Goal: Task Accomplishment & Management: Complete application form

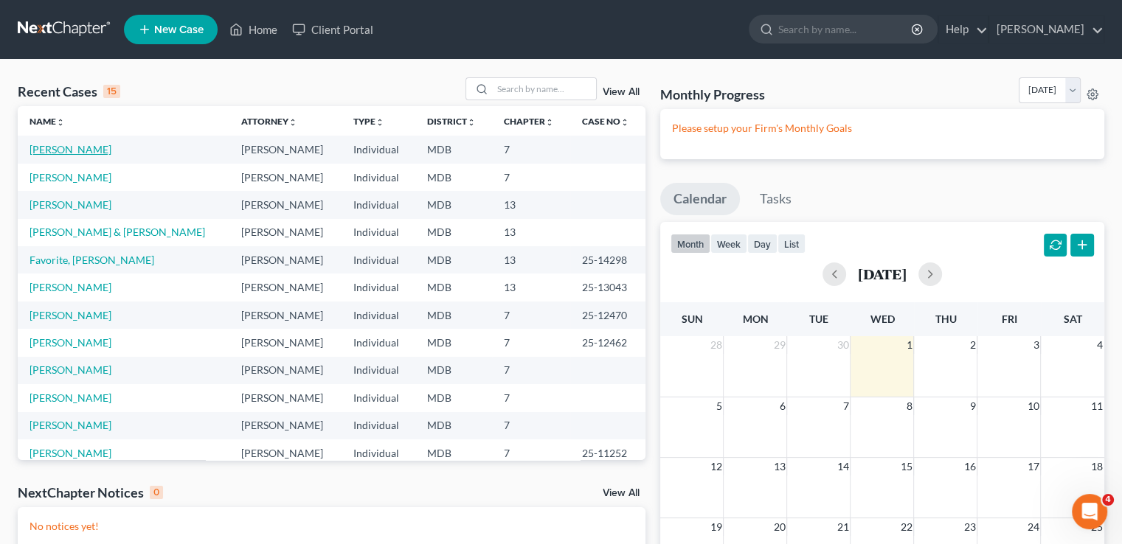
click at [69, 153] on link "[PERSON_NAME]" at bounding box center [71, 149] width 82 height 13
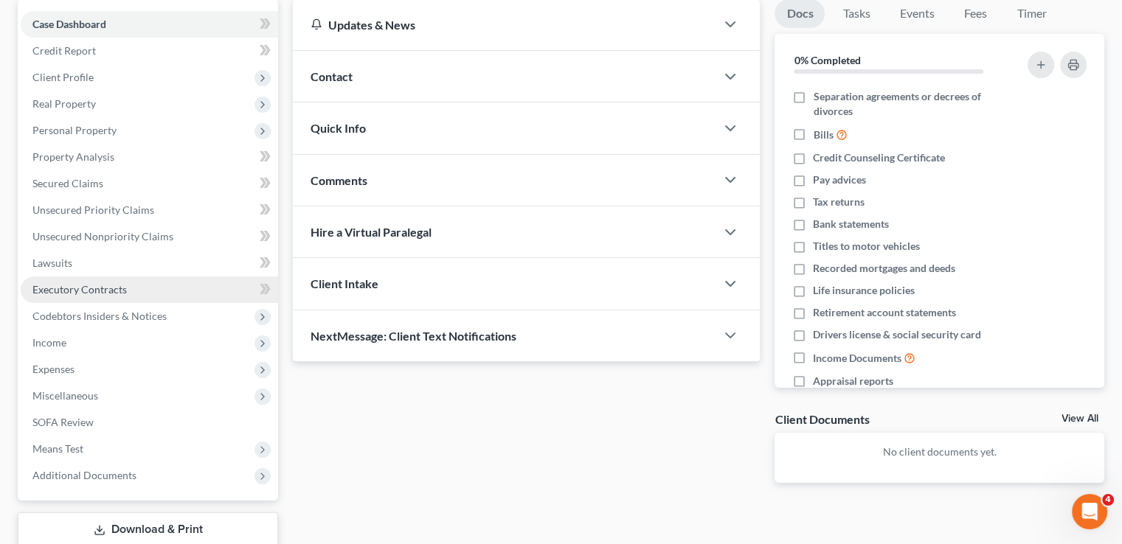
scroll to position [148, 0]
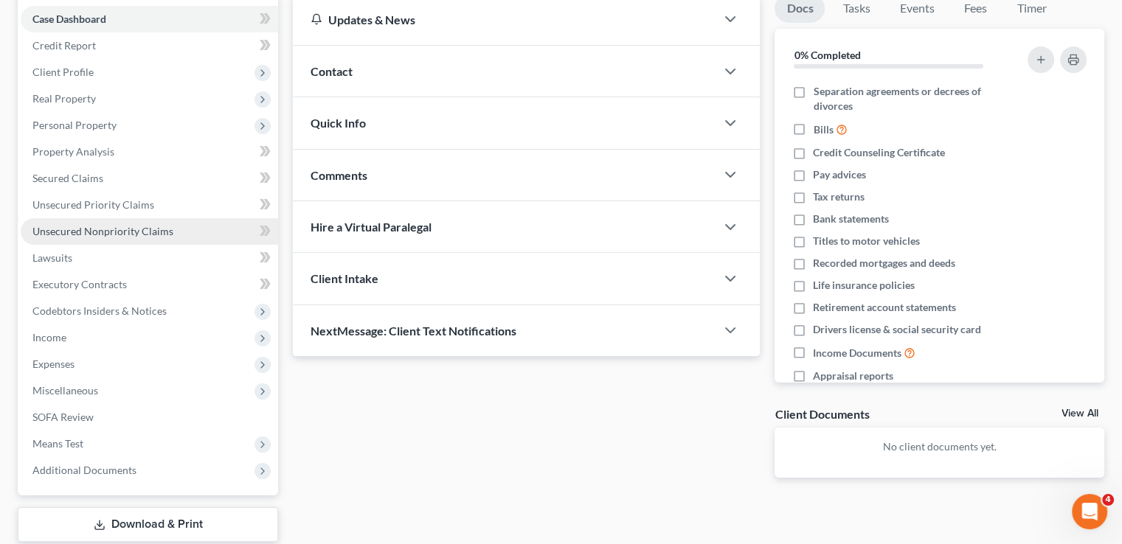
click at [89, 228] on span "Unsecured Nonpriority Claims" at bounding box center [102, 231] width 141 height 13
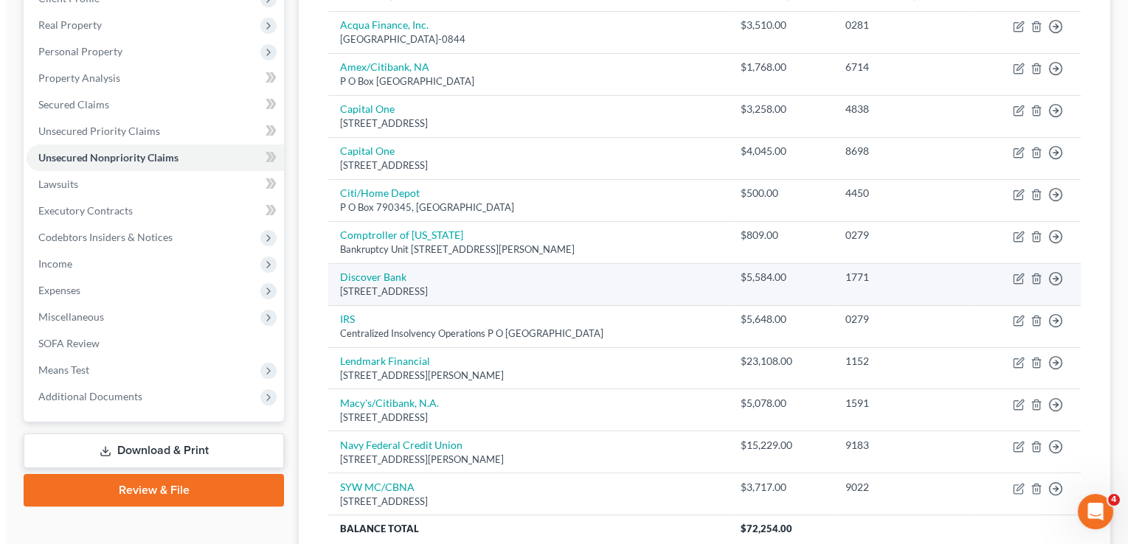
scroll to position [295, 0]
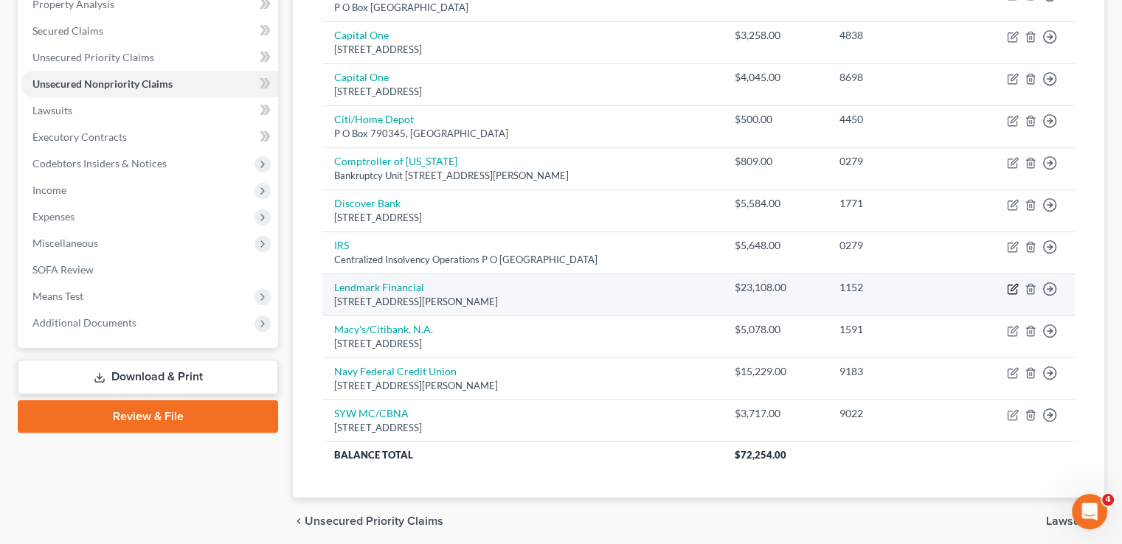
click at [1015, 288] on icon "button" at bounding box center [1013, 289] width 12 height 12
select select "10"
select select "14"
select select "0"
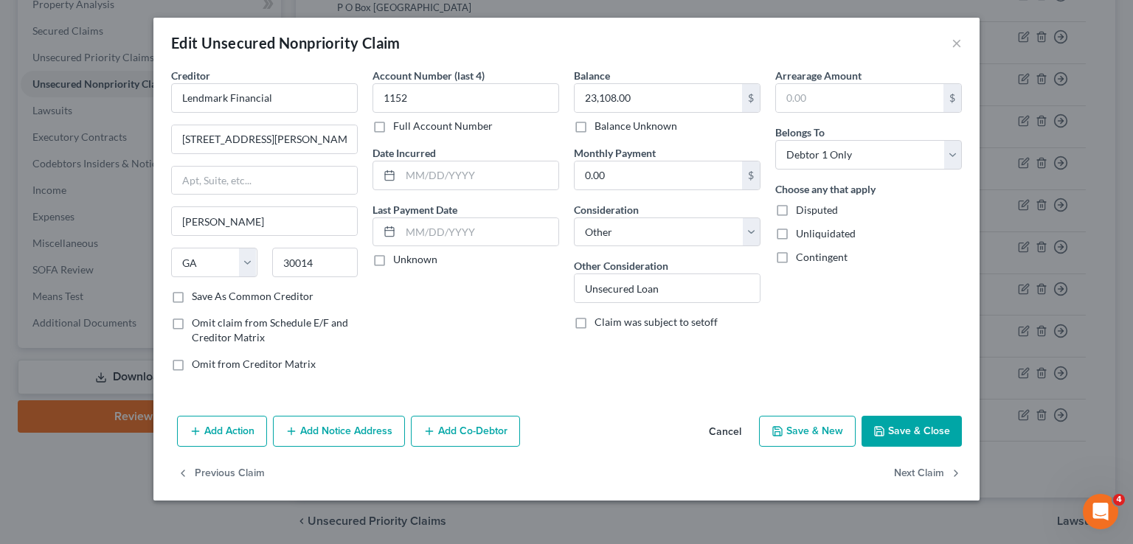
click at [328, 429] on button "Add Notice Address" at bounding box center [339, 431] width 132 height 31
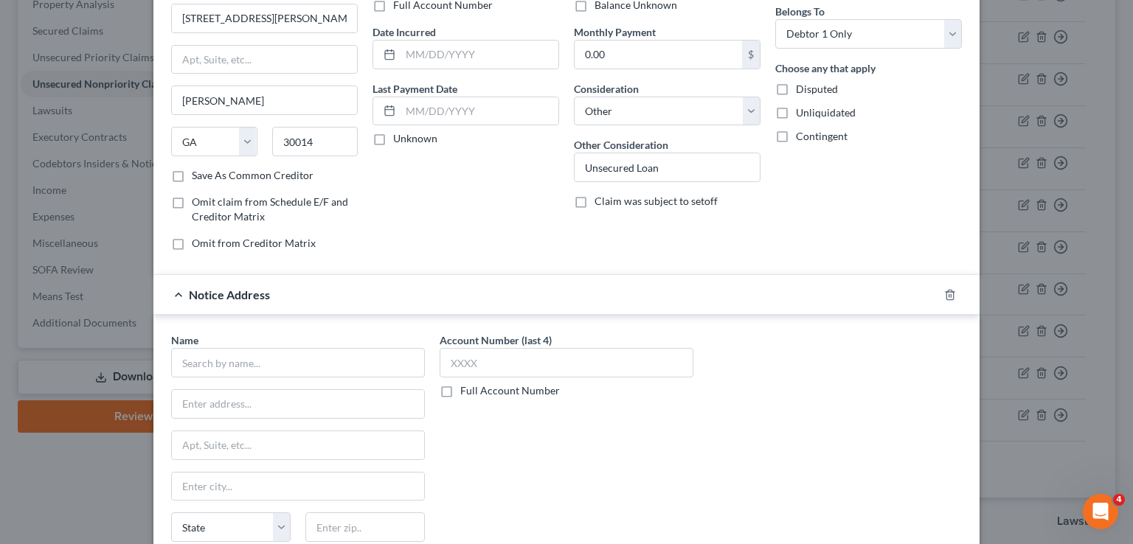
scroll to position [289, 0]
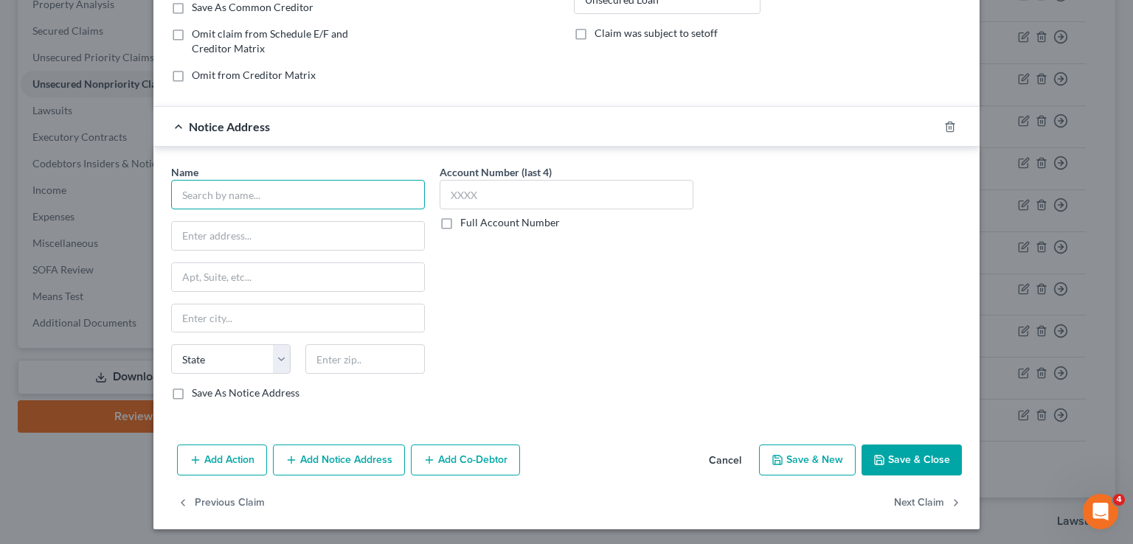
click at [197, 195] on input "text" at bounding box center [298, 195] width 254 height 30
type input "[PERSON_NAME] [PERSON_NAME], Esquire"
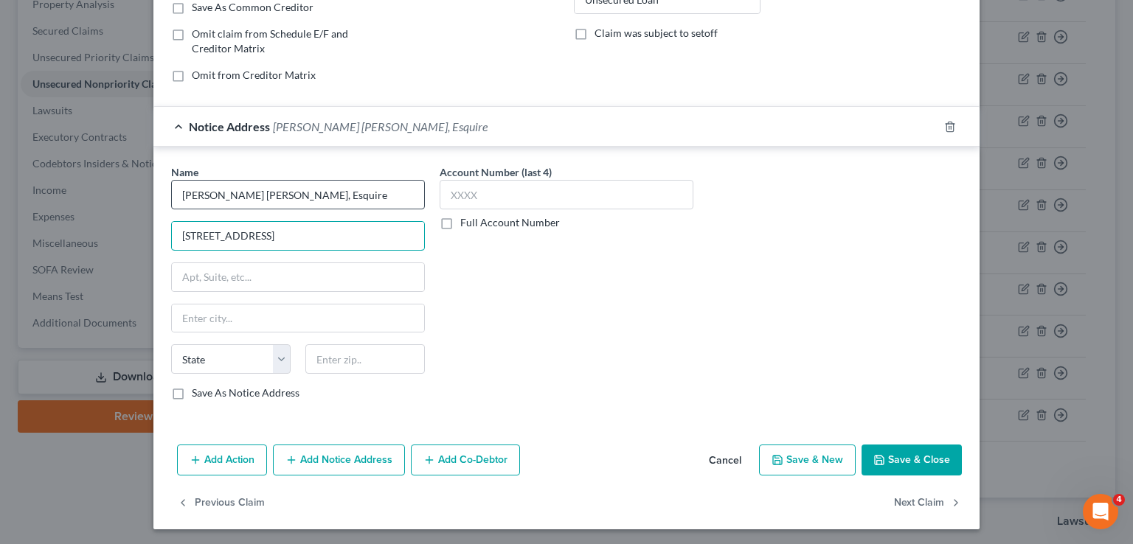
type input "[STREET_ADDRESS]"
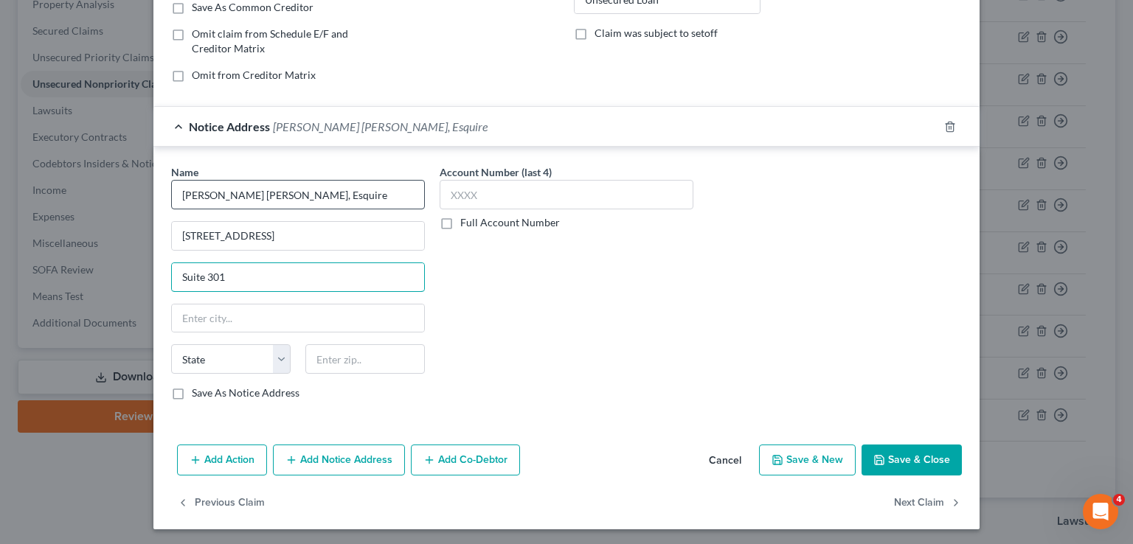
type input "Suite 301"
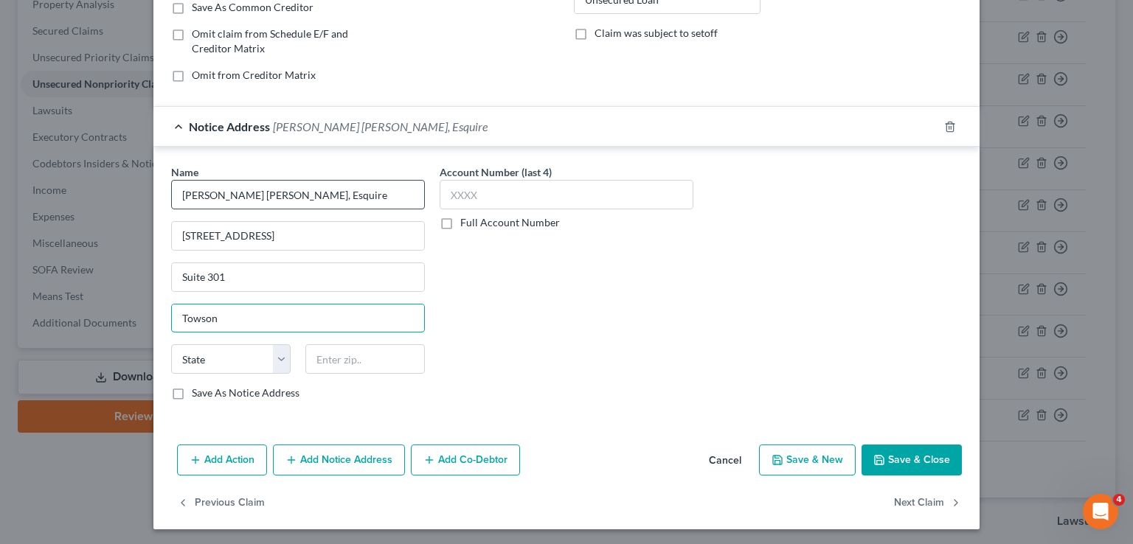
type input "Towson"
select select "21"
type input "21286"
click at [337, 462] on button "Add Notice Address" at bounding box center [339, 460] width 132 height 31
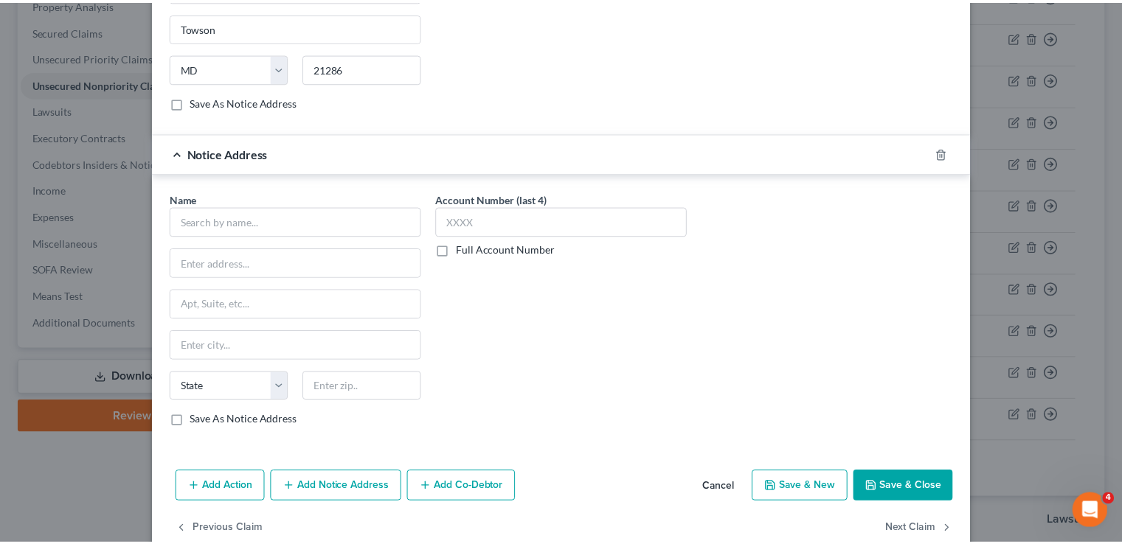
scroll to position [606, 0]
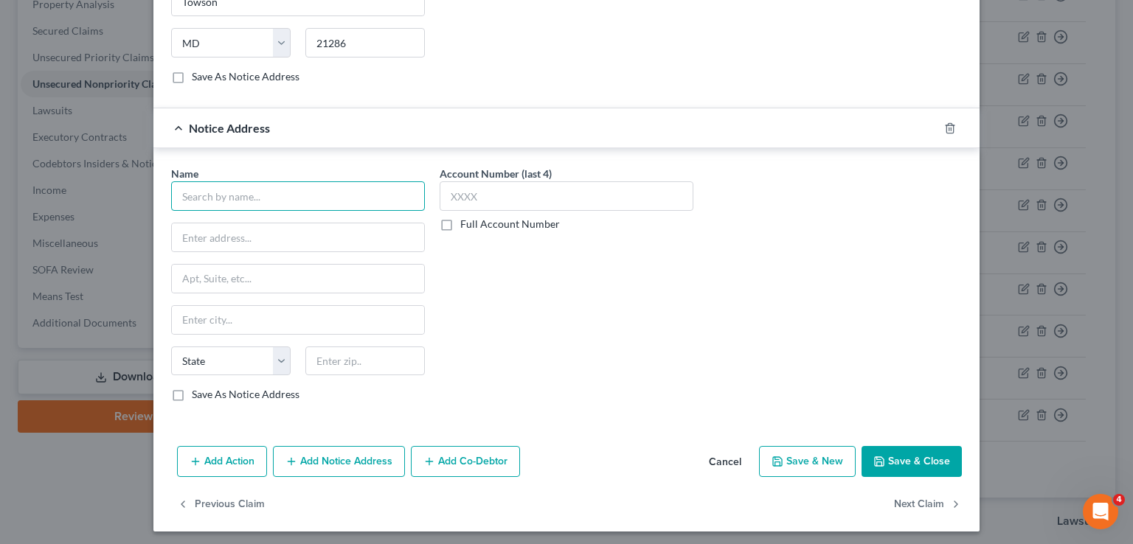
click at [245, 195] on input "text" at bounding box center [298, 196] width 254 height 30
type input "Lendmark Financial"
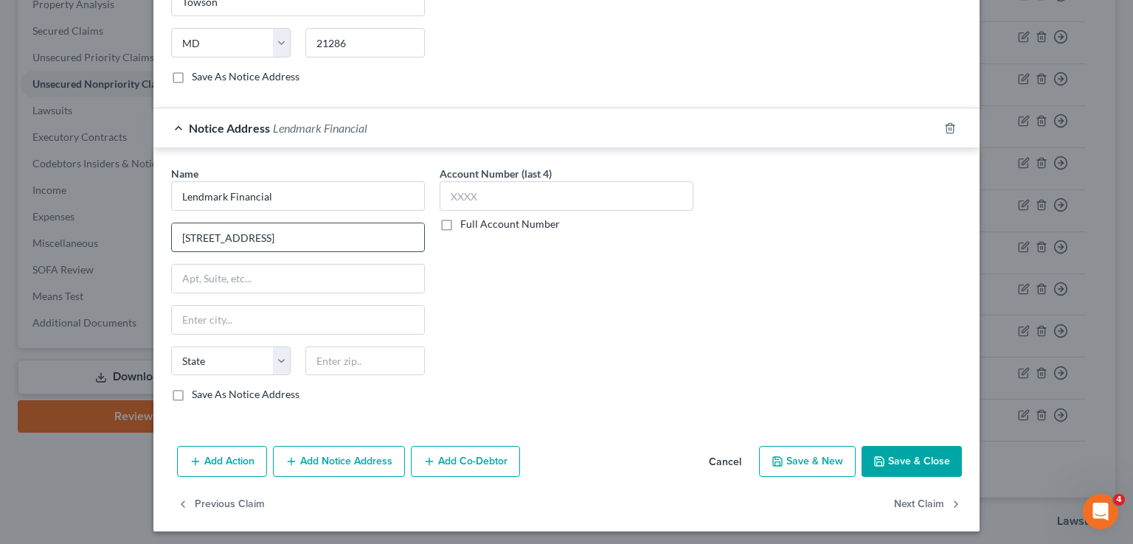
type input "[STREET_ADDRESS]"
type input "S"
click at [266, 229] on input "[STREET_ADDRESS]" at bounding box center [298, 238] width 252 height 28
type input "2"
type input "[STREET_ADDRESS]"
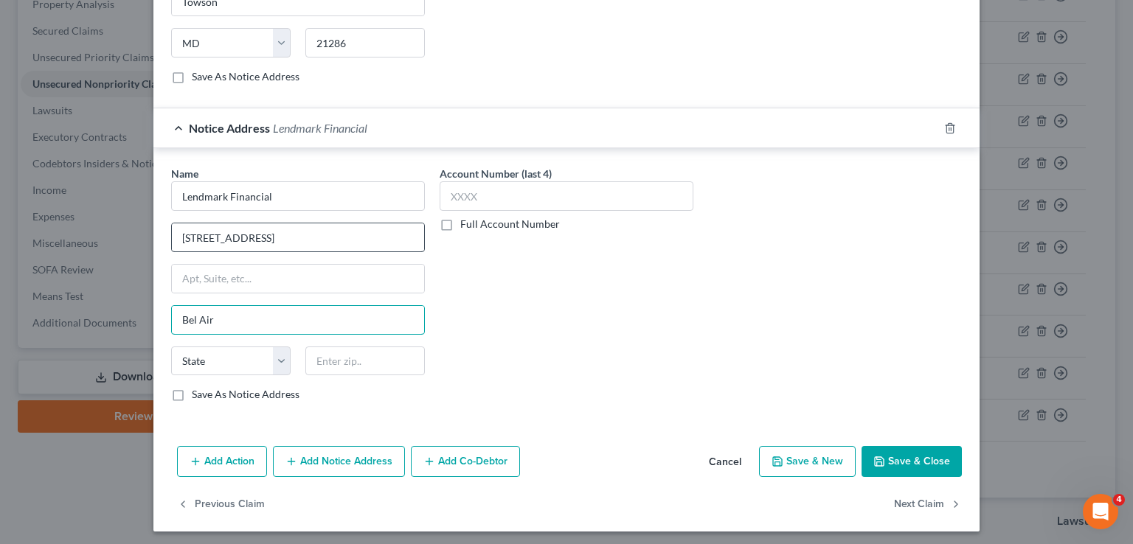
type input "Bel Air"
select select "21"
type input "21014"
click at [885, 459] on button "Save & Close" at bounding box center [912, 461] width 100 height 31
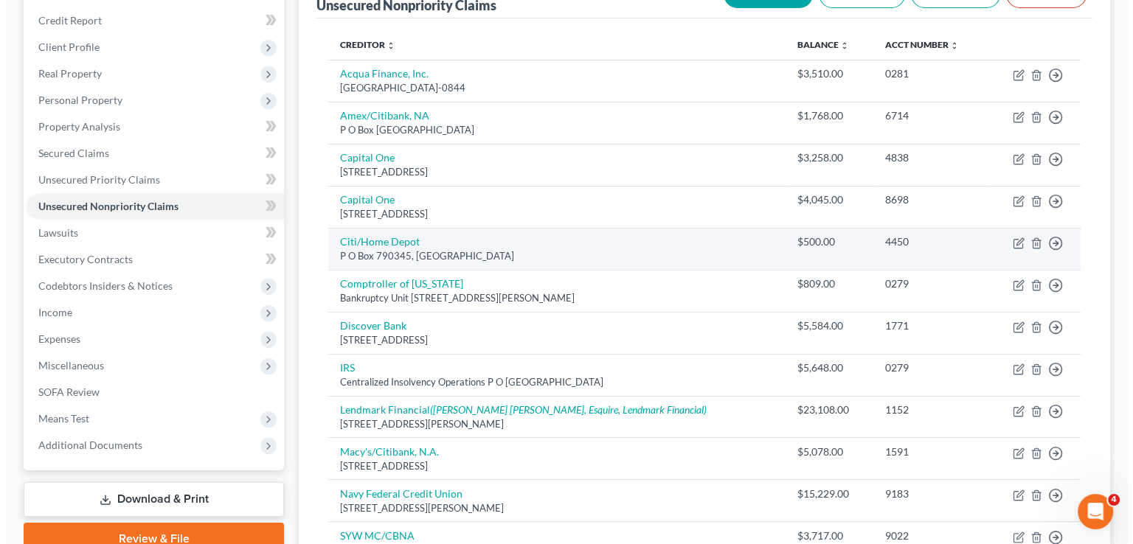
scroll to position [148, 0]
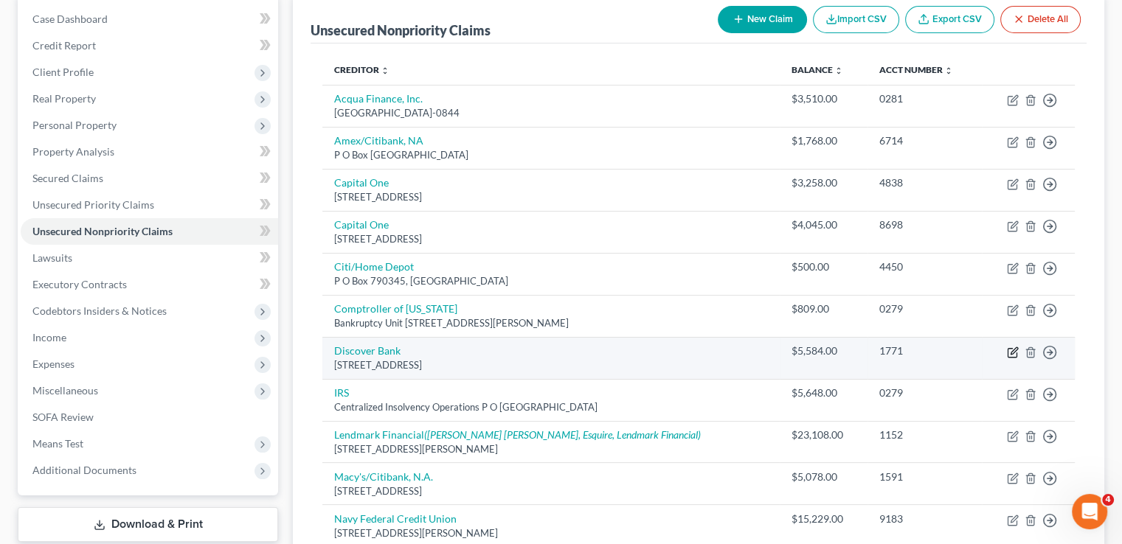
click at [1012, 351] on icon "button" at bounding box center [1013, 353] width 12 height 12
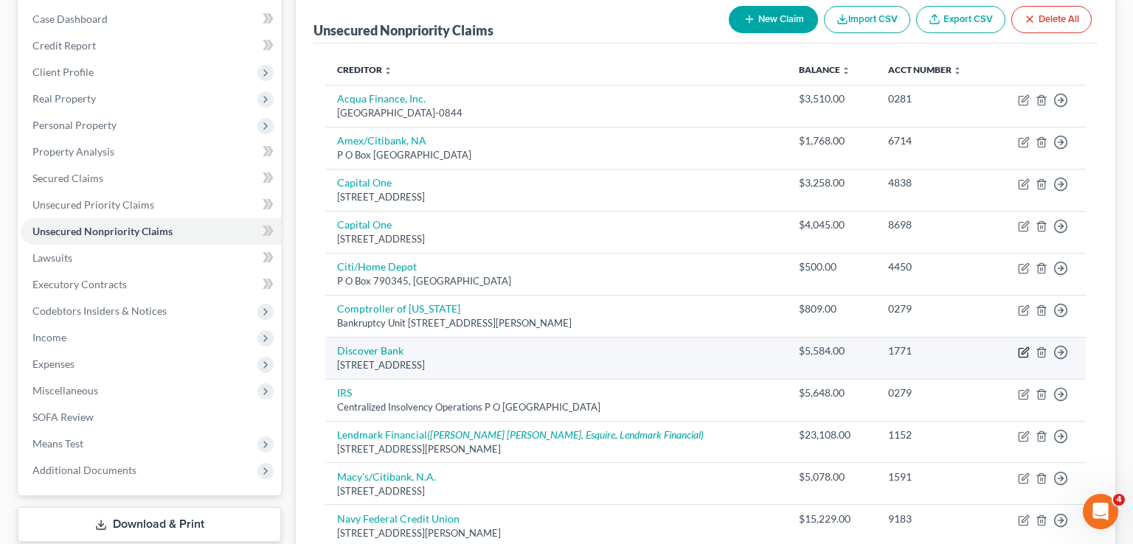
select select "46"
select select "2"
select select "0"
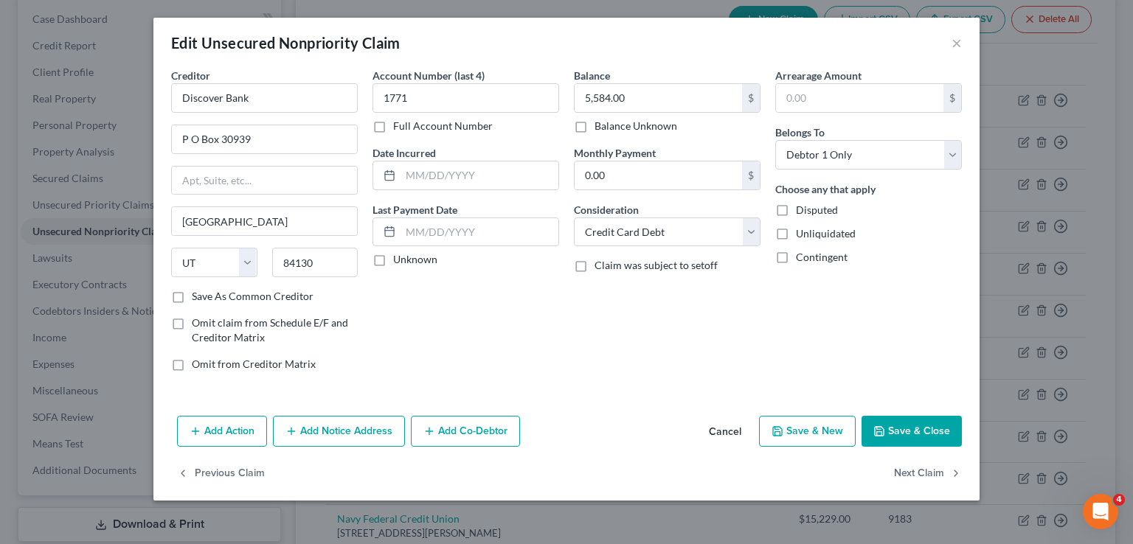
click at [384, 436] on button "Add Notice Address" at bounding box center [339, 431] width 132 height 31
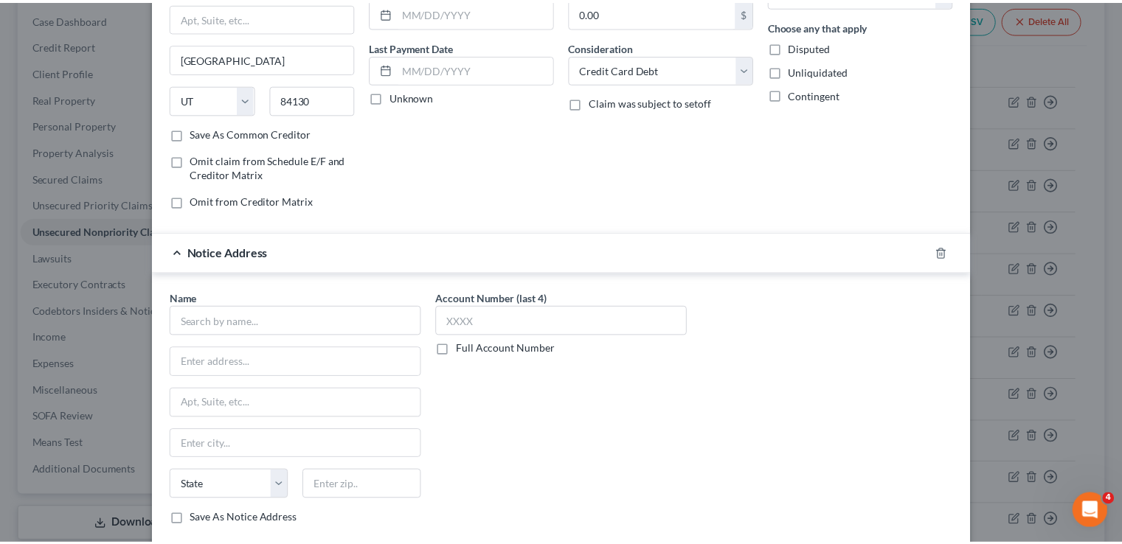
scroll to position [289, 0]
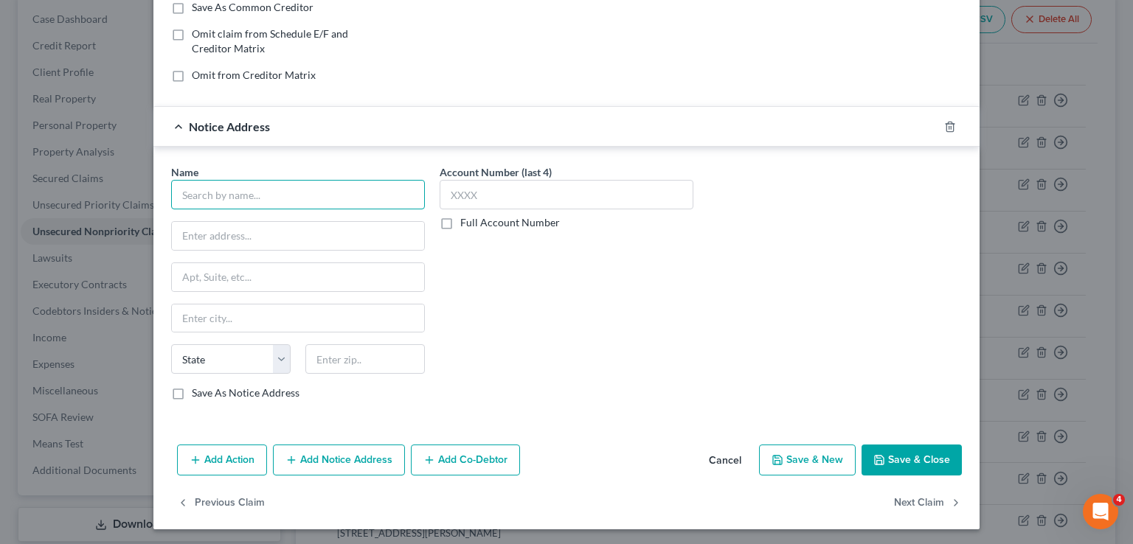
click at [230, 187] on input "text" at bounding box center [298, 195] width 254 height 30
type input "[PERSON_NAME] and [PERSON_NAME], PLC"
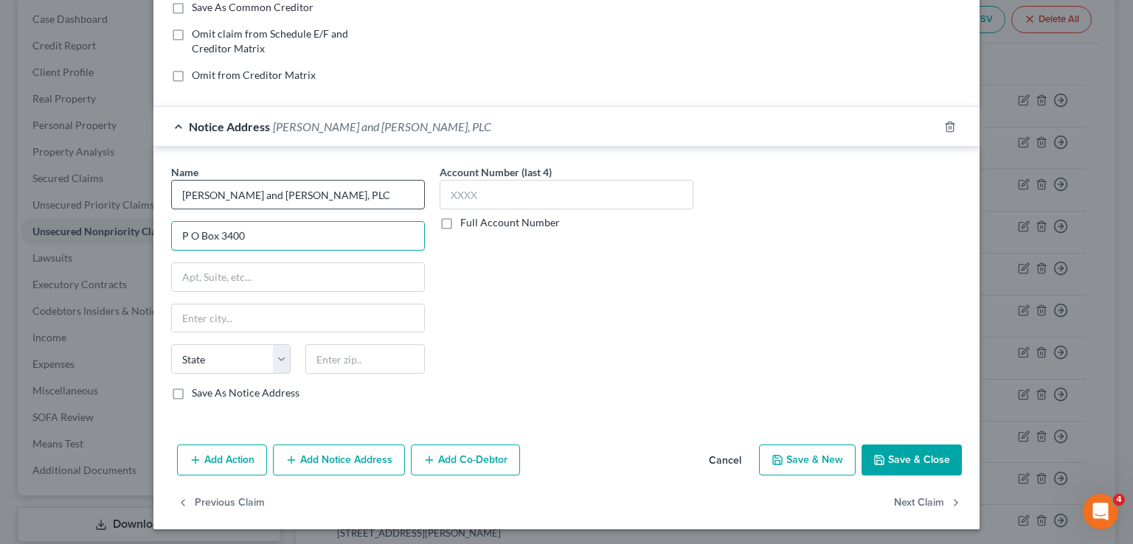
type input "P O Box 3400"
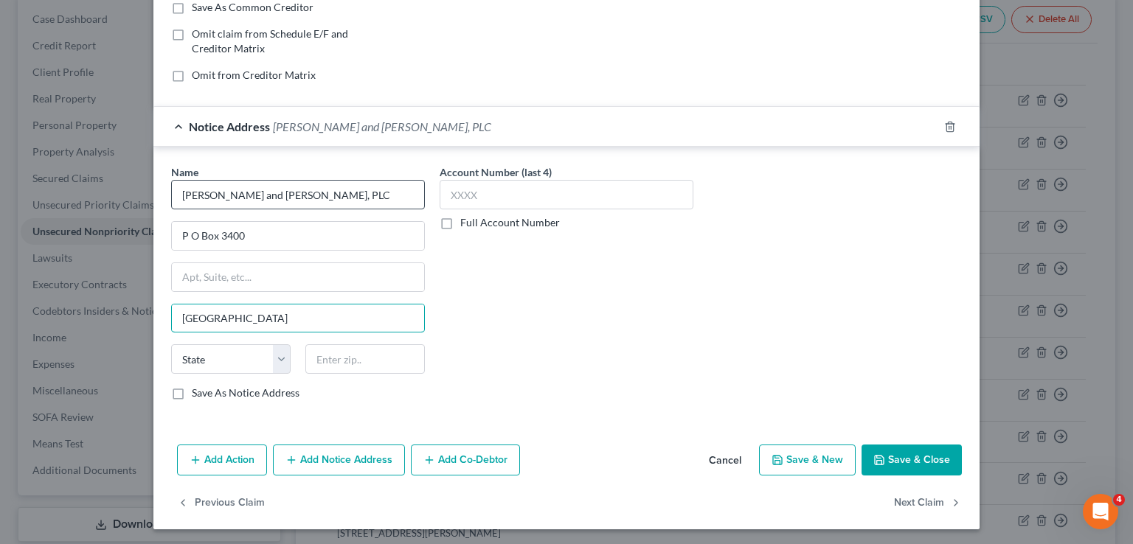
type input "[GEOGRAPHIC_DATA]"
select select "48"
type input "23514"
click at [891, 460] on button "Save & Close" at bounding box center [912, 460] width 100 height 31
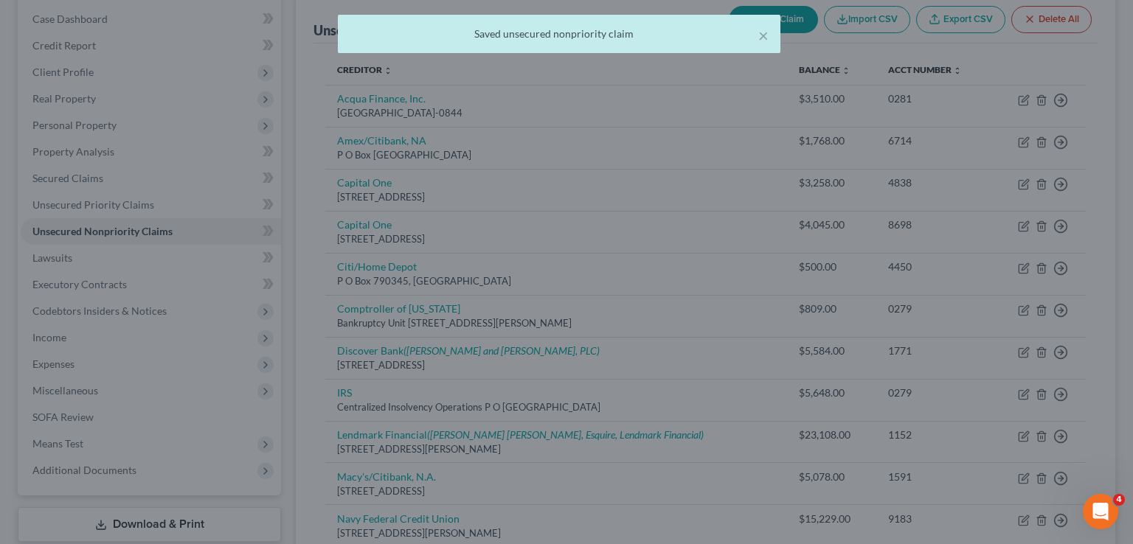
scroll to position [0, 0]
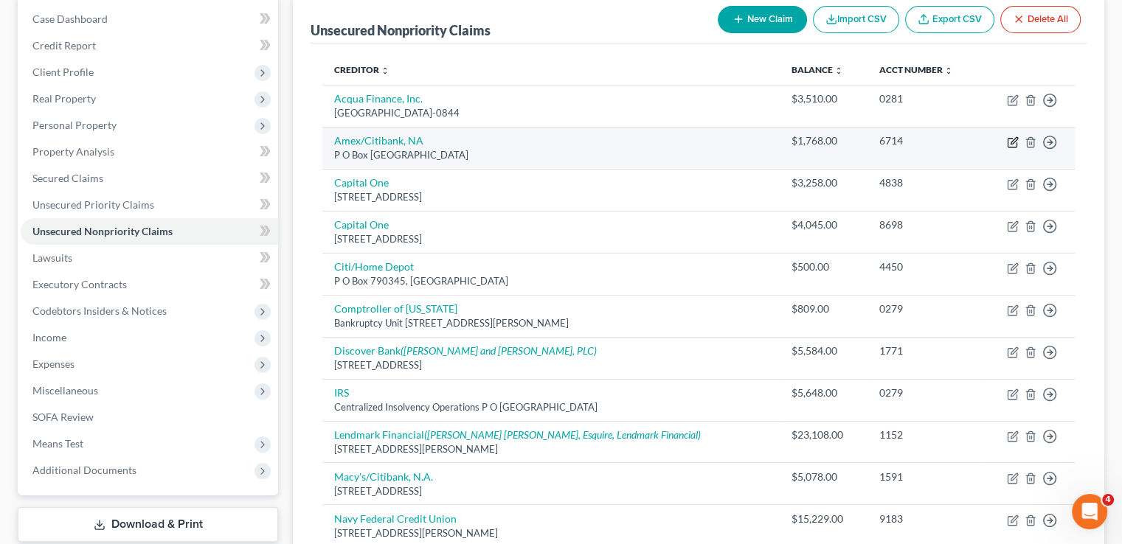
click at [1011, 139] on icon "button" at bounding box center [1013, 142] width 12 height 12
select select "36"
select select "2"
select select "0"
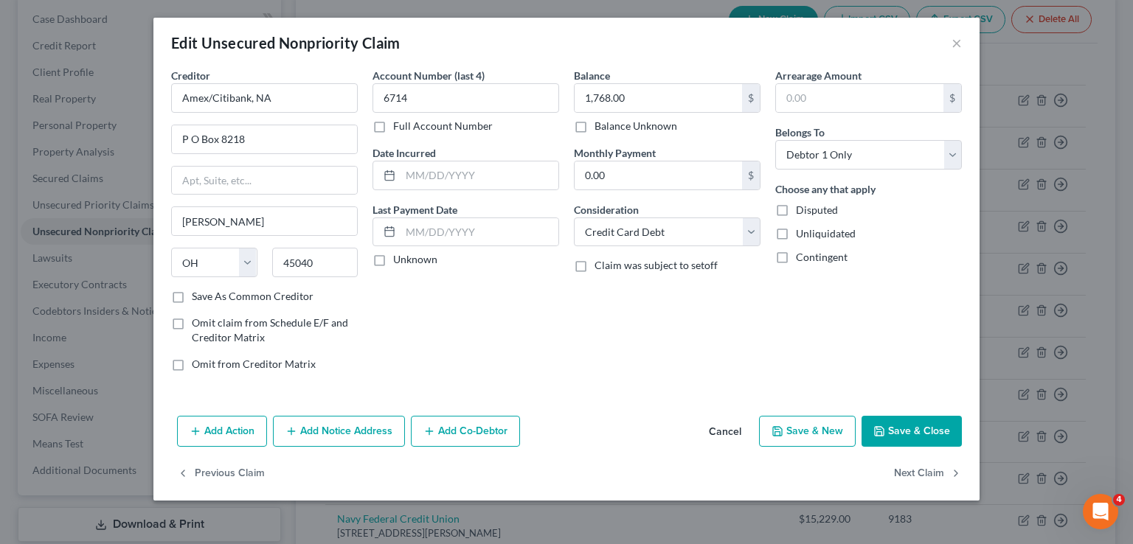
click at [339, 434] on button "Add Notice Address" at bounding box center [339, 431] width 132 height 31
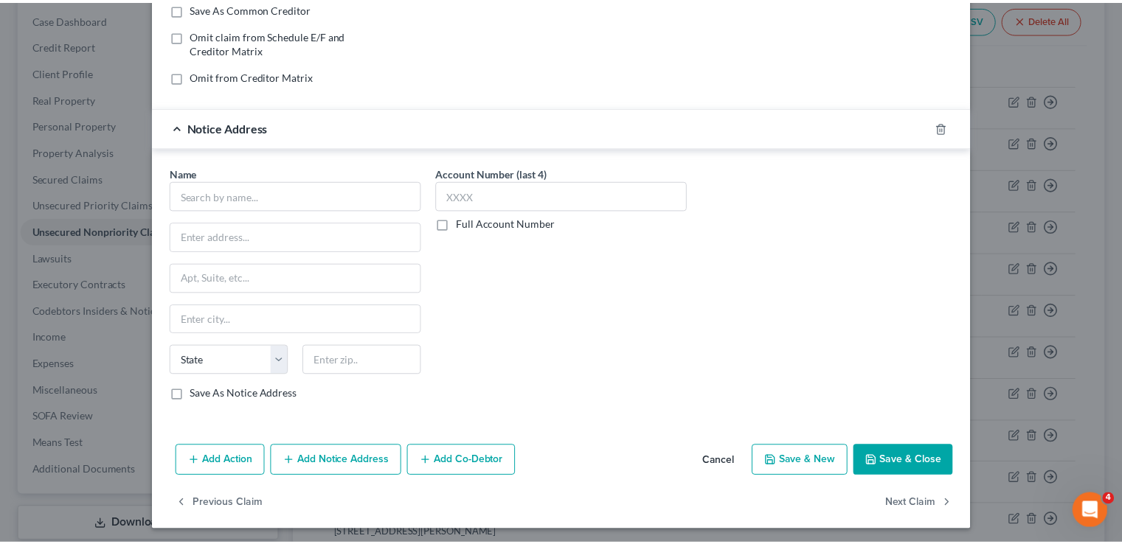
scroll to position [289, 0]
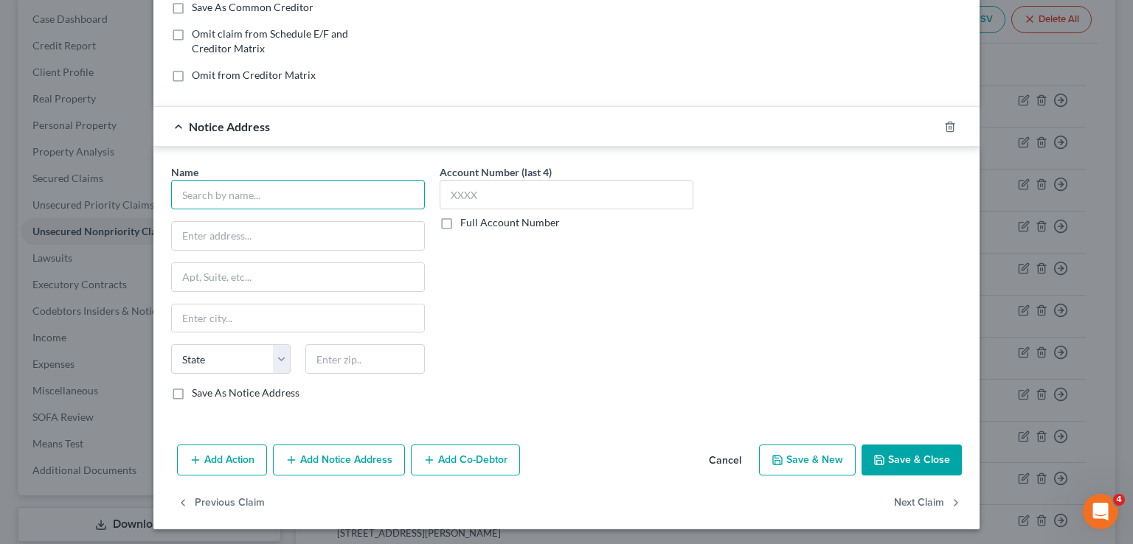
click at [245, 195] on input "text" at bounding box center [298, 195] width 254 height 30
type input "Credit Control, LLC"
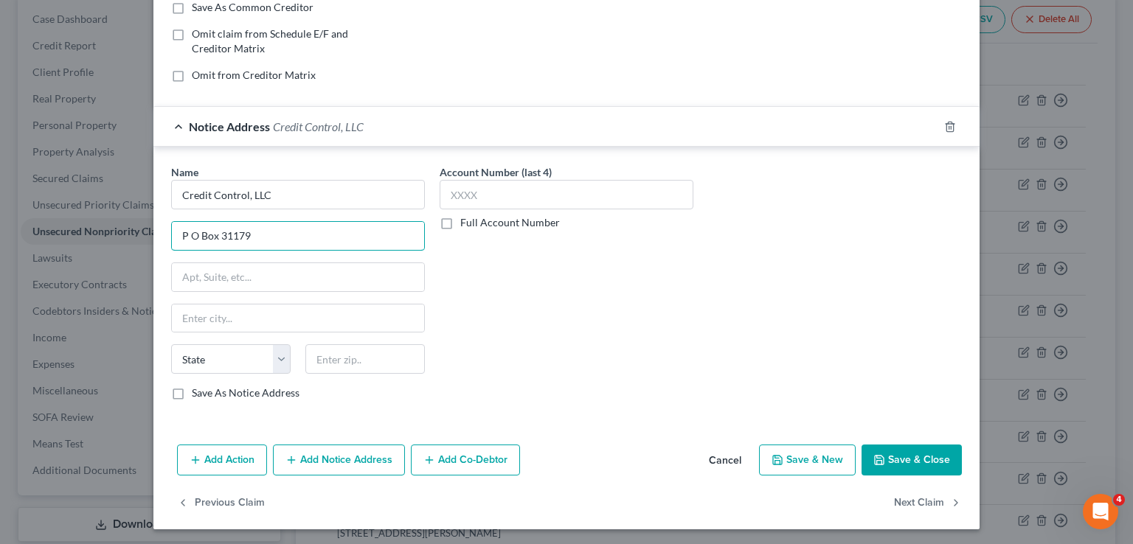
type input "P O Box 31179"
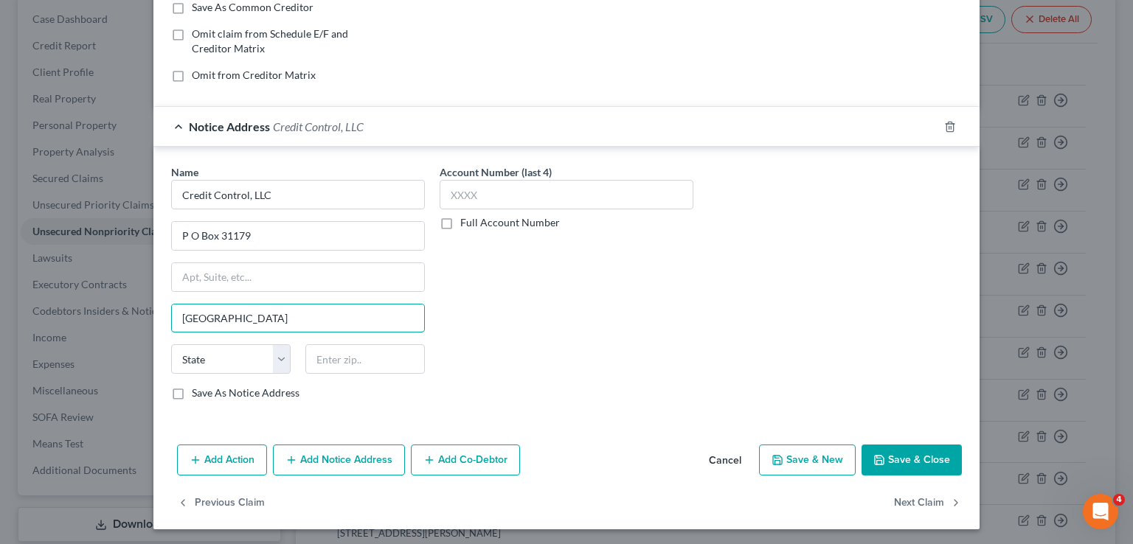
type input "[GEOGRAPHIC_DATA]"
select select "9"
type input "33631"
click at [907, 458] on button "Save & Close" at bounding box center [912, 460] width 100 height 31
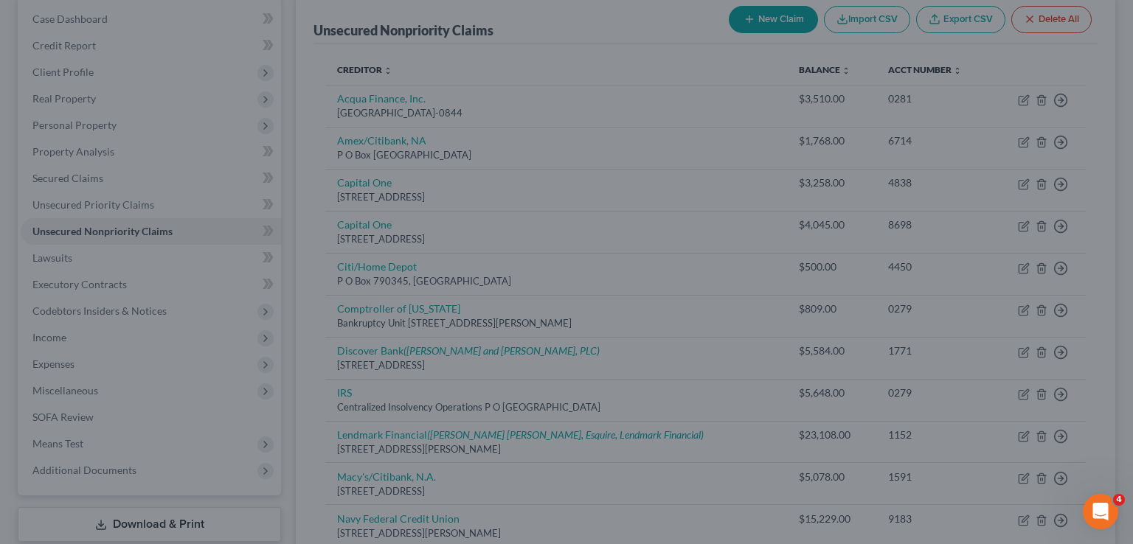
type input "0"
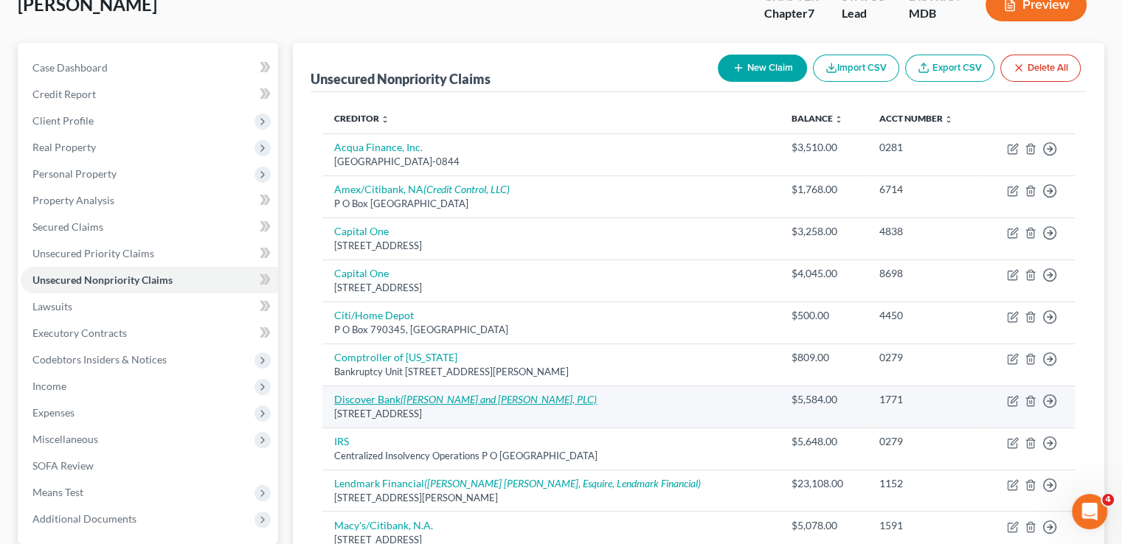
scroll to position [74, 0]
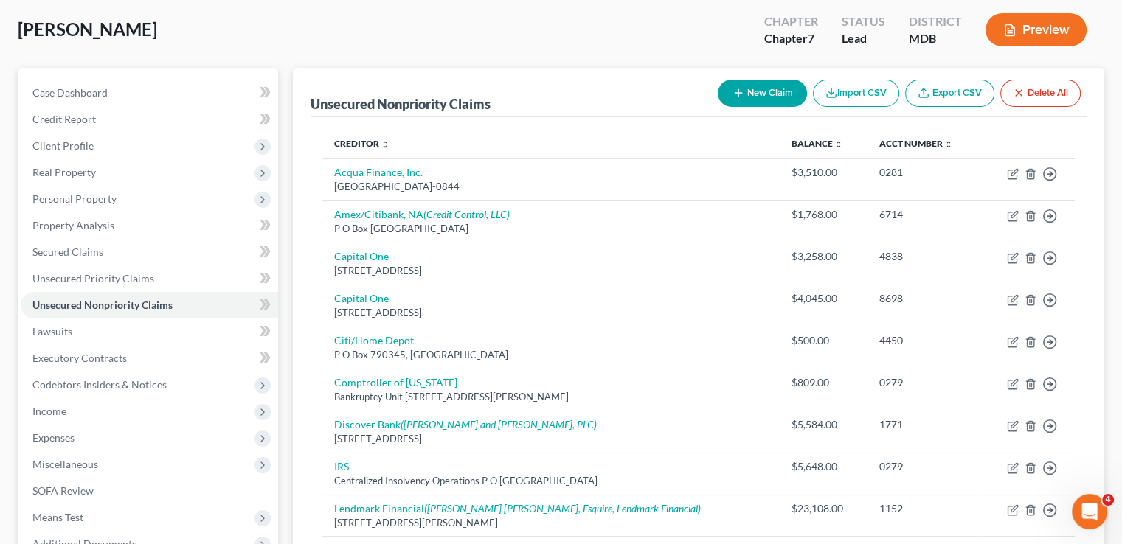
click at [749, 84] on button "New Claim" at bounding box center [762, 93] width 89 height 27
select select "0"
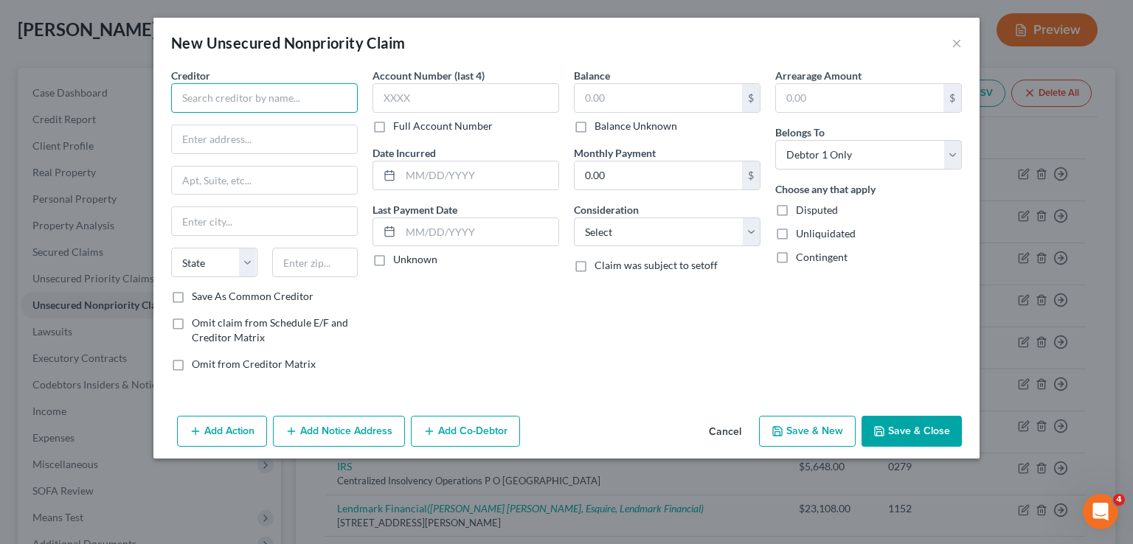
click at [205, 102] on input "text" at bounding box center [264, 98] width 187 height 30
type input "N"
type input "LVNV Funding, LLC"
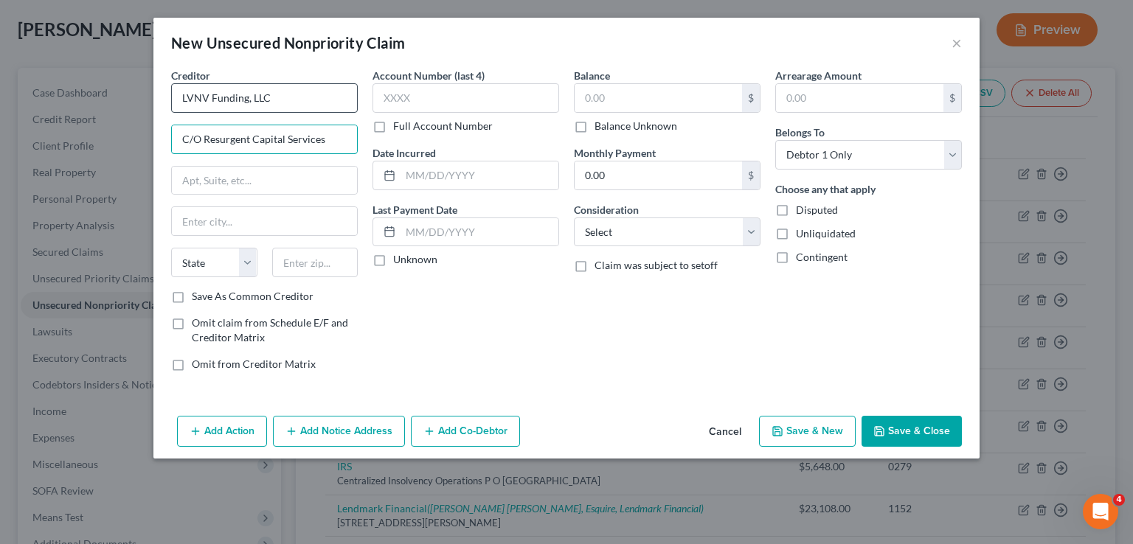
type input "C/O Resurgent Capital Services"
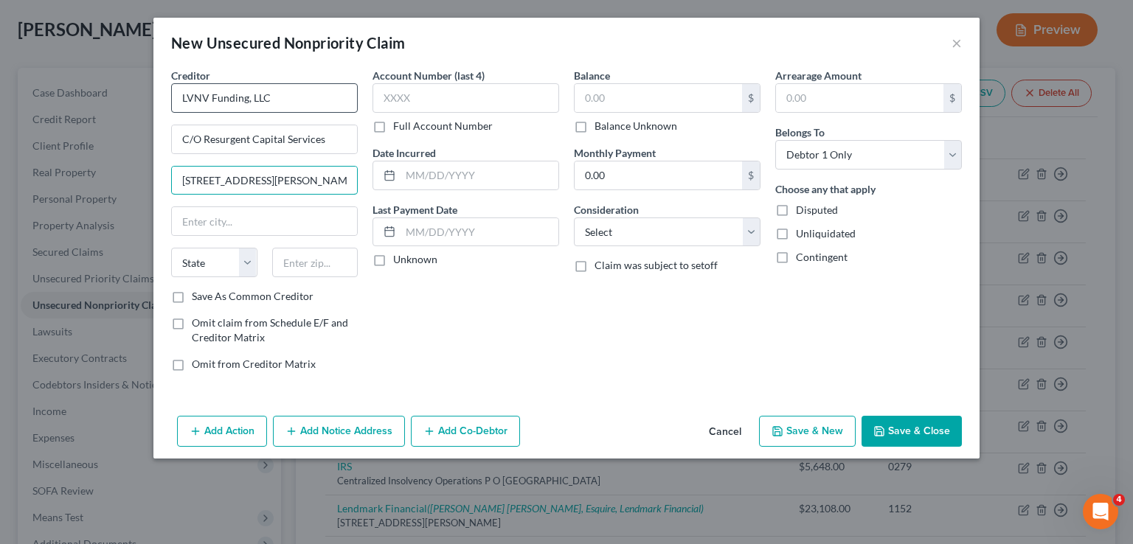
type input "[STREET_ADDRESS][PERSON_NAME]"
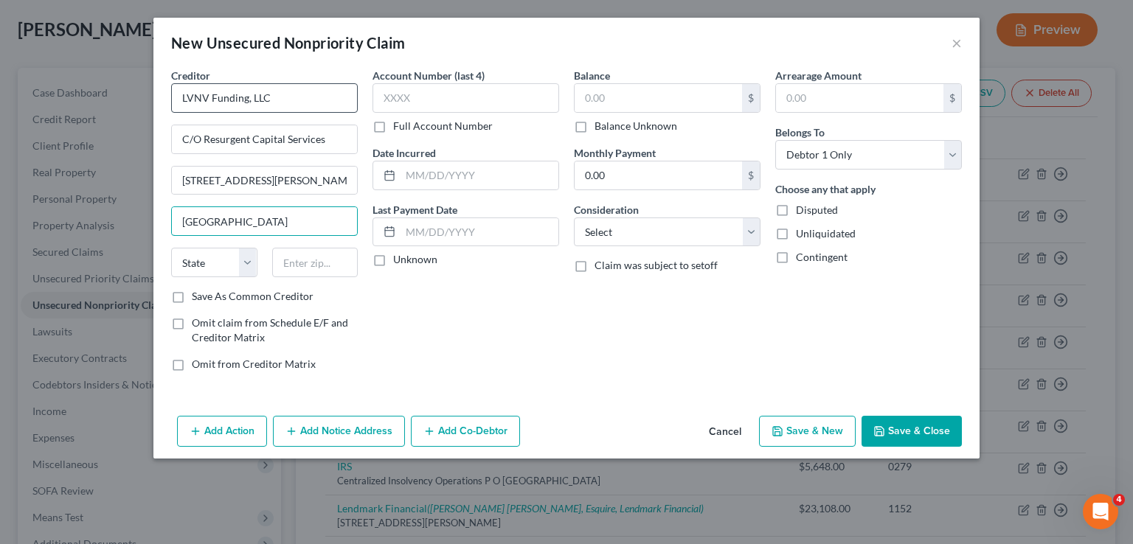
type input "[GEOGRAPHIC_DATA]"
select select "42"
type input "29602"
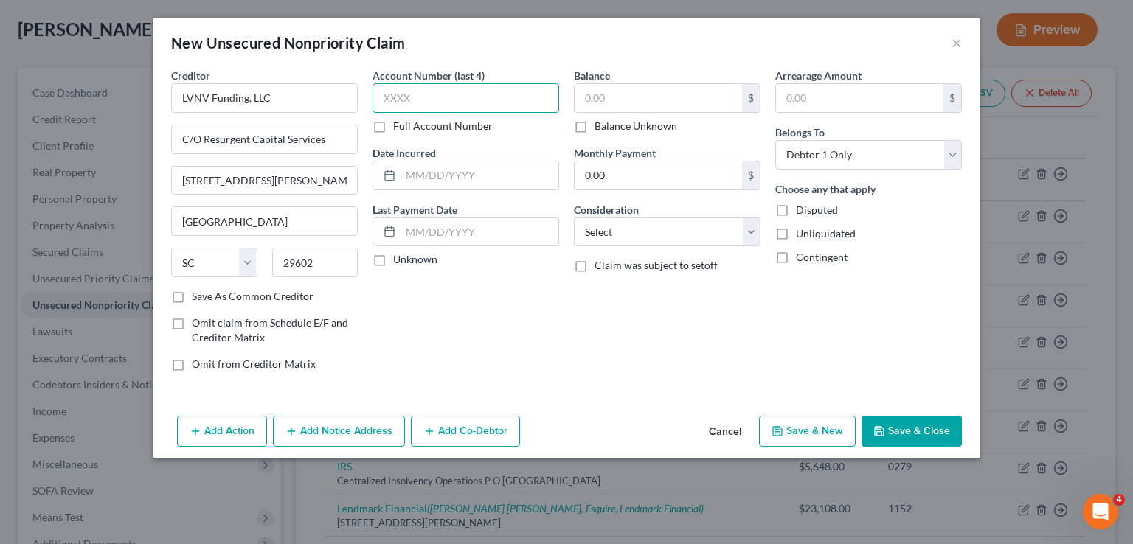
click at [422, 94] on input "text" at bounding box center [466, 98] width 187 height 30
type input "3417"
click at [643, 97] on input "text" at bounding box center [658, 98] width 167 height 28
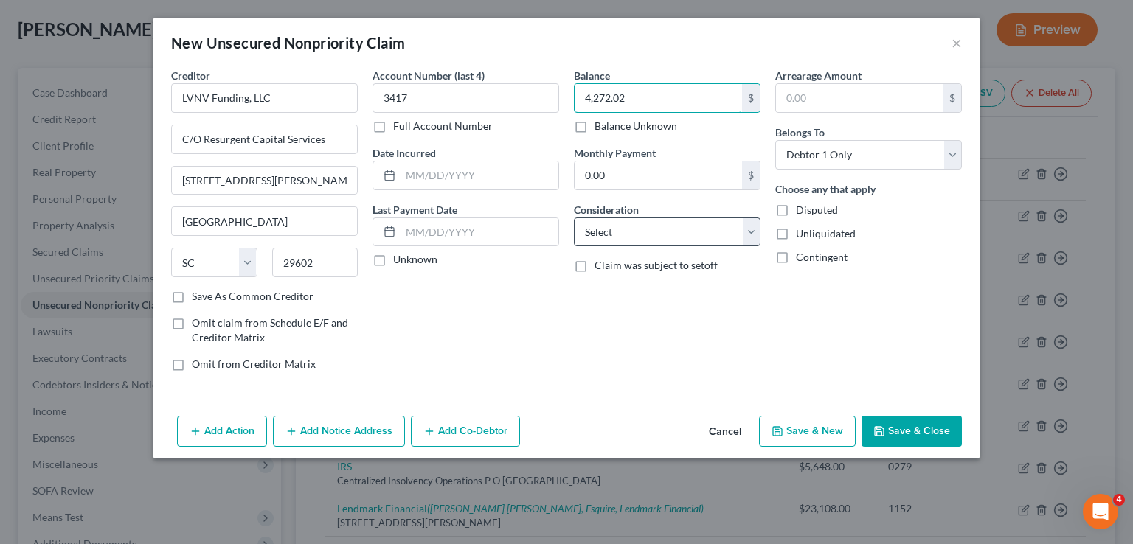
type input "4,272.02"
click at [648, 231] on select "Select Cable / Satellite Services Collection Agency Credit Card Debt Debt Couns…" at bounding box center [667, 233] width 187 height 30
click at [574, 218] on select "Select Cable / Satellite Services Collection Agency Credit Card Debt Debt Couns…" at bounding box center [667, 233] width 187 height 30
click at [636, 234] on select "Select Cable / Satellite Services Collection Agency Credit Card Debt Debt Couns…" at bounding box center [667, 233] width 187 height 30
select select "14"
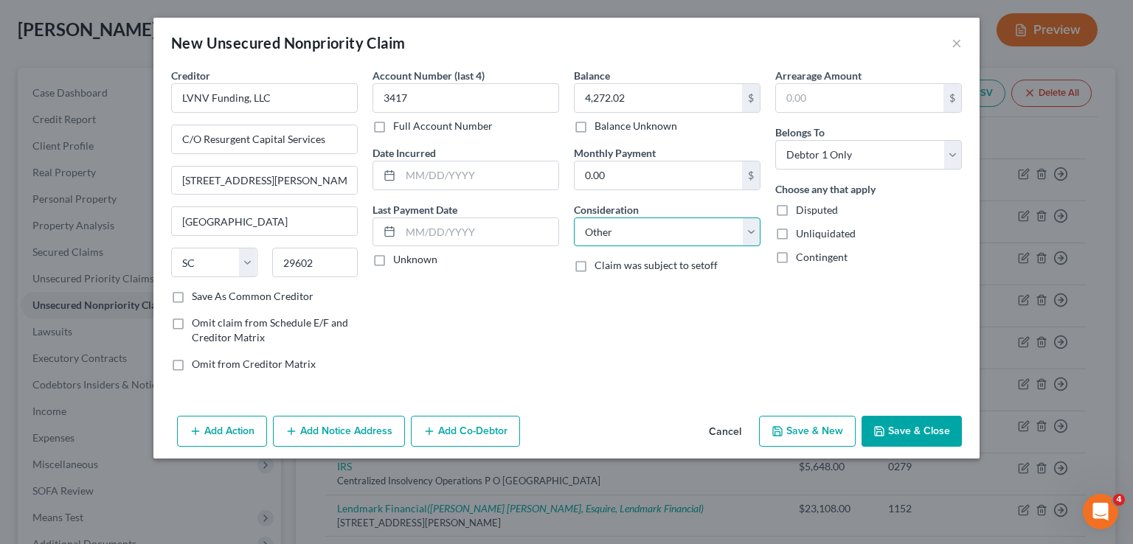
click at [574, 218] on select "Select Cable / Satellite Services Collection Agency Credit Card Debt Debt Couns…" at bounding box center [667, 233] width 187 height 30
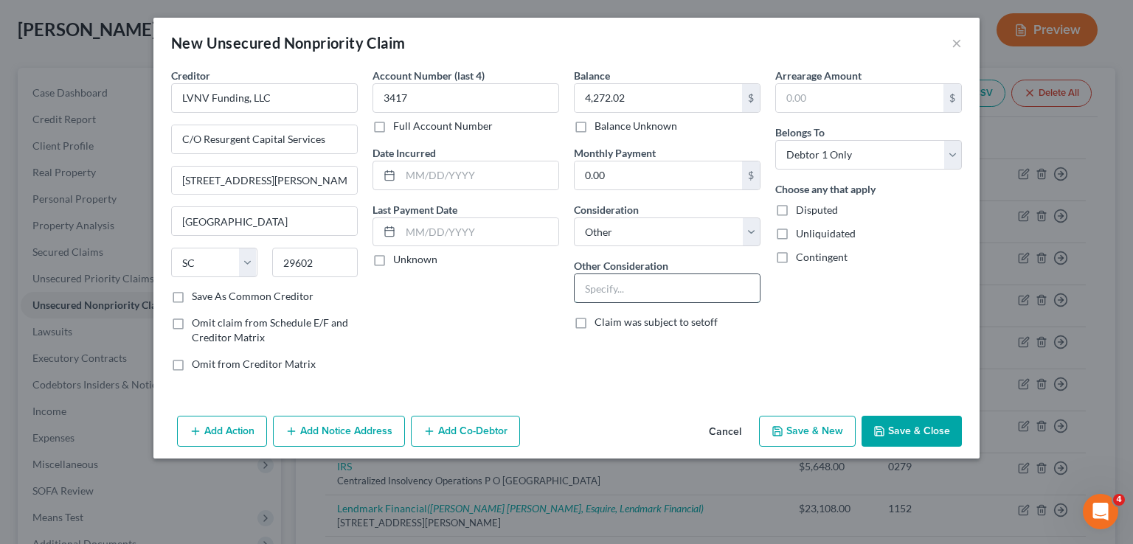
click at [628, 291] on input "text" at bounding box center [667, 288] width 185 height 28
type input "Successor to Citibank"
click at [921, 429] on button "Save & Close" at bounding box center [912, 431] width 100 height 31
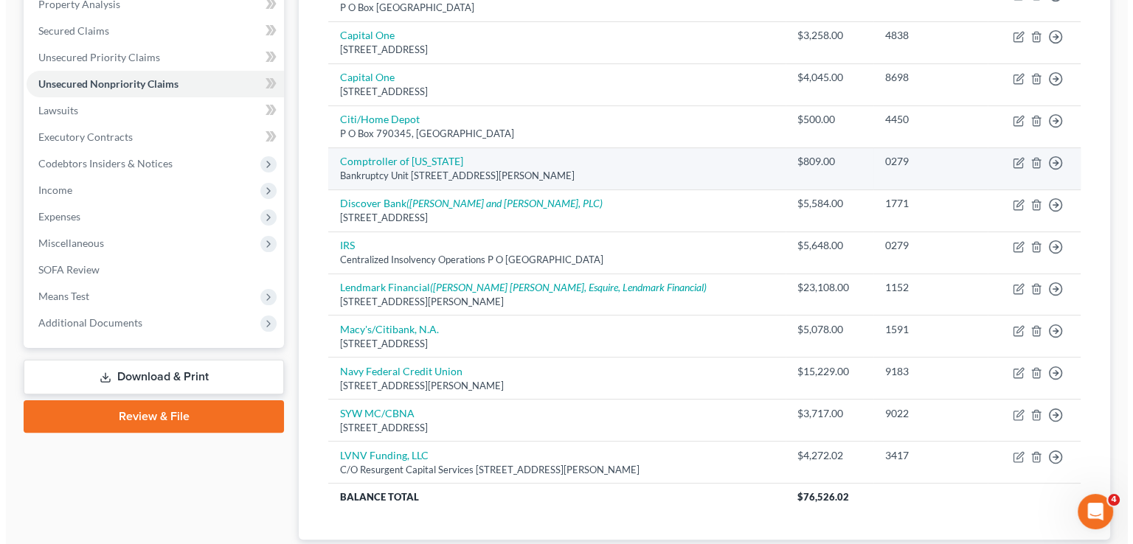
scroll to position [0, 0]
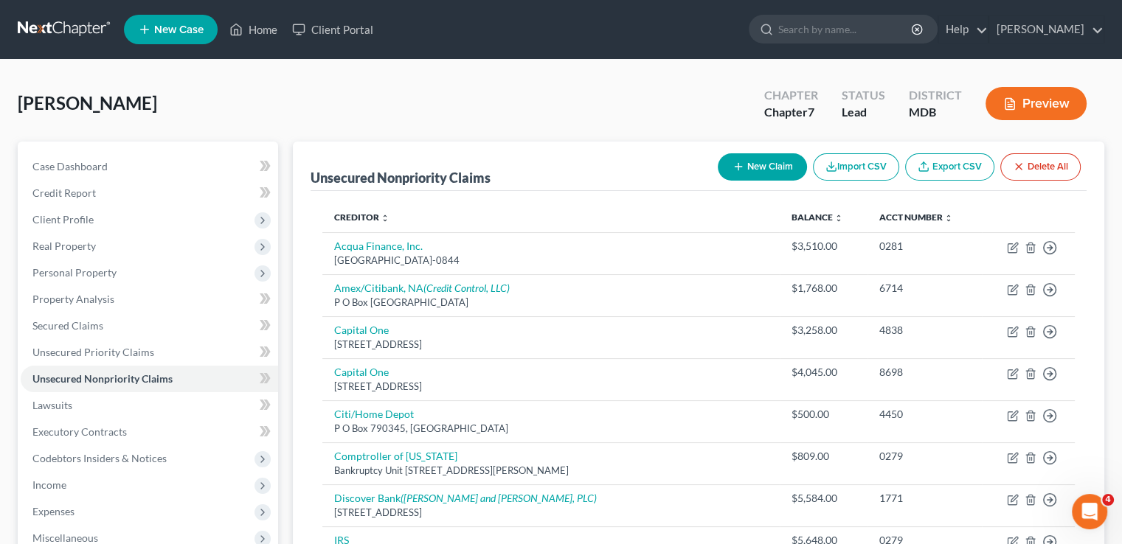
click at [769, 168] on button "New Claim" at bounding box center [762, 166] width 89 height 27
select select "0"
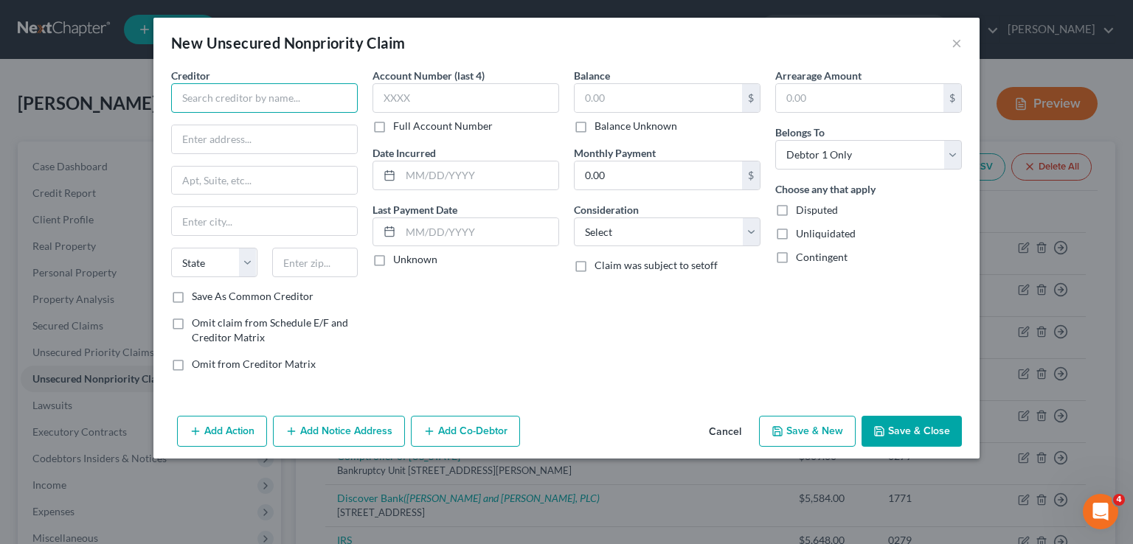
click at [242, 98] on input "text" at bounding box center [264, 98] width 187 height 30
type input "American Express"
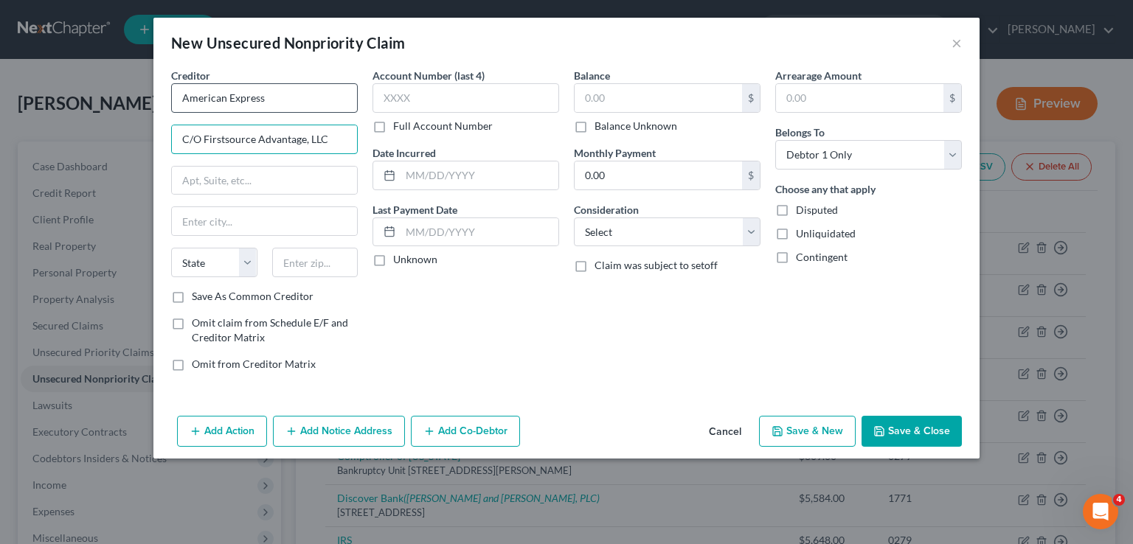
type input "C/O Firstsource Advantage, LLC"
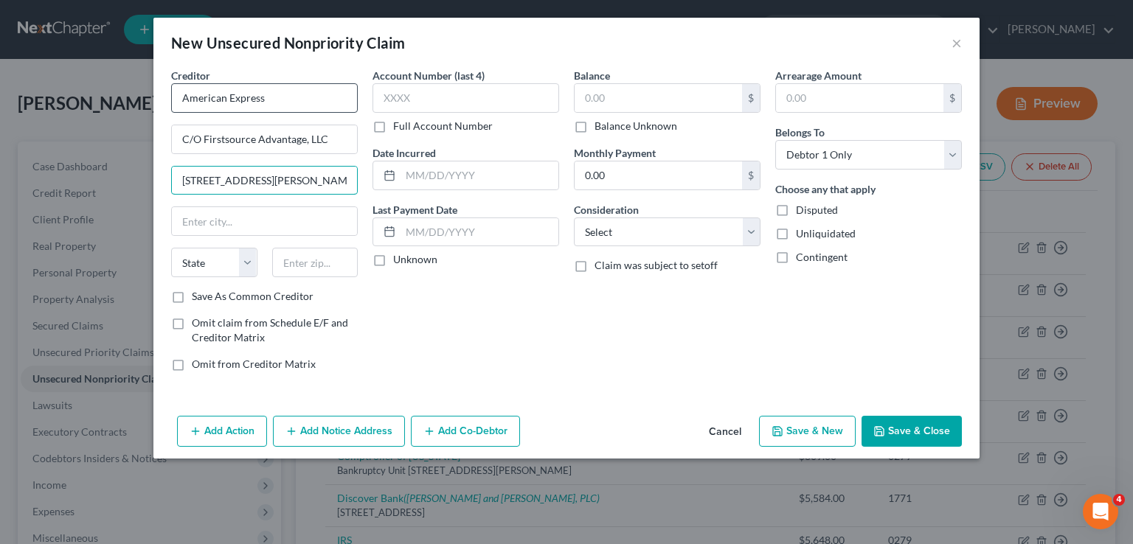
type input "[STREET_ADDRESS][PERSON_NAME]"
click at [255, 224] on input "Amherst, N" at bounding box center [264, 221] width 185 height 28
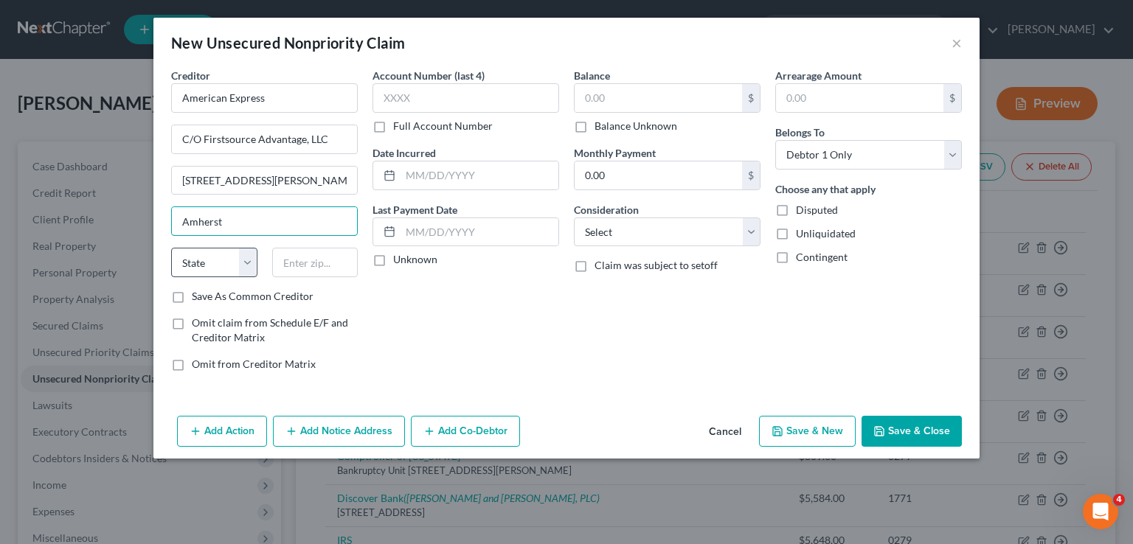
type input "Amherst"
click at [219, 254] on select "State [US_STATE] AK AR AZ CA CO CT DE DC [GEOGRAPHIC_DATA] [GEOGRAPHIC_DATA] GU…" at bounding box center [214, 263] width 86 height 30
click at [171, 248] on select "State [US_STATE] AK AR AZ CA CO CT DE DC [GEOGRAPHIC_DATA] [GEOGRAPHIC_DATA] GU…" at bounding box center [214, 263] width 86 height 30
click at [308, 267] on input "text" at bounding box center [315, 263] width 86 height 30
click at [198, 262] on select "State [US_STATE] AK AR AZ CA CO CT DE DC [GEOGRAPHIC_DATA] [GEOGRAPHIC_DATA] GU…" at bounding box center [214, 263] width 86 height 30
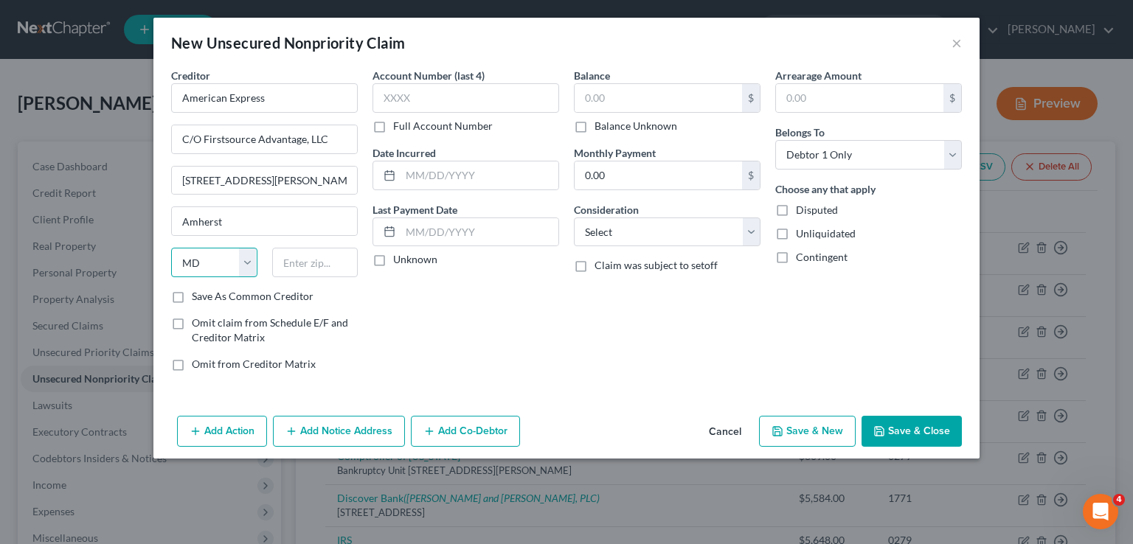
select select "35"
click at [171, 248] on select "State [US_STATE] AK AR AZ CA CO CT DE DC [GEOGRAPHIC_DATA] [GEOGRAPHIC_DATA] GU…" at bounding box center [214, 263] width 86 height 30
type input "14228"
type input "Buffalo"
click at [420, 100] on input "text" at bounding box center [466, 98] width 187 height 30
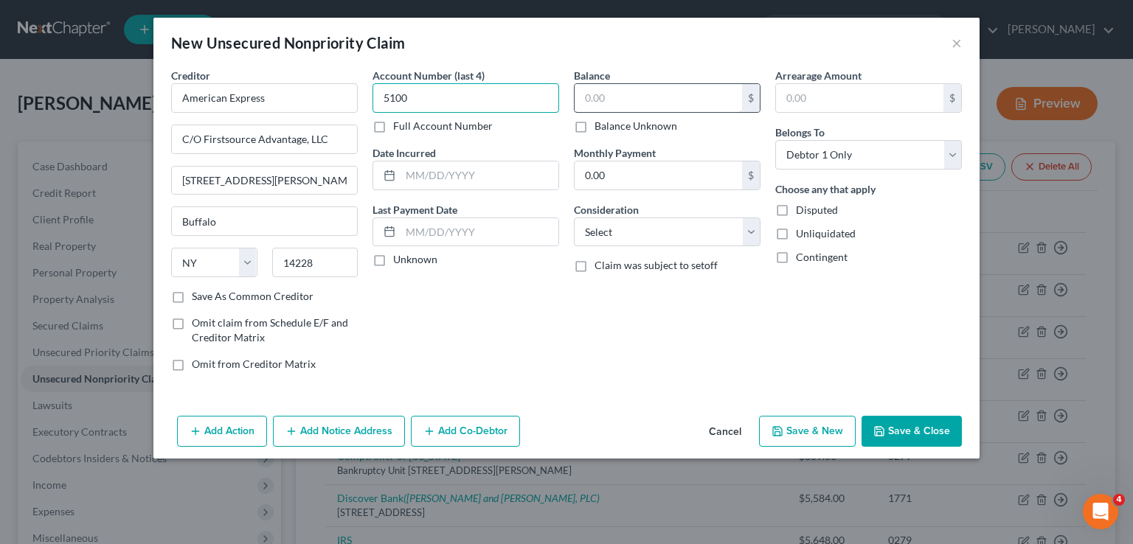
type input "5100"
click at [637, 98] on input "text" at bounding box center [658, 98] width 167 height 28
type input "3,618.75"
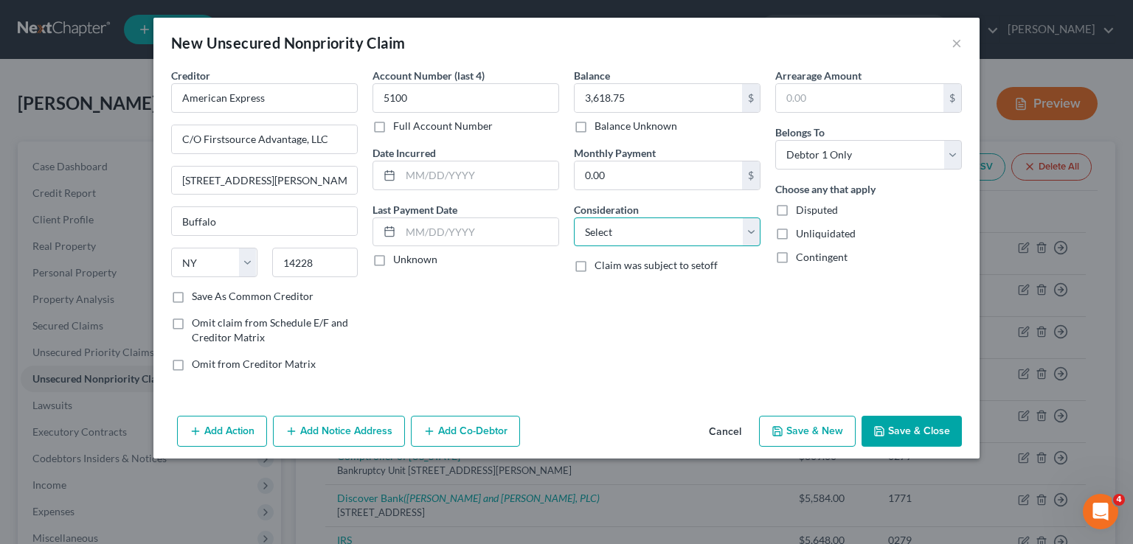
click at [661, 230] on select "Select Cable / Satellite Services Collection Agency Credit Card Debt Debt Couns…" at bounding box center [667, 233] width 187 height 30
select select "2"
click at [574, 218] on select "Select Cable / Satellite Services Collection Agency Credit Card Debt Debt Couns…" at bounding box center [667, 233] width 187 height 30
click at [330, 432] on button "Add Notice Address" at bounding box center [339, 431] width 132 height 31
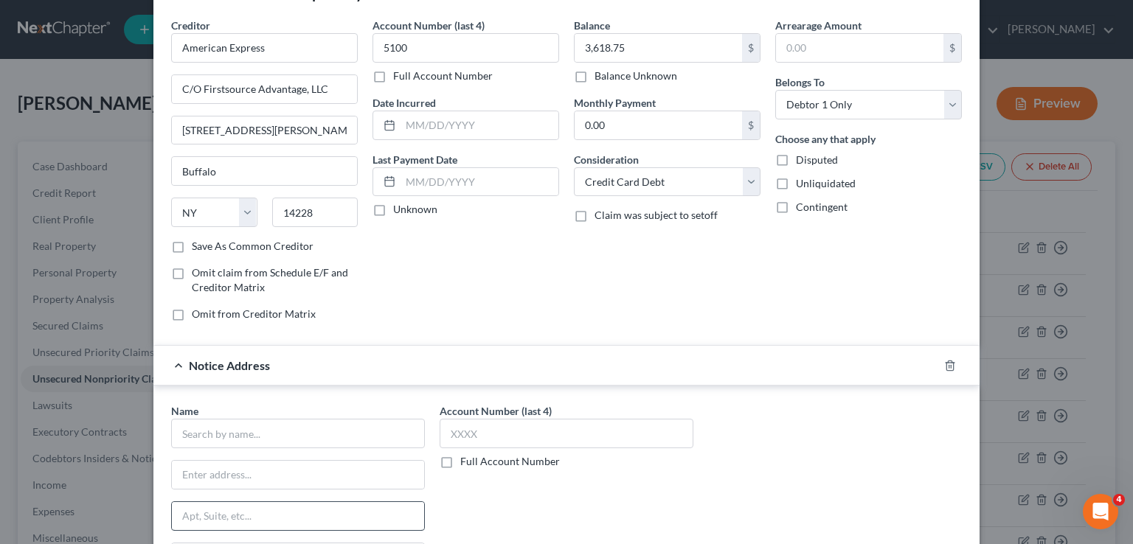
scroll to position [148, 0]
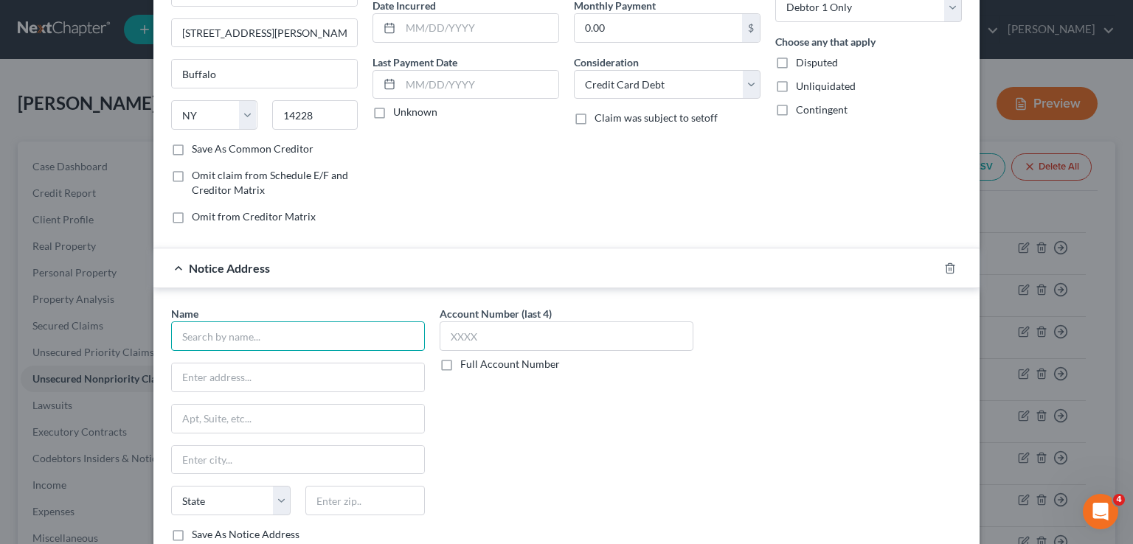
click at [189, 330] on input "text" at bounding box center [298, 337] width 254 height 30
type input "t"
click at [277, 336] on input "Transworld Systems" at bounding box center [298, 337] width 254 height 30
type input "Transworld Systems, Inc."
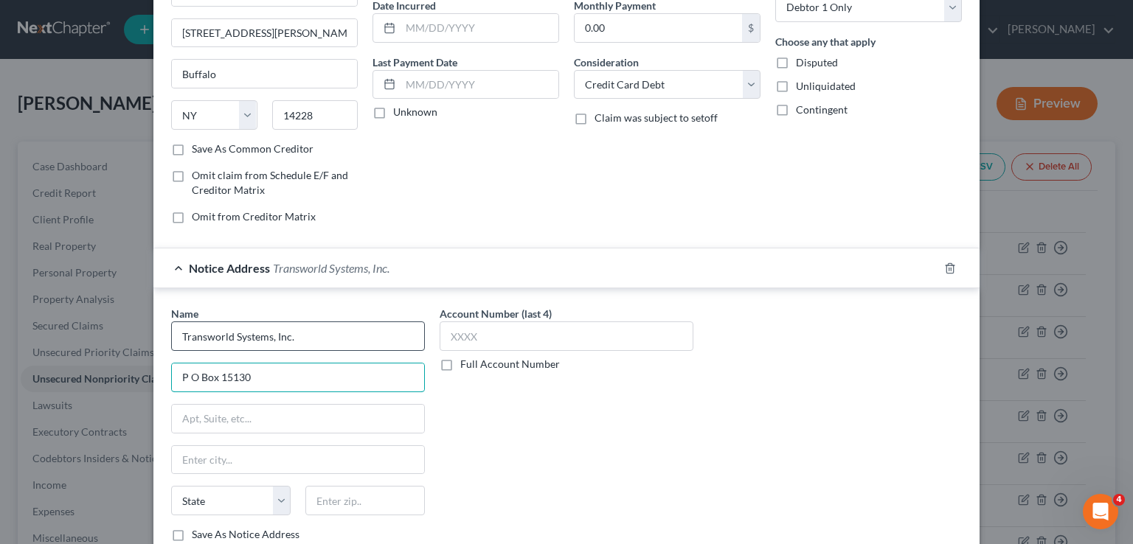
type input "P O Box 15130"
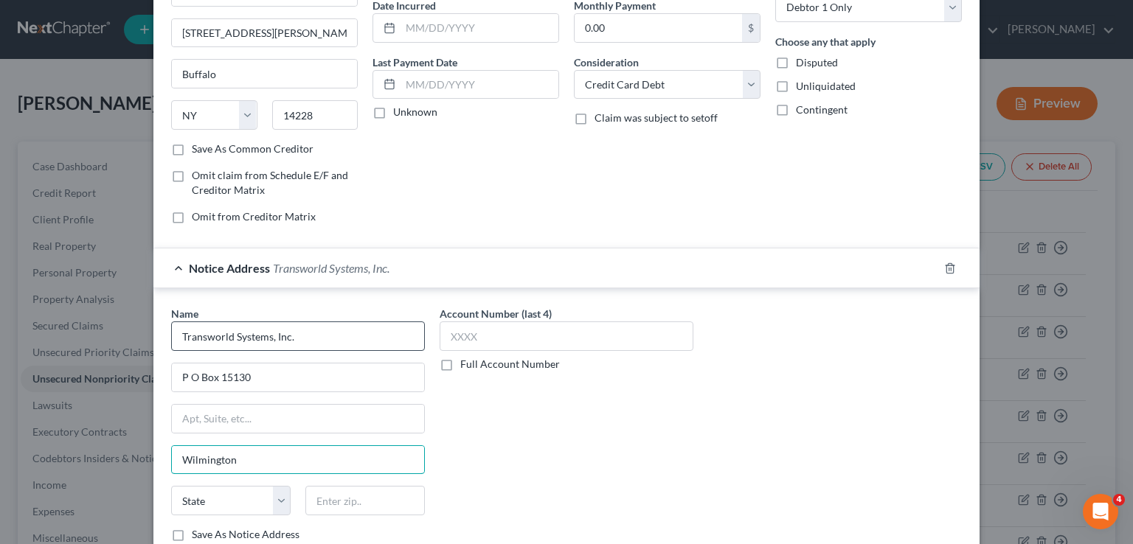
type input "Wilmington"
select select "7"
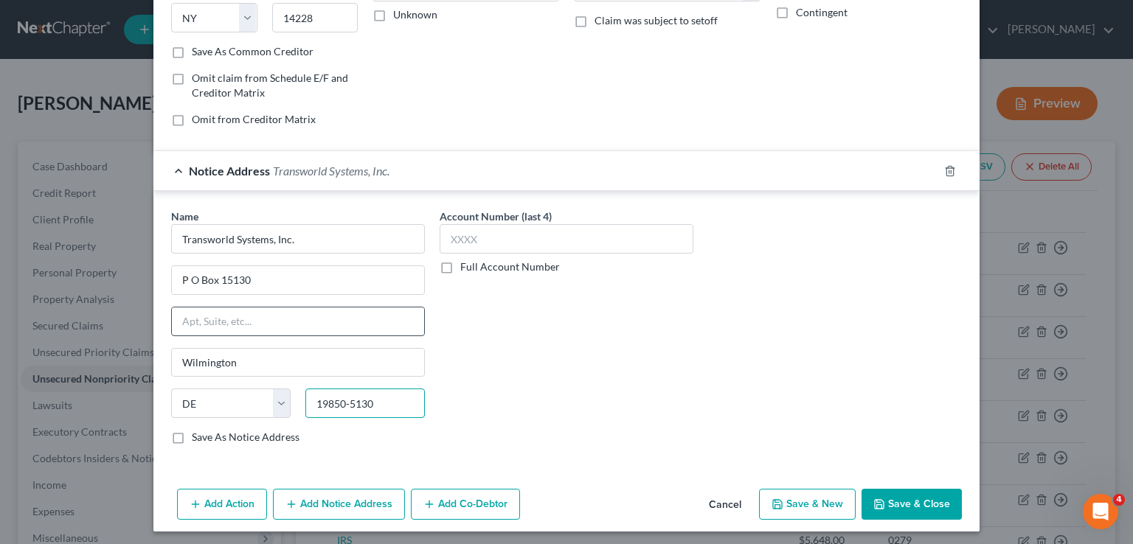
scroll to position [247, 0]
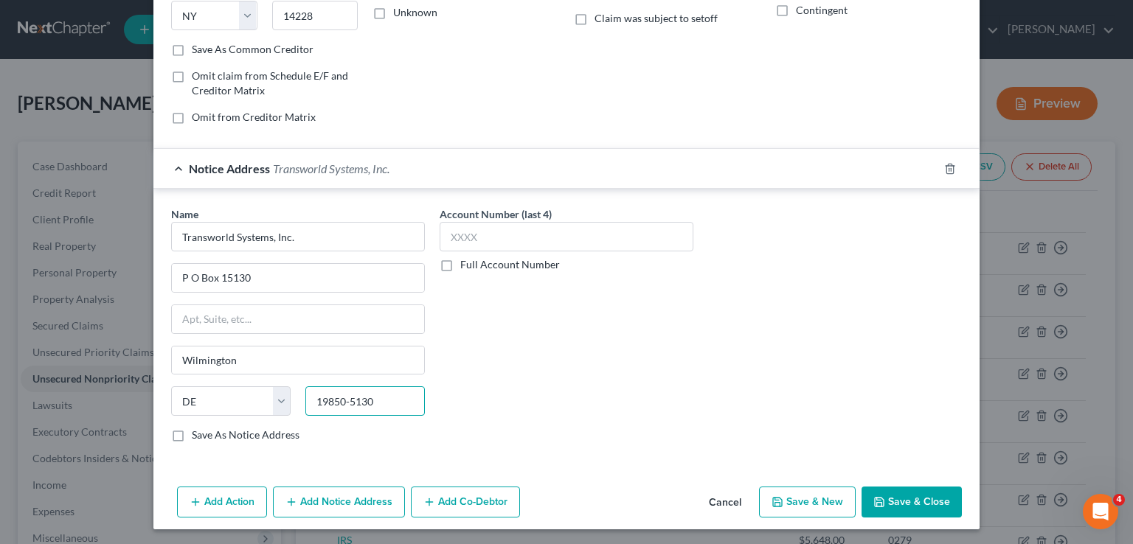
type input "19850-5130"
click at [354, 500] on button "Add Notice Address" at bounding box center [339, 502] width 132 height 31
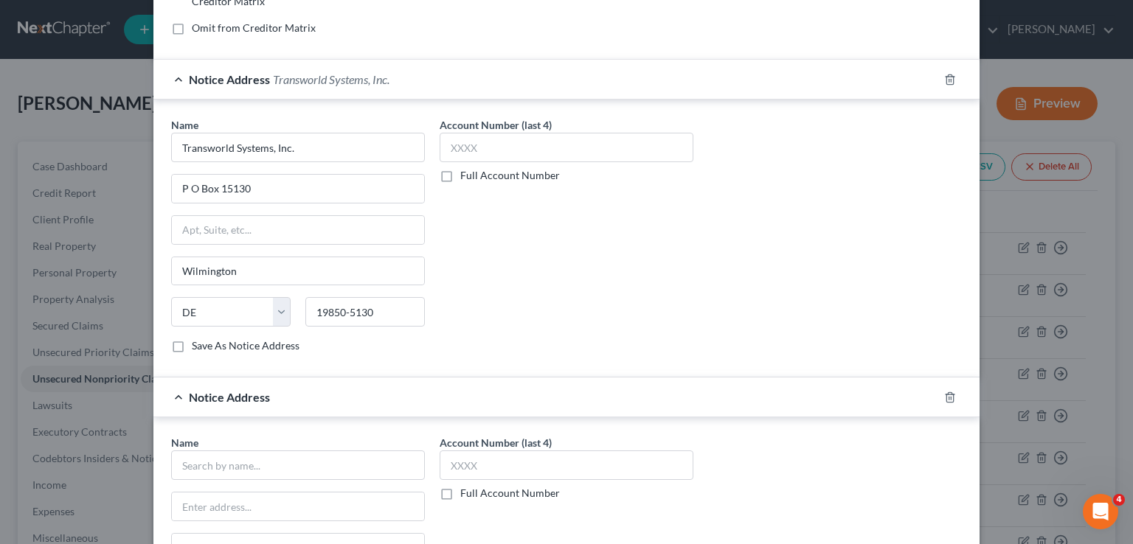
scroll to position [468, 0]
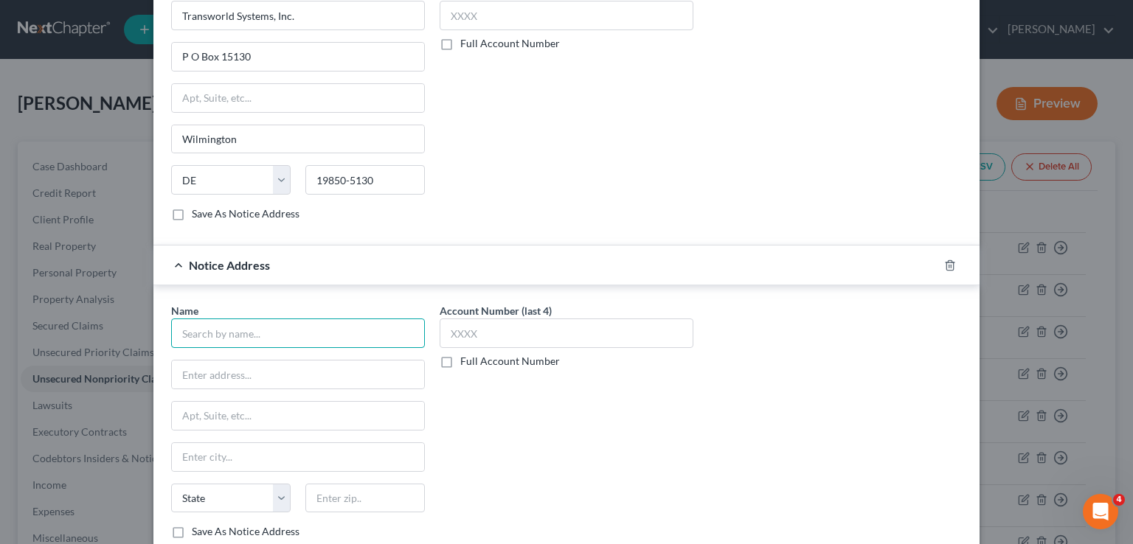
click at [216, 331] on input "text" at bounding box center [298, 334] width 254 height 30
type input "Credit Control, LLC"
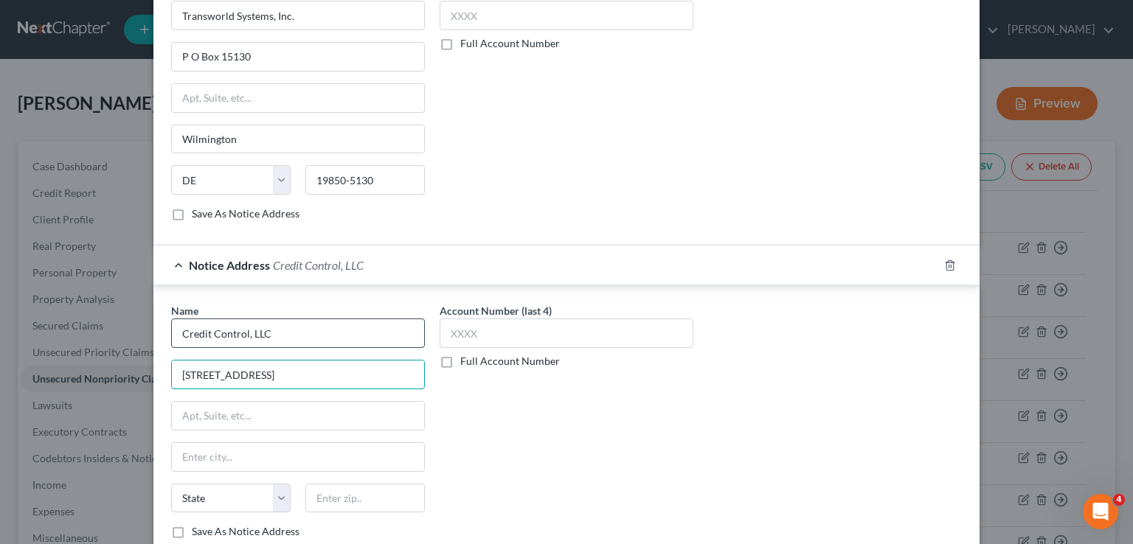
type input "[STREET_ADDRESS]"
type input "Suite 200"
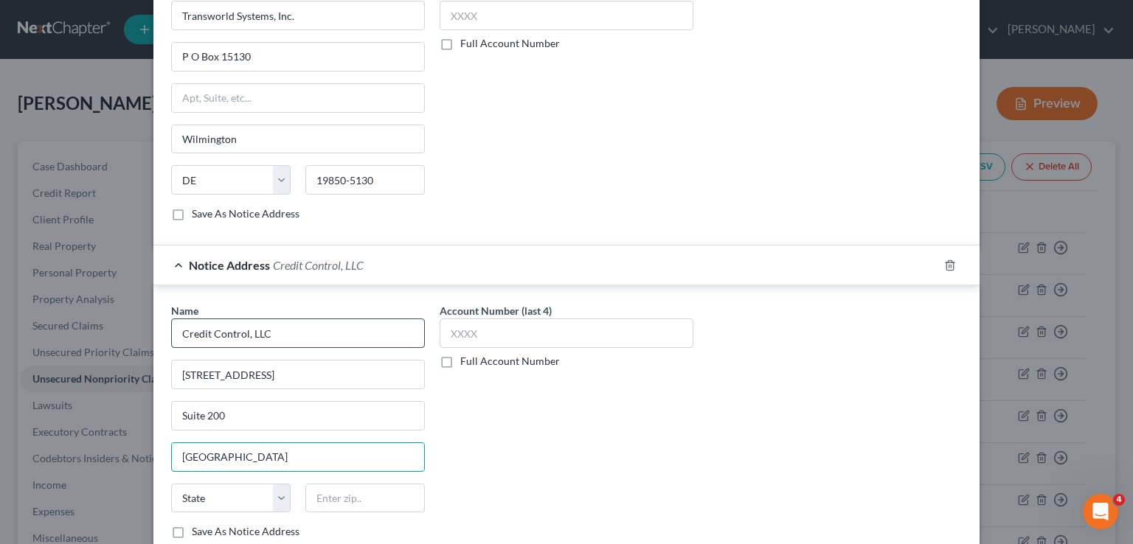
type input "[GEOGRAPHIC_DATA]"
select select "9"
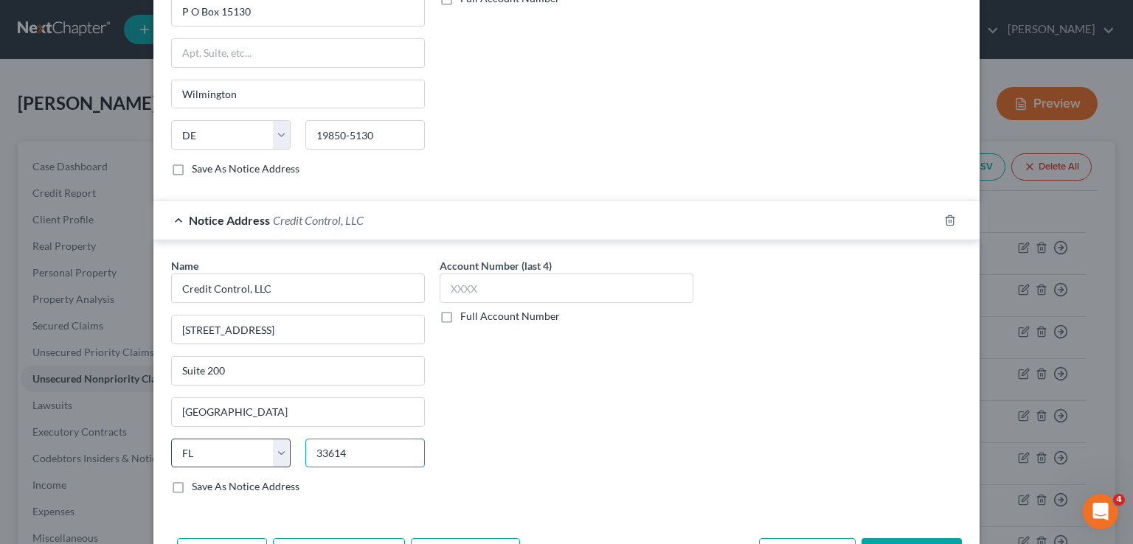
scroll to position [564, 0]
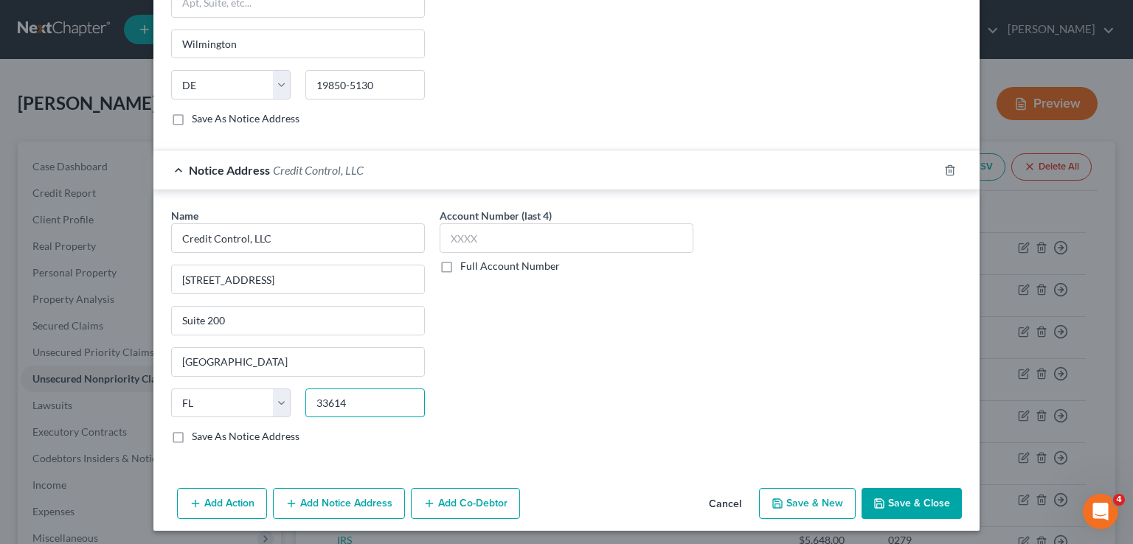
type input "33614"
click at [344, 502] on button "Add Notice Address" at bounding box center [339, 503] width 132 height 31
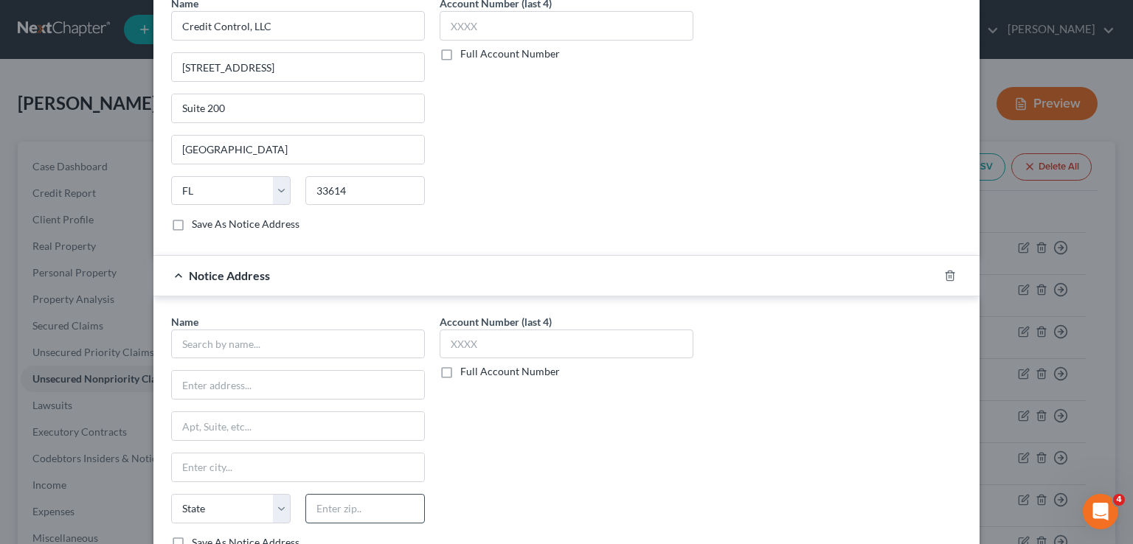
scroll to position [785, 0]
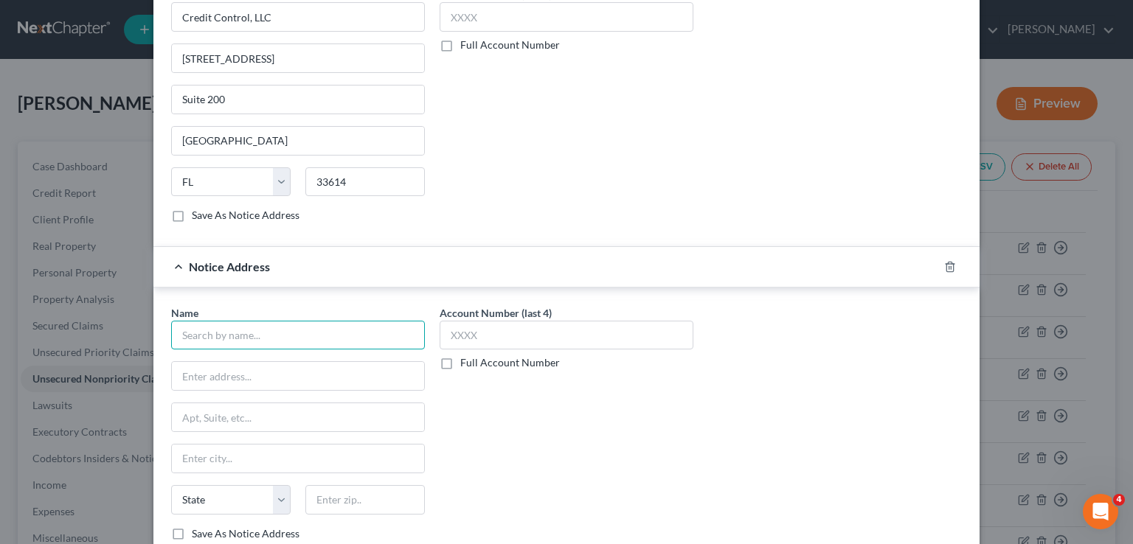
click at [212, 332] on input "text" at bounding box center [298, 336] width 254 height 30
type input "A"
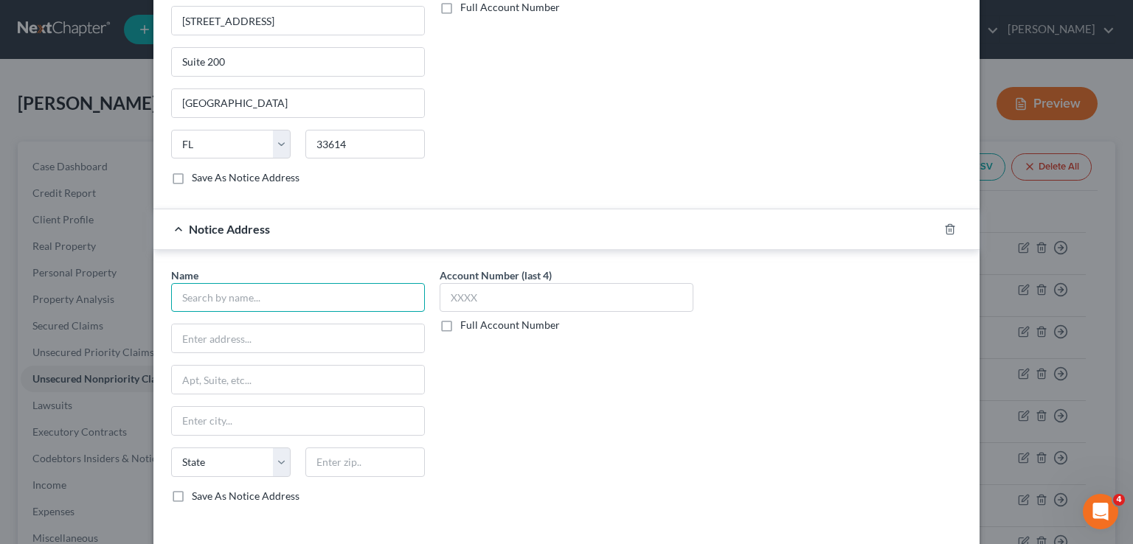
scroll to position [879, 0]
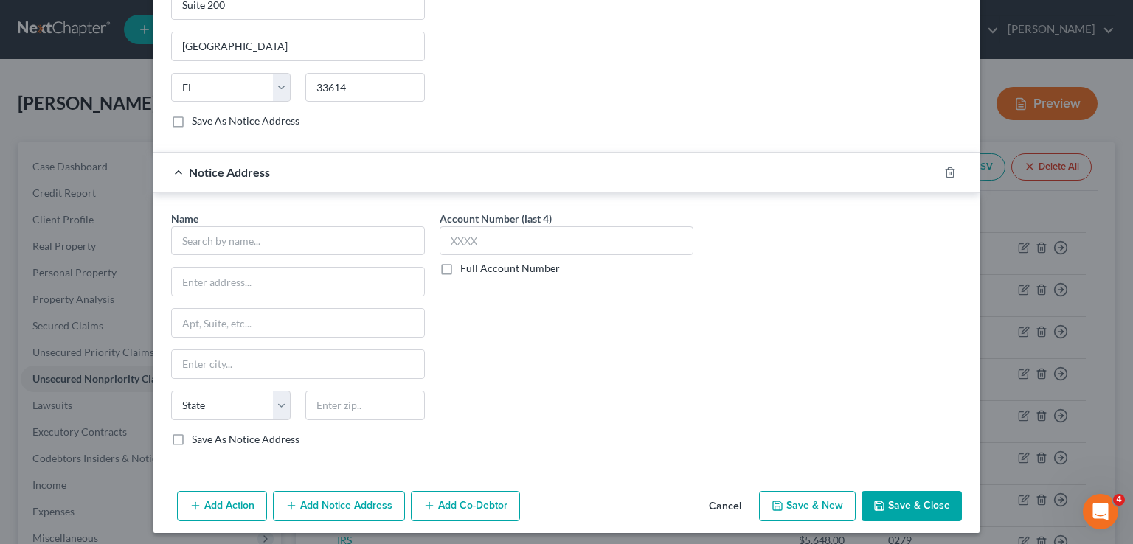
click at [895, 499] on button "Save & Close" at bounding box center [912, 506] width 100 height 31
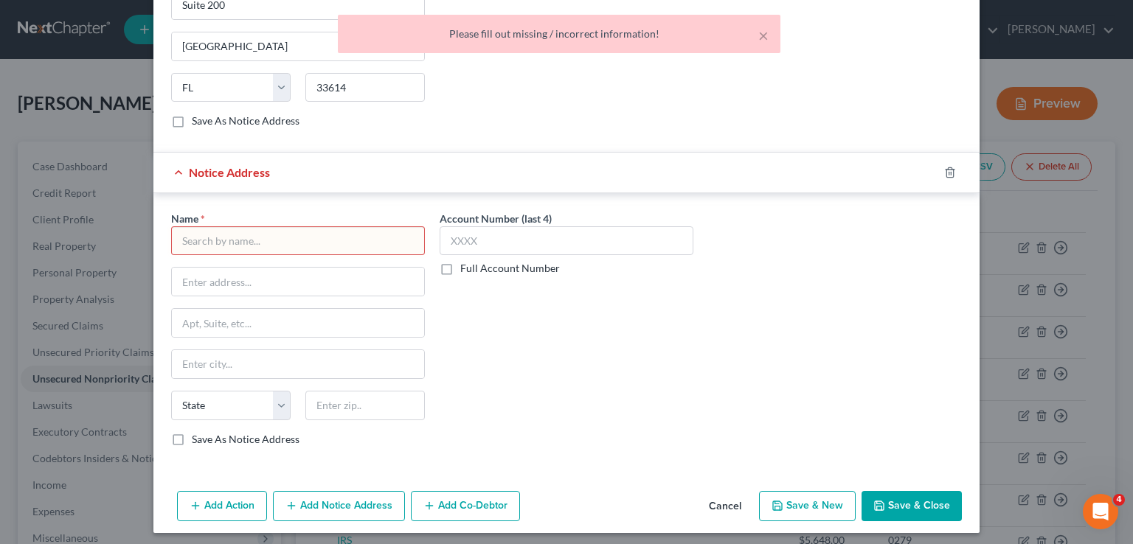
click at [443, 115] on div "Account Number (last 4) Full Account Number" at bounding box center [566, 16] width 269 height 248
click at [949, 167] on icon "button" at bounding box center [950, 173] width 12 height 12
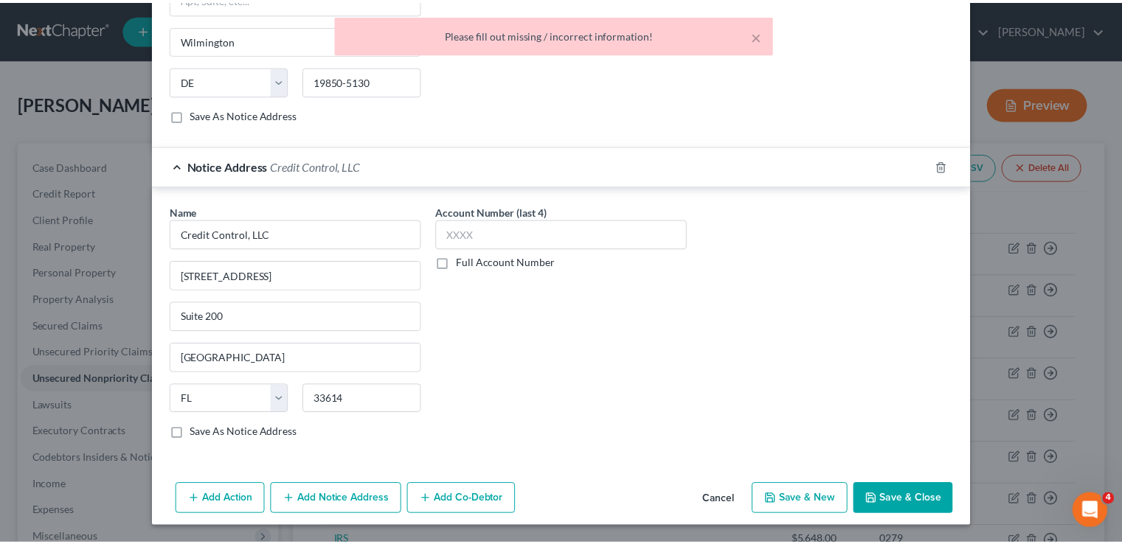
scroll to position [564, 0]
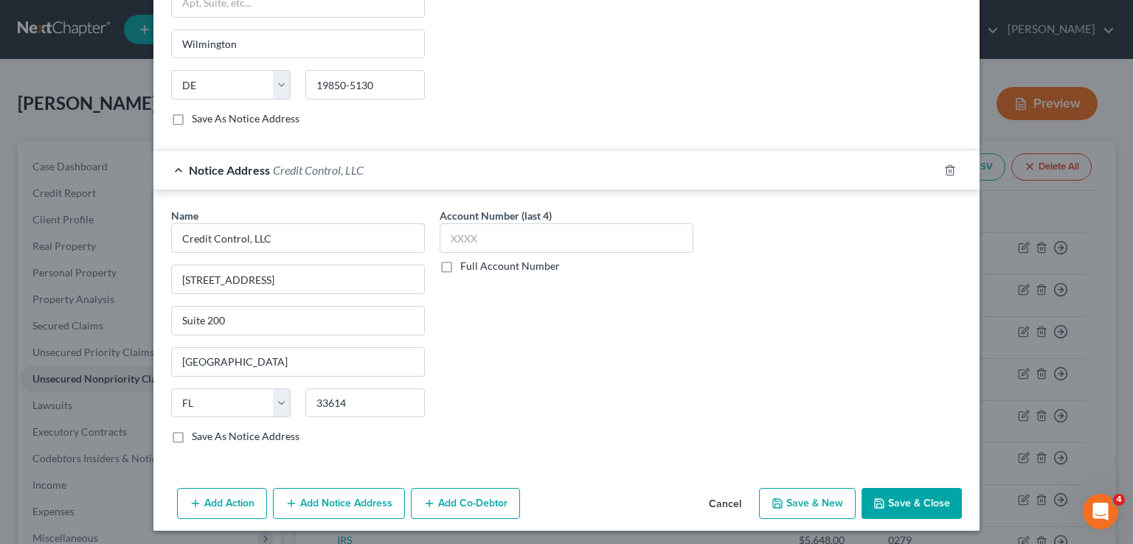
click at [881, 496] on button "Save & Close" at bounding box center [912, 503] width 100 height 31
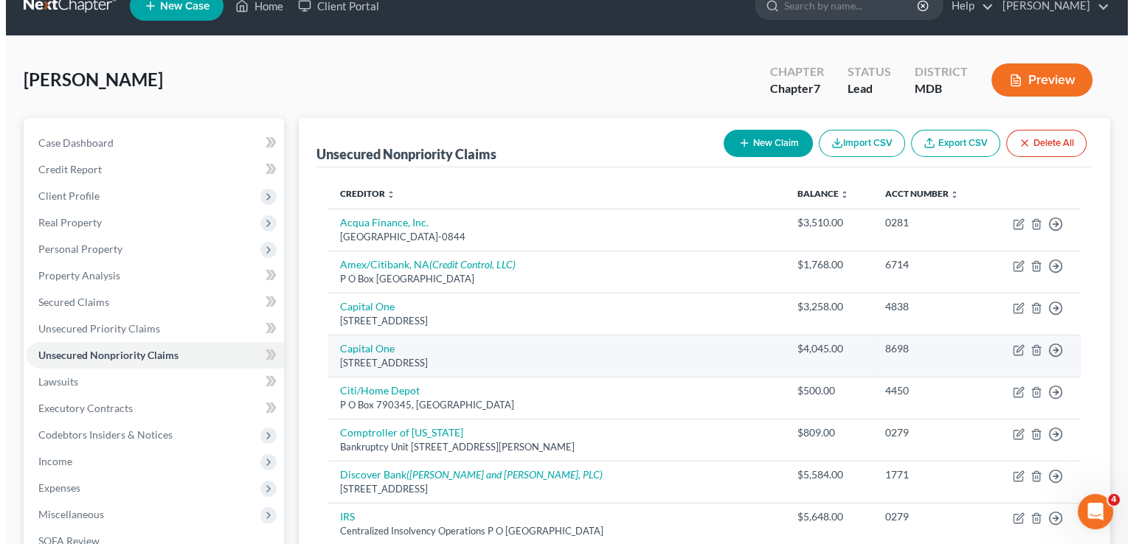
scroll to position [0, 0]
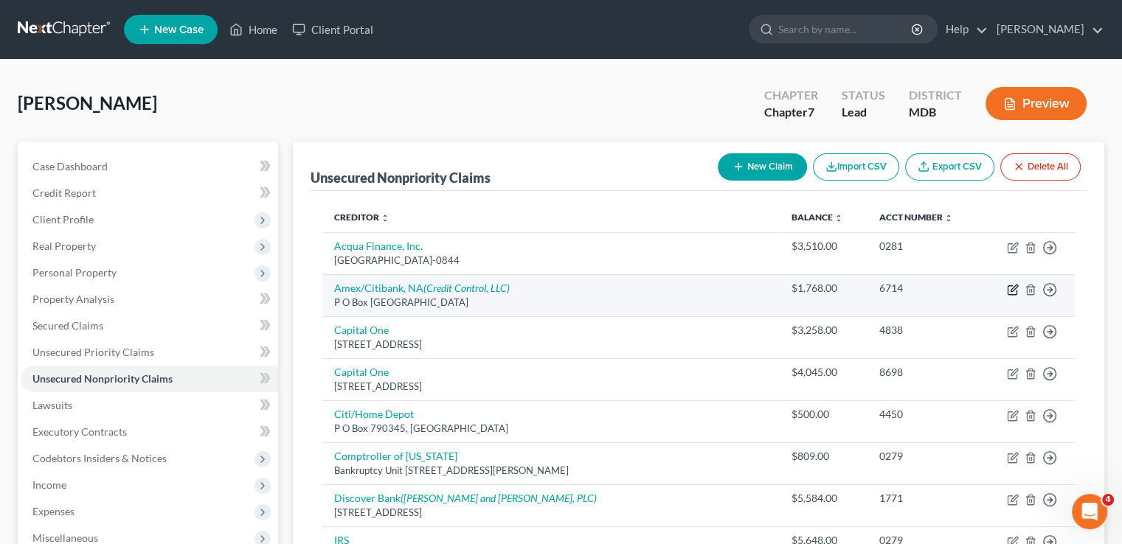
click at [1015, 287] on icon "button" at bounding box center [1014, 288] width 7 height 7
select select "36"
select select "2"
select select "0"
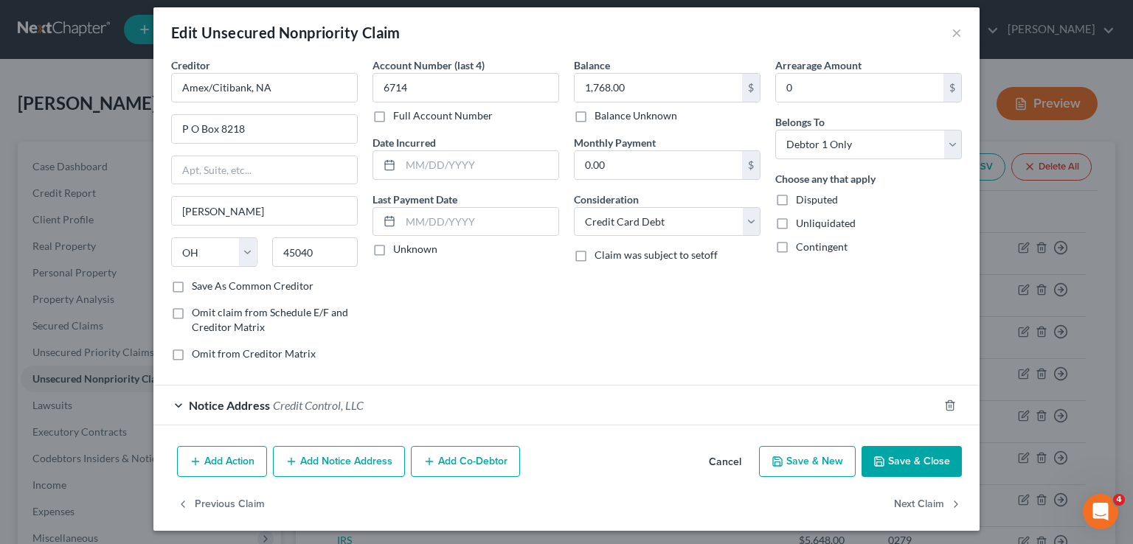
scroll to position [13, 0]
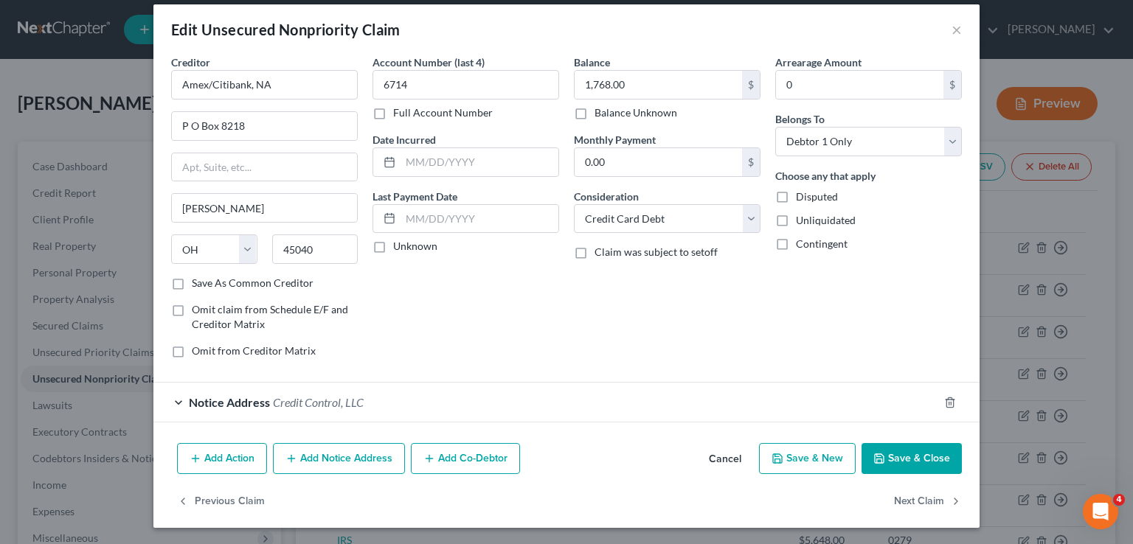
click at [342, 458] on button "Add Notice Address" at bounding box center [339, 458] width 132 height 31
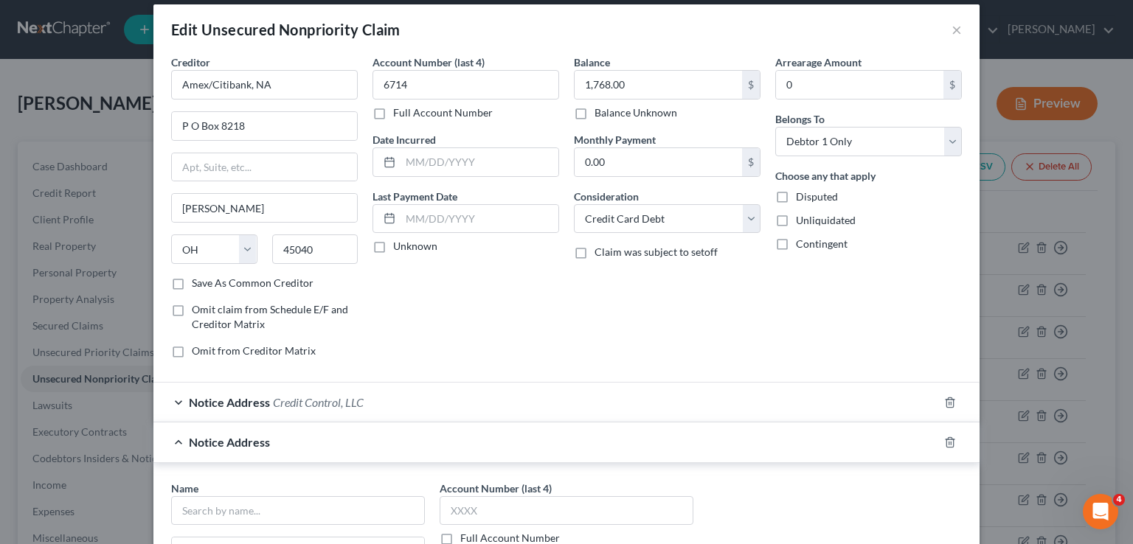
scroll to position [161, 0]
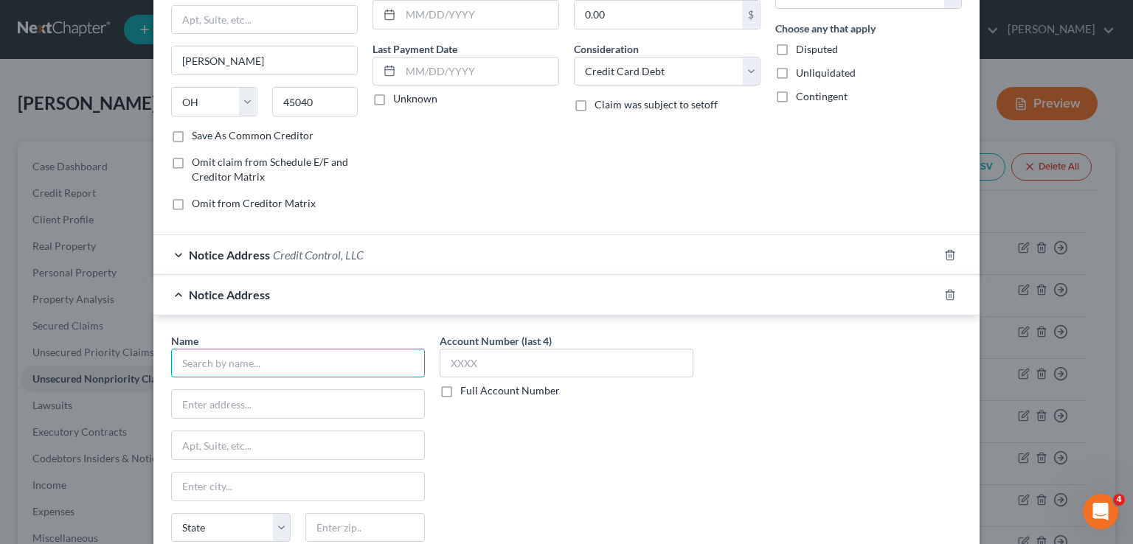
click at [233, 359] on input "text" at bounding box center [298, 364] width 254 height 30
type input "ARS National Services"
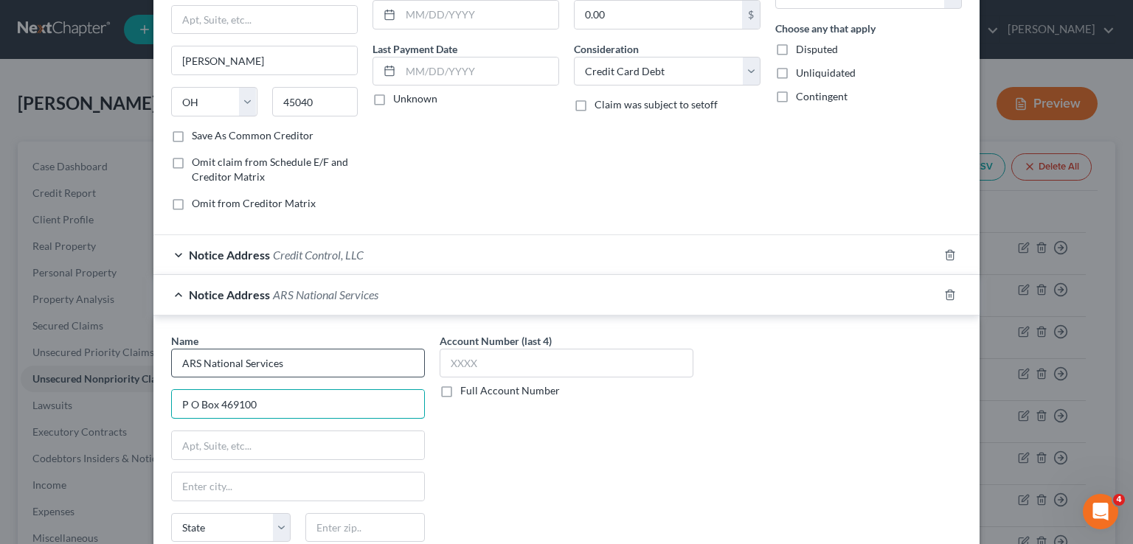
type input "P O Box 469100"
type input "Escondido"
select select "4"
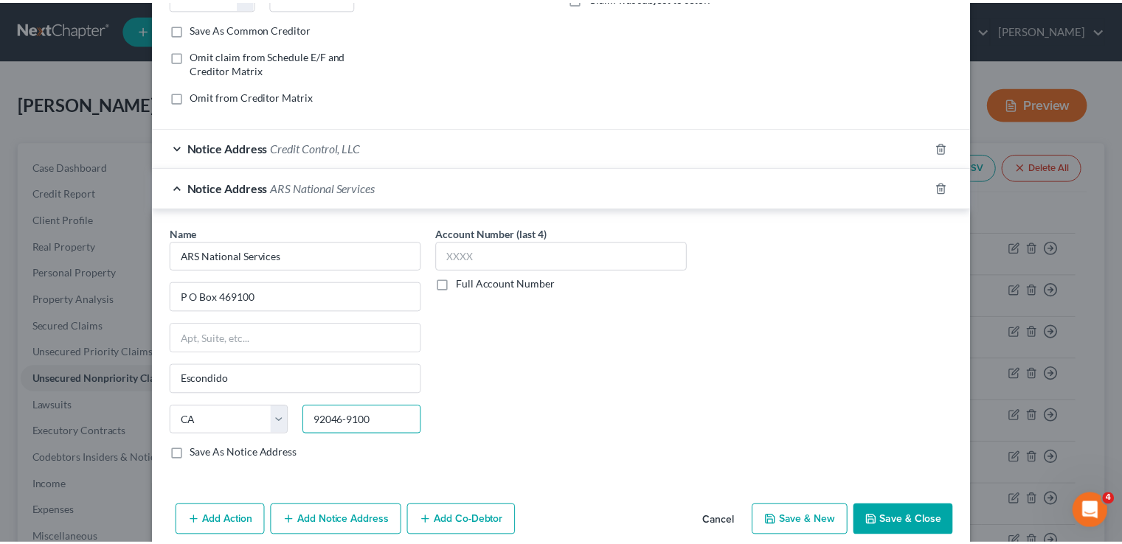
scroll to position [329, 0]
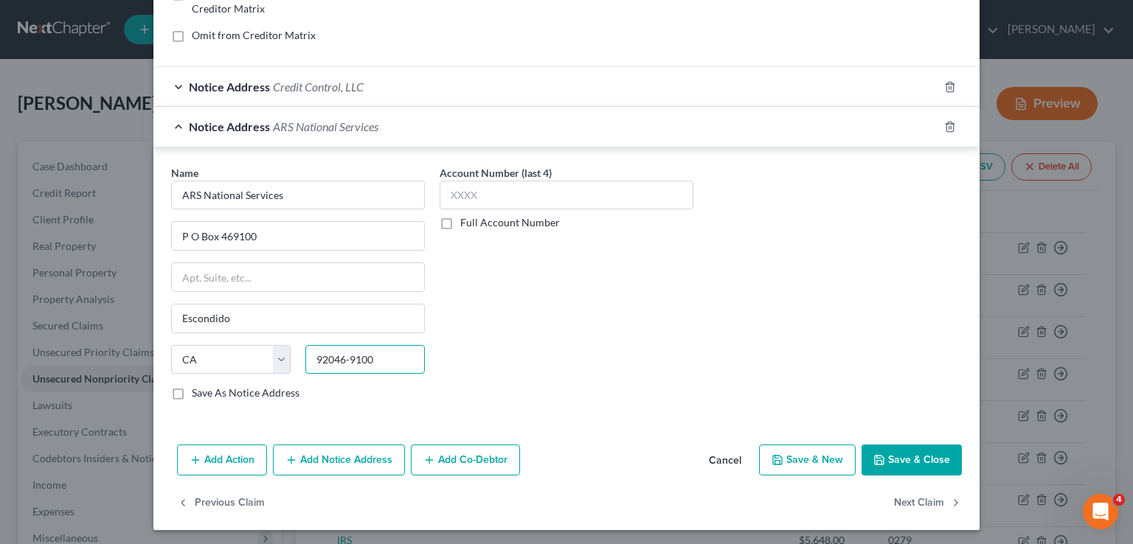
type input "92046-9100"
click at [921, 467] on button "Save & Close" at bounding box center [912, 460] width 100 height 31
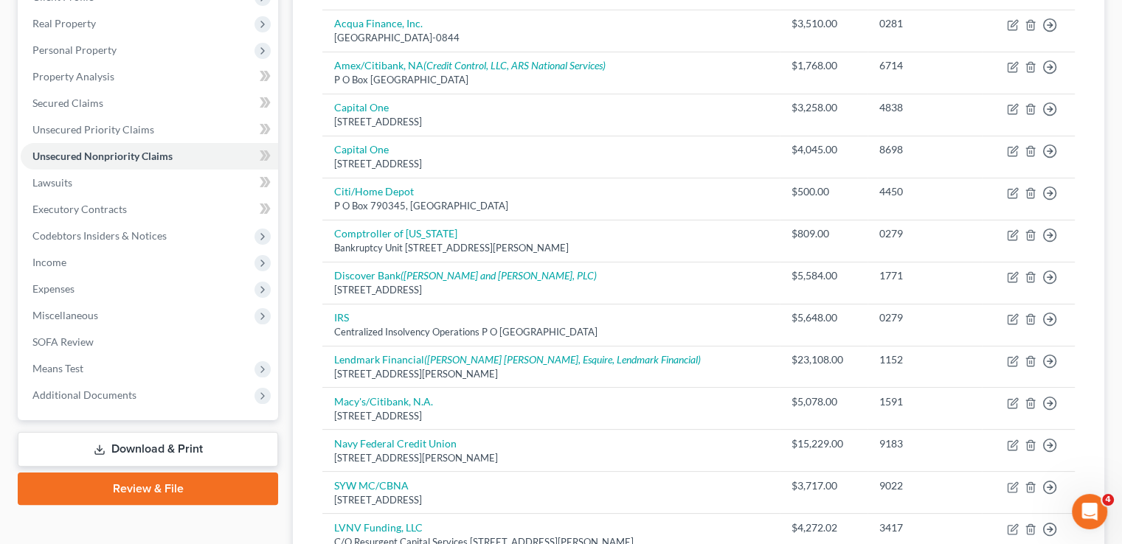
scroll to position [295, 0]
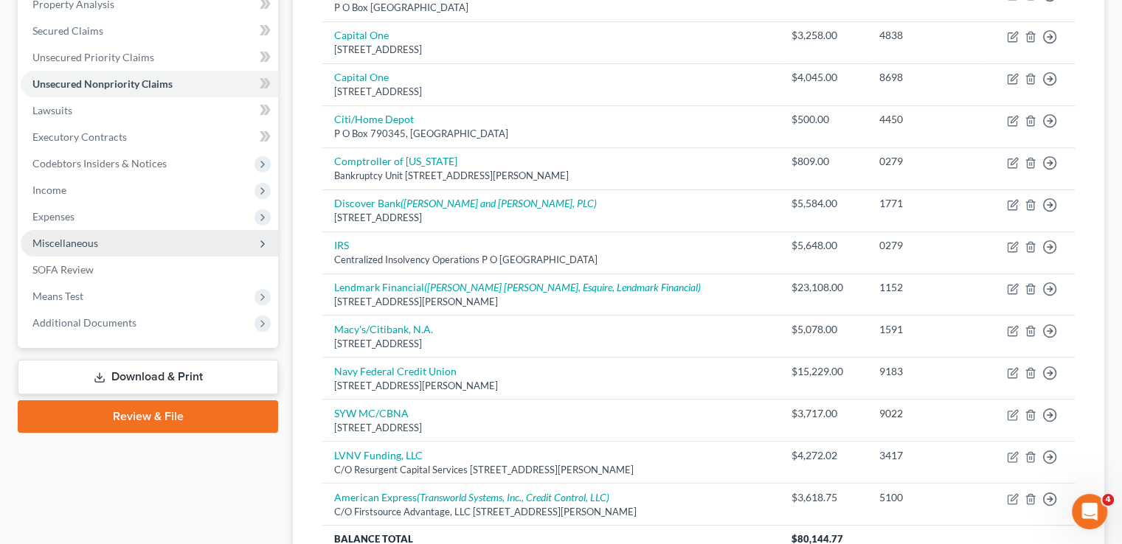
click at [75, 238] on span "Miscellaneous" at bounding box center [65, 243] width 66 height 13
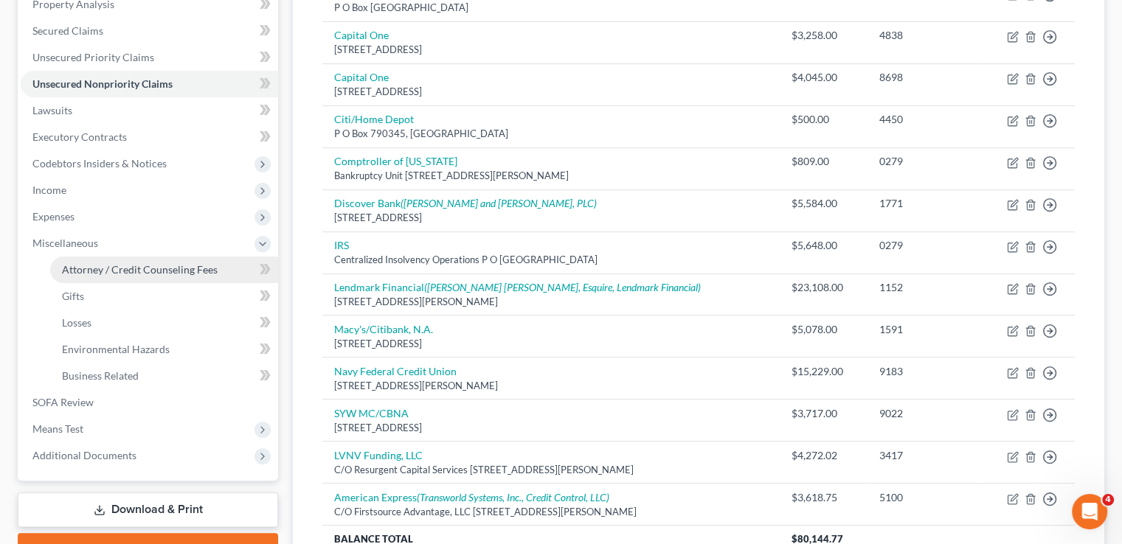
click at [95, 266] on span "Attorney / Credit Counseling Fees" at bounding box center [140, 269] width 156 height 13
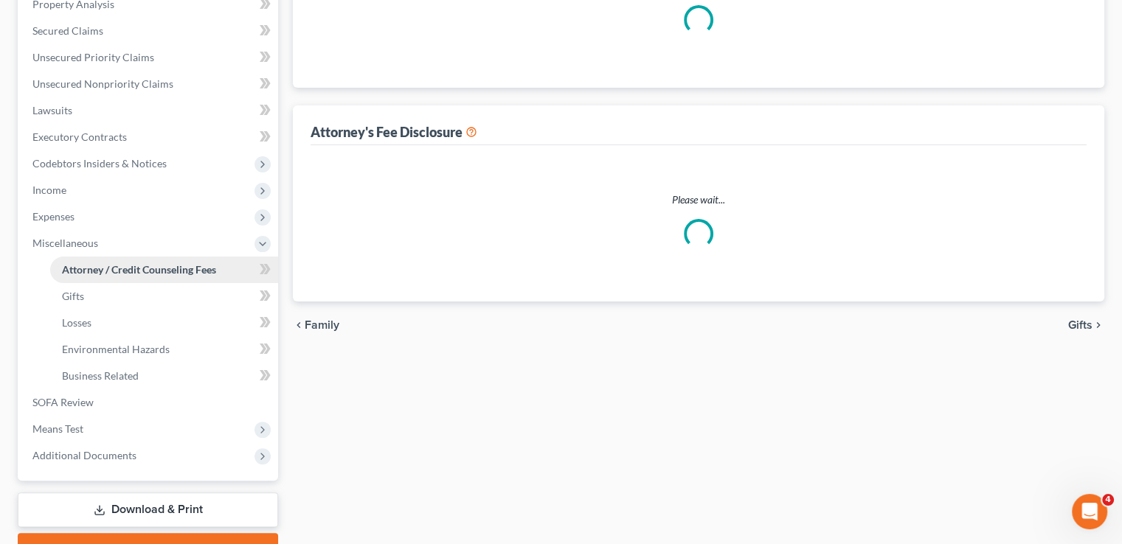
select select "1"
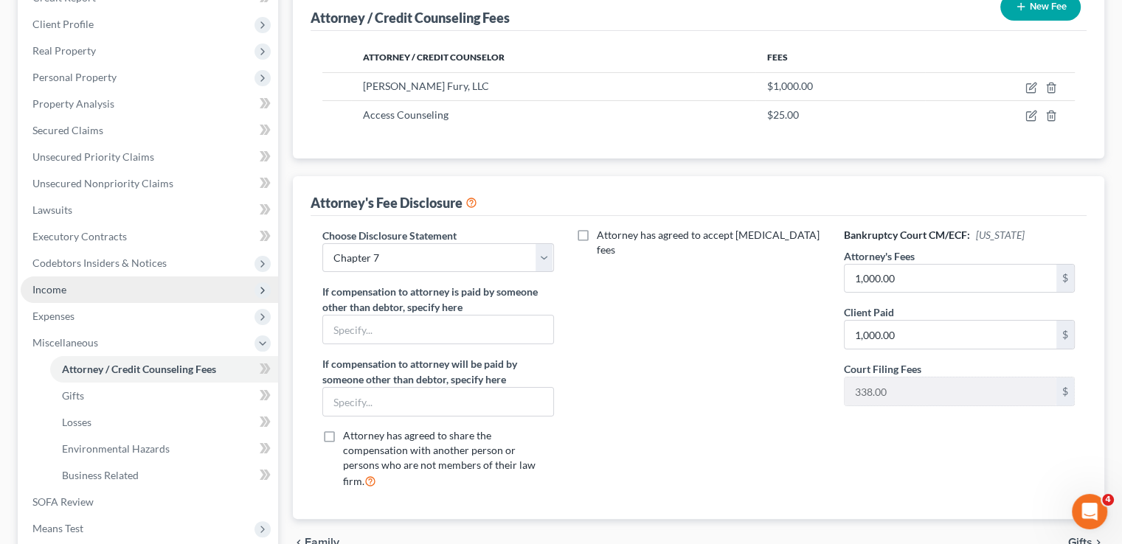
scroll to position [221, 0]
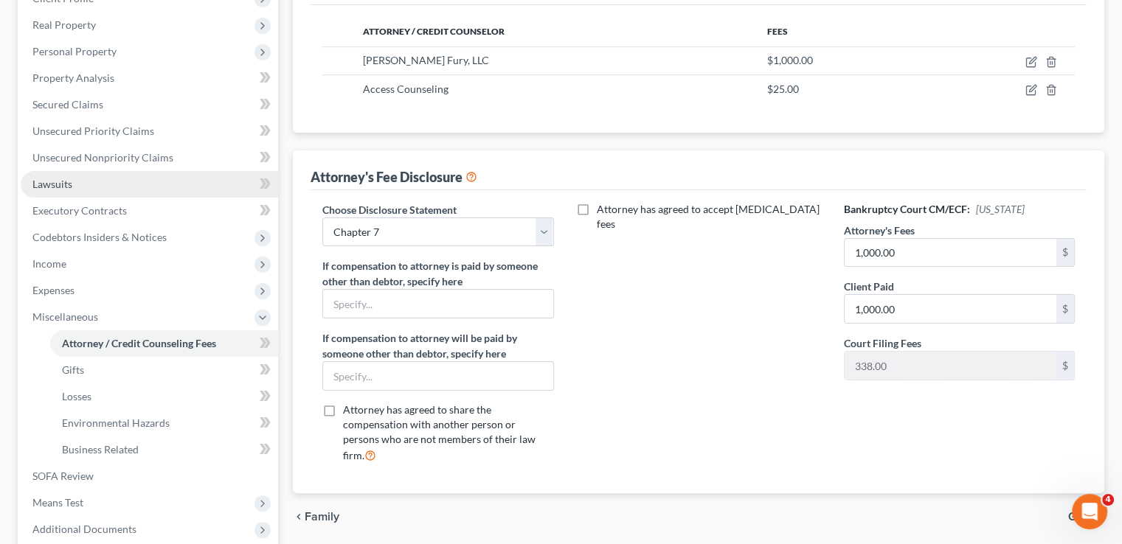
click at [71, 181] on span "Lawsuits" at bounding box center [52, 184] width 40 height 13
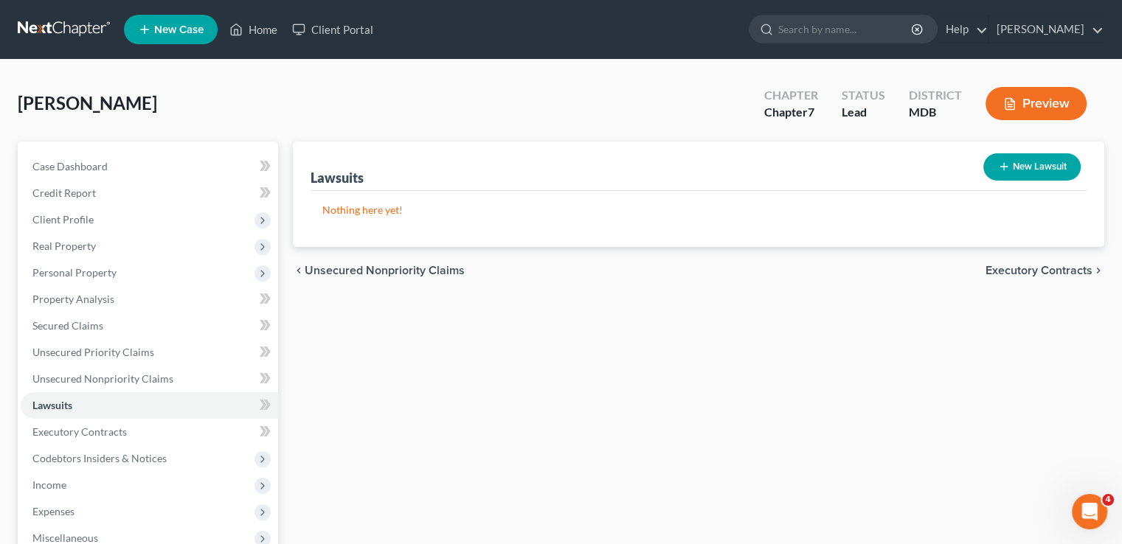
click at [1033, 170] on button "New Lawsuit" at bounding box center [1031, 166] width 97 height 27
select select "0"
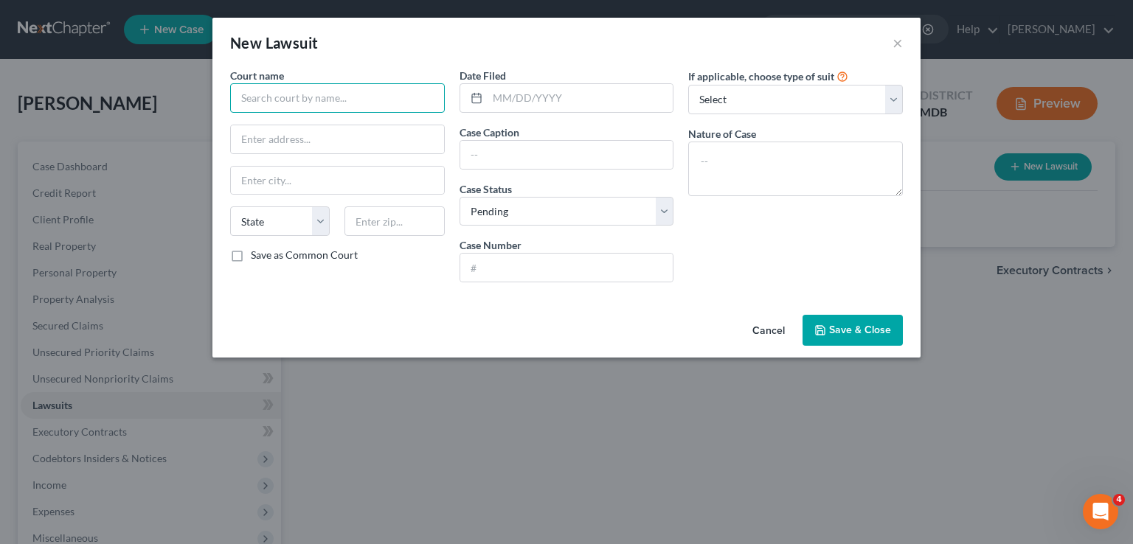
click at [328, 100] on input "text" at bounding box center [337, 98] width 215 height 30
click at [267, 100] on input "text" at bounding box center [337, 98] width 215 height 30
type input "District Court for [GEOGRAPHIC_DATA]"
click at [272, 140] on input "text" at bounding box center [337, 139] width 213 height 28
type input "[STREET_ADDRESS]"
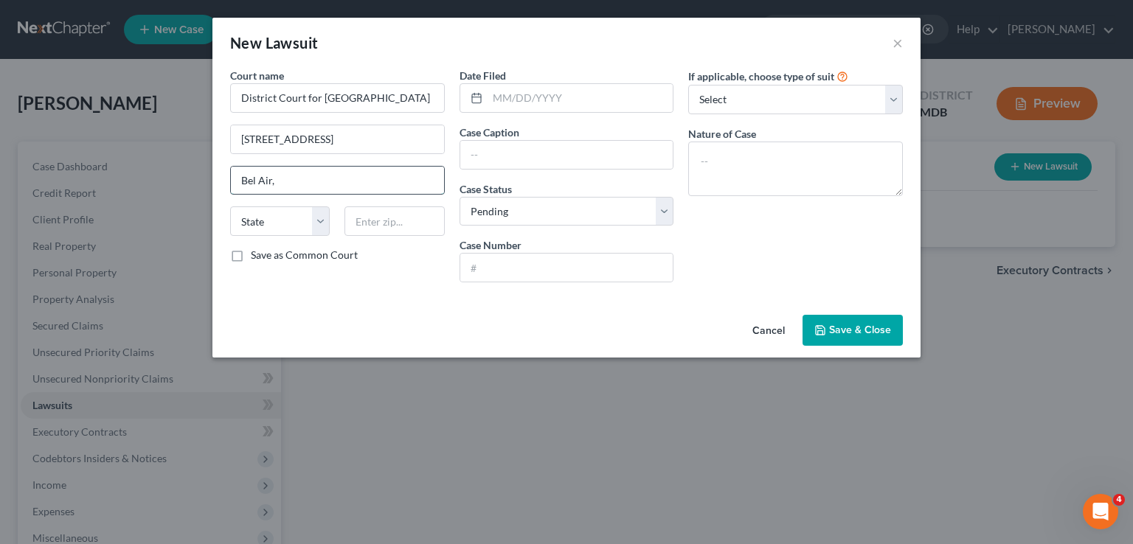
click at [280, 183] on input "Bel Air," at bounding box center [337, 181] width 213 height 28
type input "Bel Air"
select select "21"
type input "21014"
click at [569, 100] on input "text" at bounding box center [581, 98] width 186 height 28
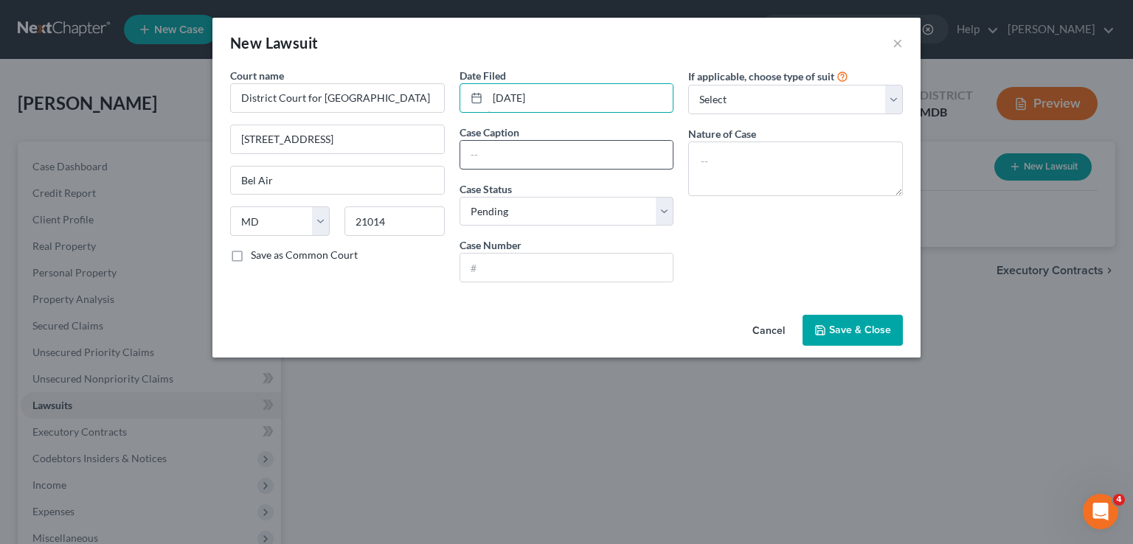
type input "[DATE]"
click at [530, 151] on input "text" at bounding box center [566, 155] width 213 height 28
click at [572, 153] on input "Lendmark Financial" at bounding box center [566, 155] width 213 height 28
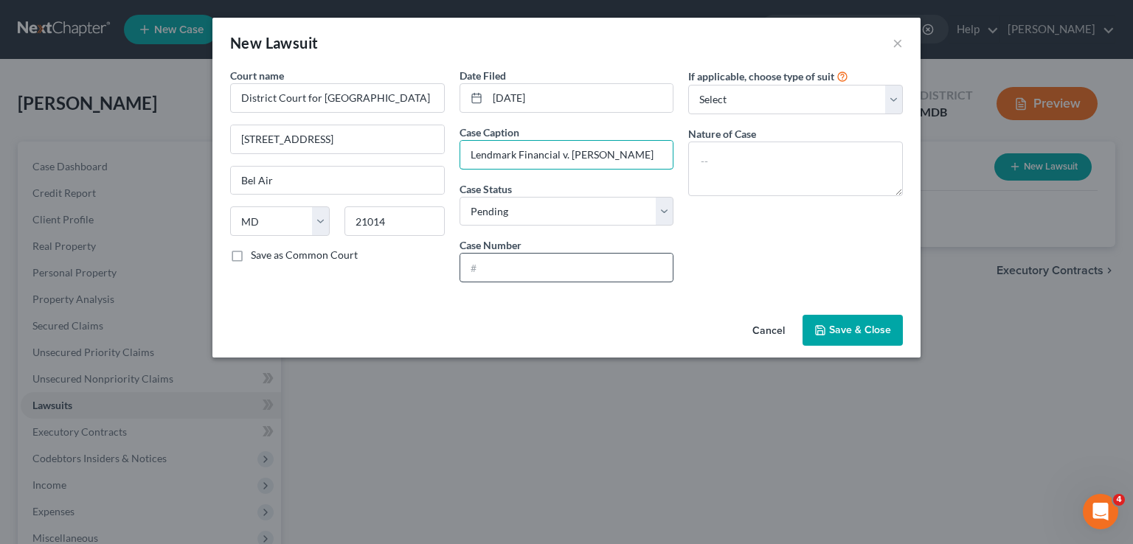
type input "Lendmark Financial v. [PERSON_NAME]"
click at [511, 263] on input "text" at bounding box center [566, 268] width 213 height 28
type input "D-09-CV-25-0014085"
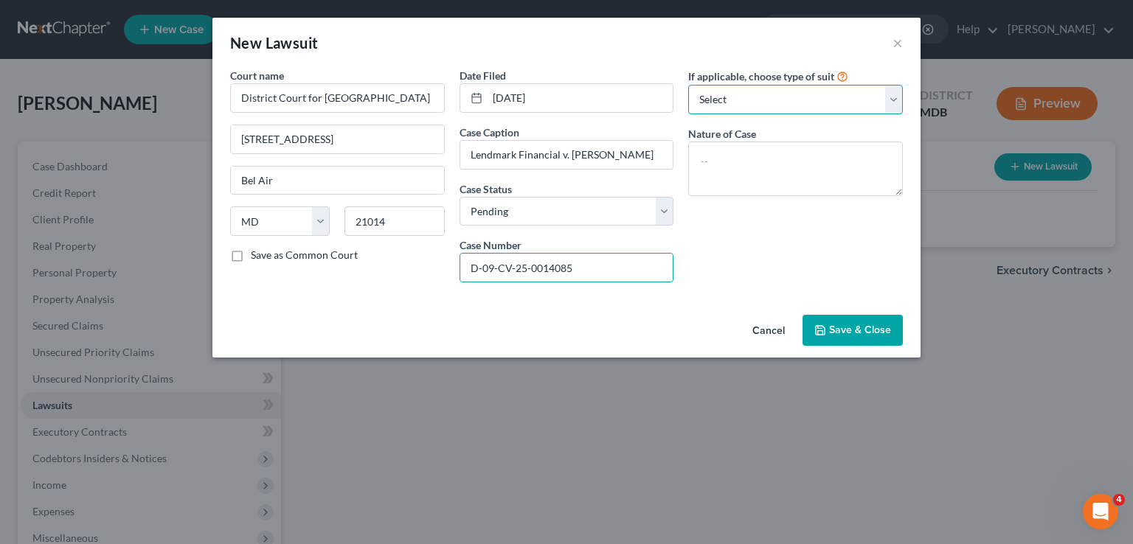
click at [764, 101] on select "Select Repossession Garnishment Foreclosure Attached, Seized, Or Levied Other" at bounding box center [795, 100] width 215 height 30
select select "4"
click at [688, 85] on select "Select Repossession Garnishment Foreclosure Attached, Seized, Or Levied Other" at bounding box center [795, 100] width 215 height 30
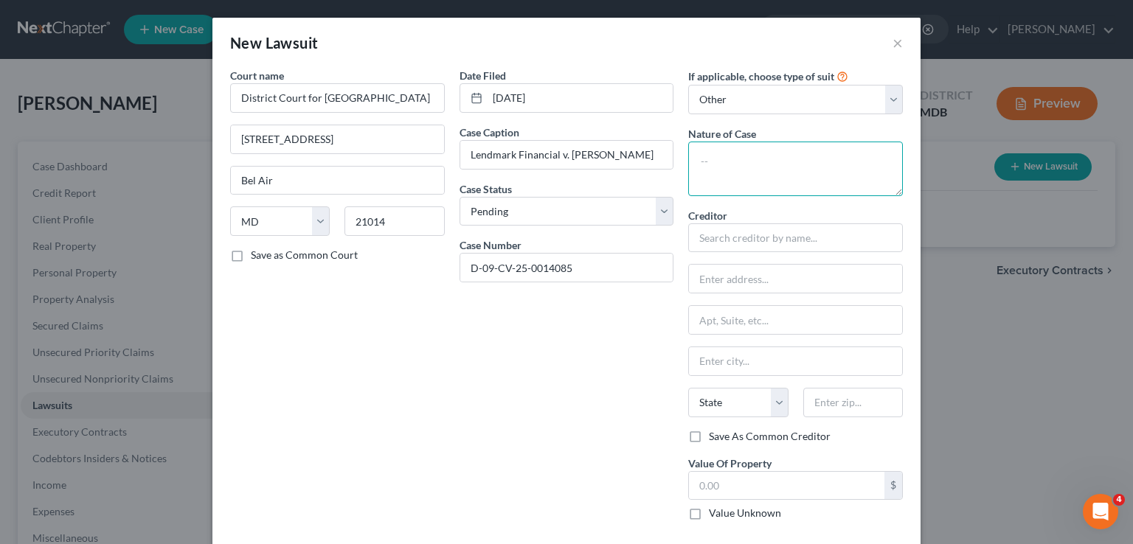
click at [736, 155] on textarea at bounding box center [795, 169] width 215 height 55
type textarea "Collection"
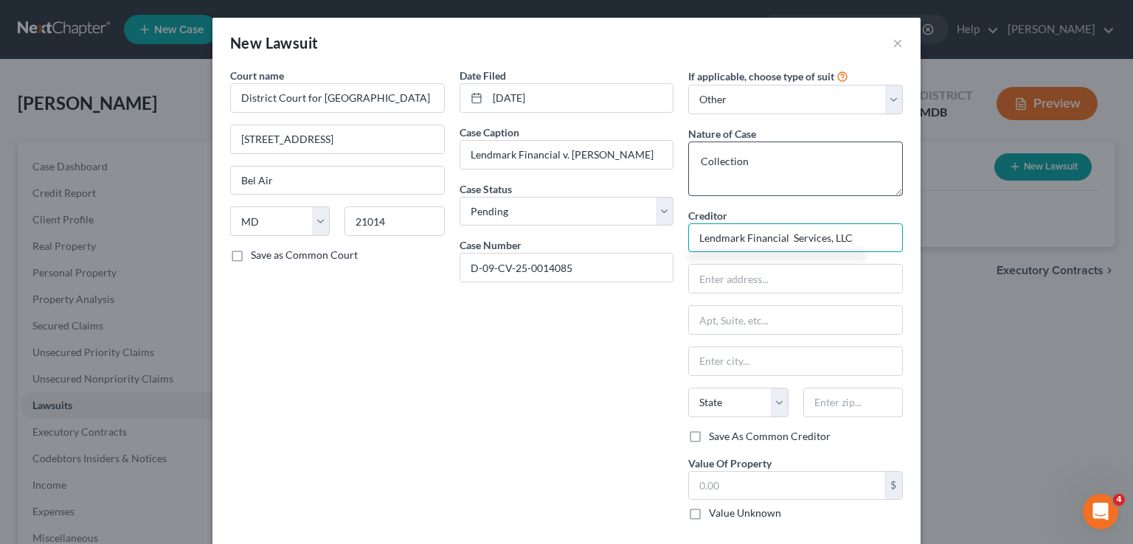
type input "Lendmark Financial Services, LLC"
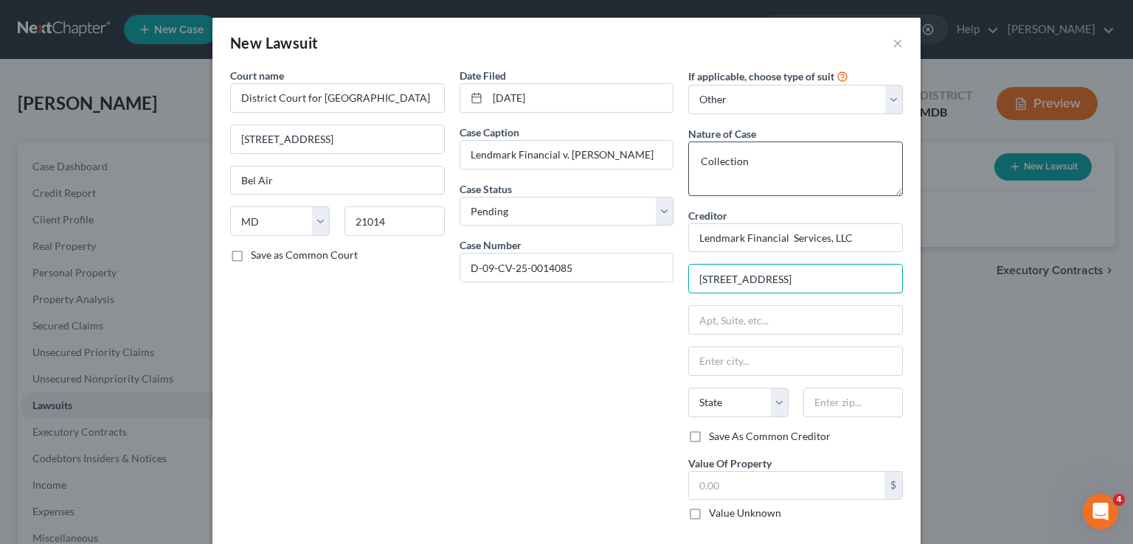
type input "[STREET_ADDRESS]"
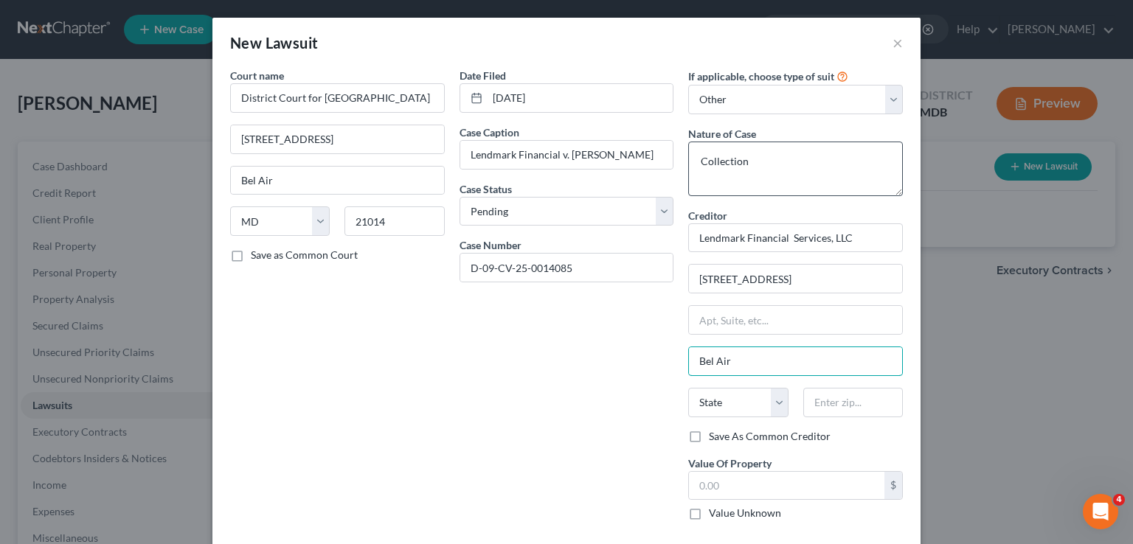
type input "Bel Air"
select select "21"
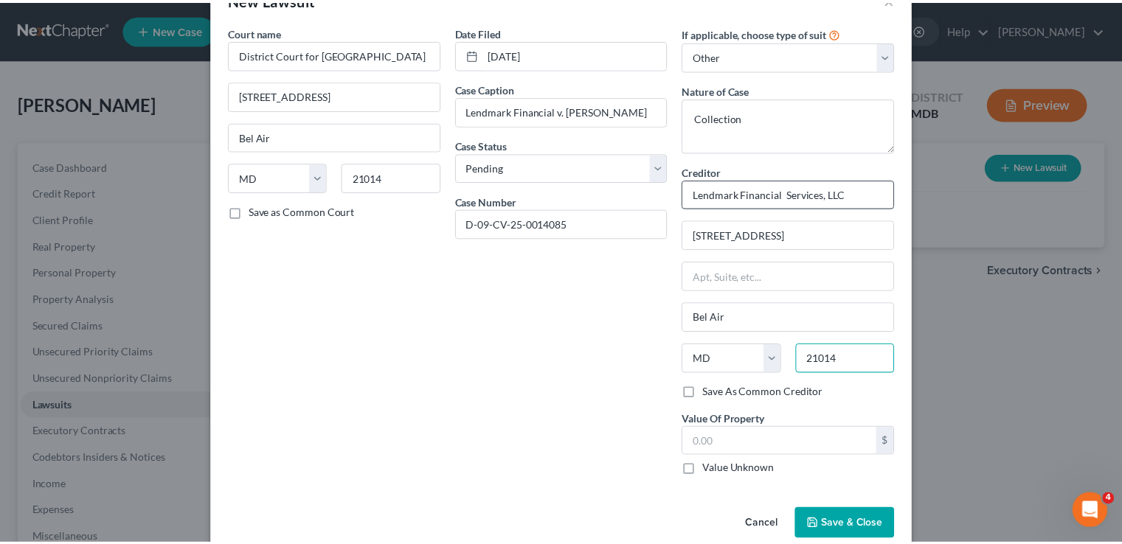
scroll to position [68, 0]
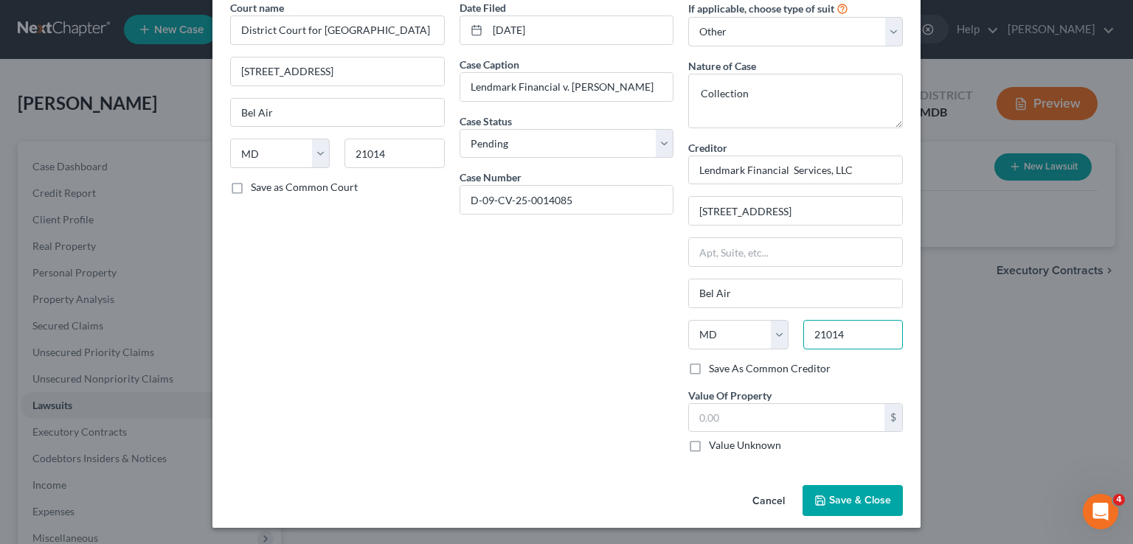
type input "21014"
click at [875, 507] on button "Save & Close" at bounding box center [853, 500] width 100 height 31
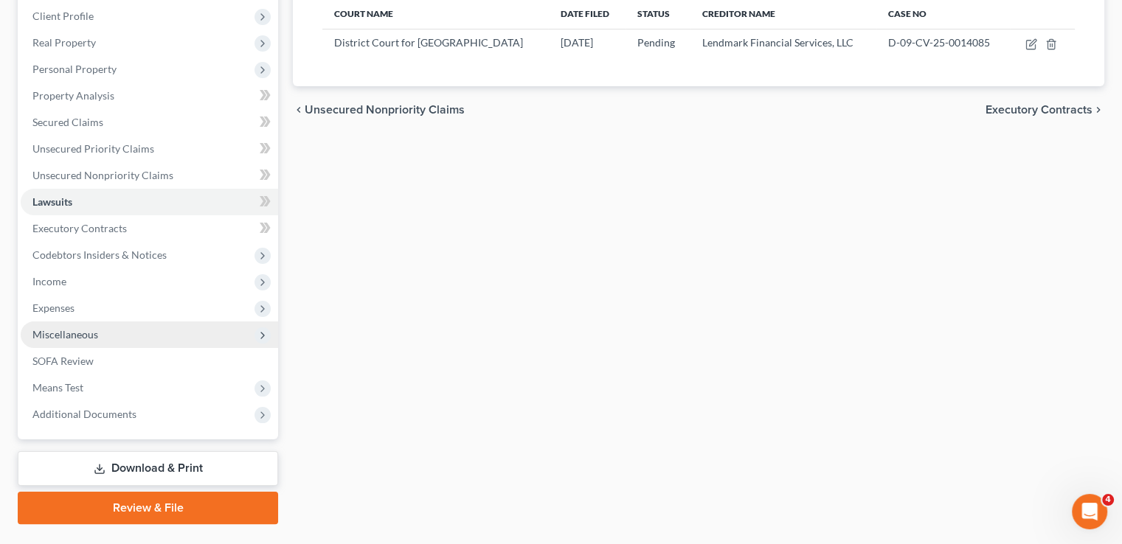
scroll to position [221, 0]
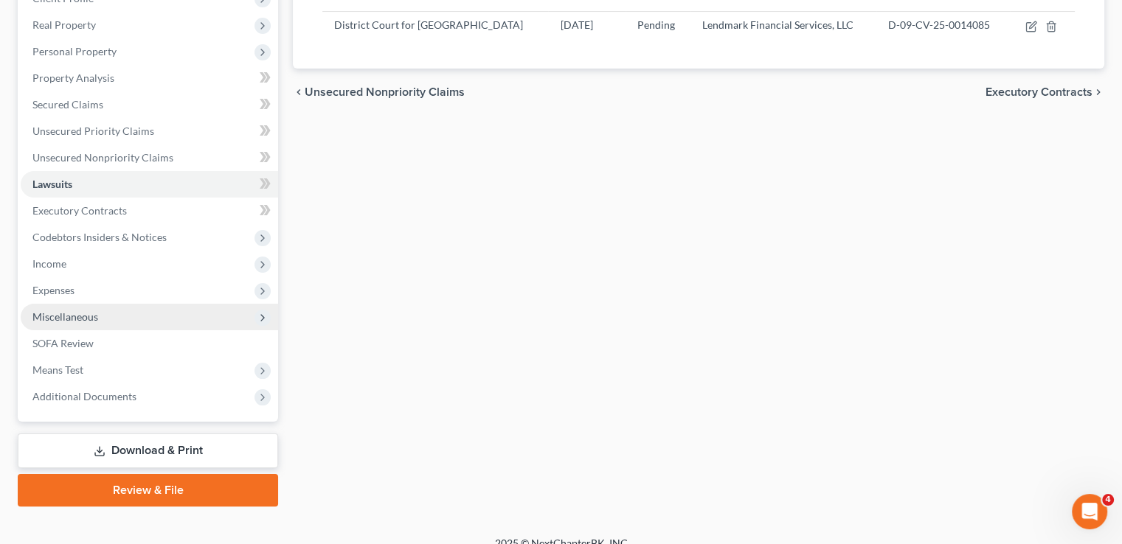
click at [89, 318] on span "Miscellaneous" at bounding box center [65, 317] width 66 height 13
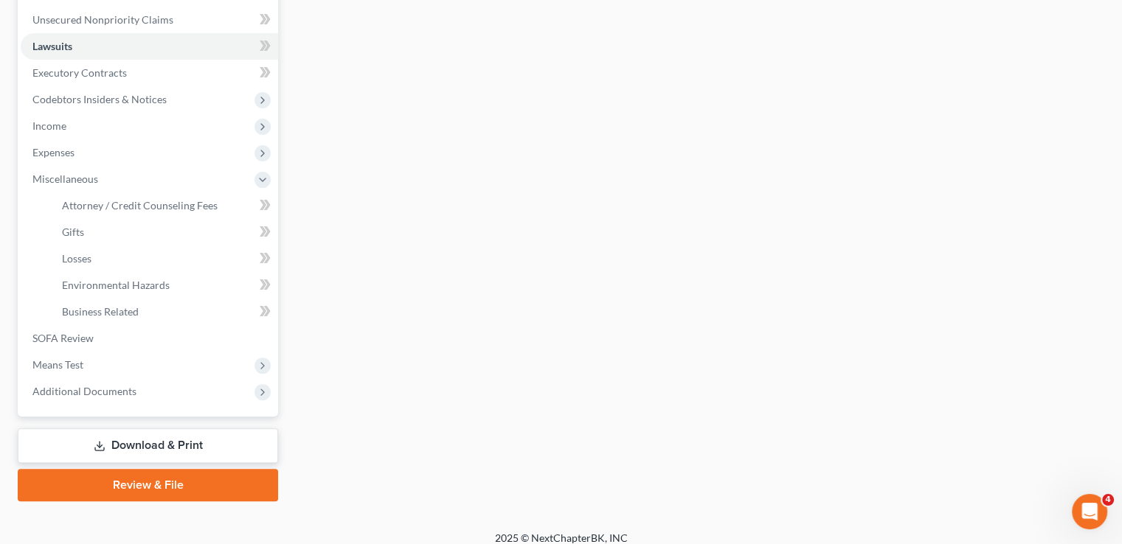
scroll to position [369, 0]
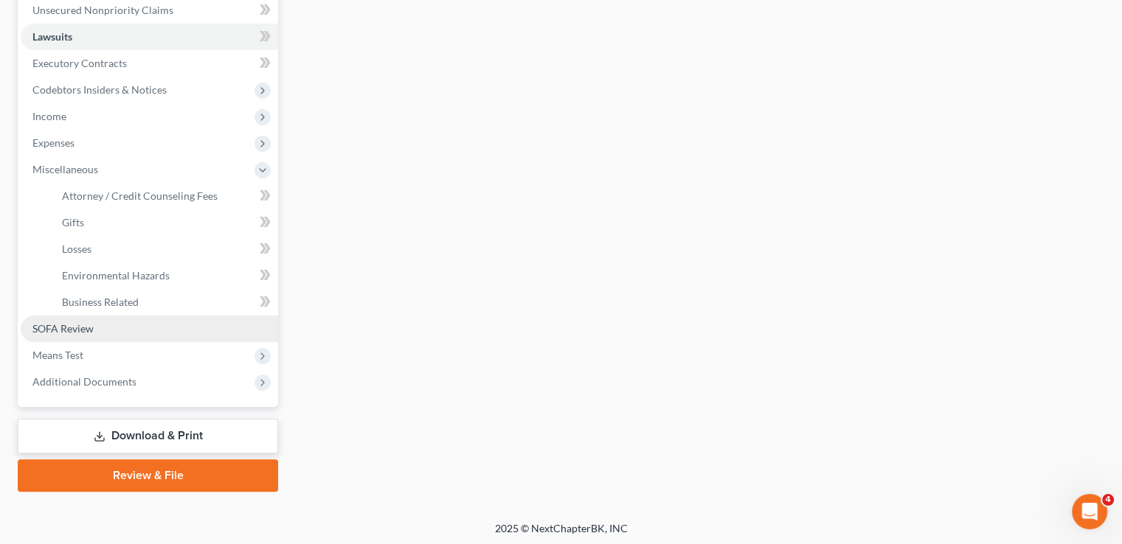
click at [97, 325] on link "SOFA Review" at bounding box center [149, 329] width 257 height 27
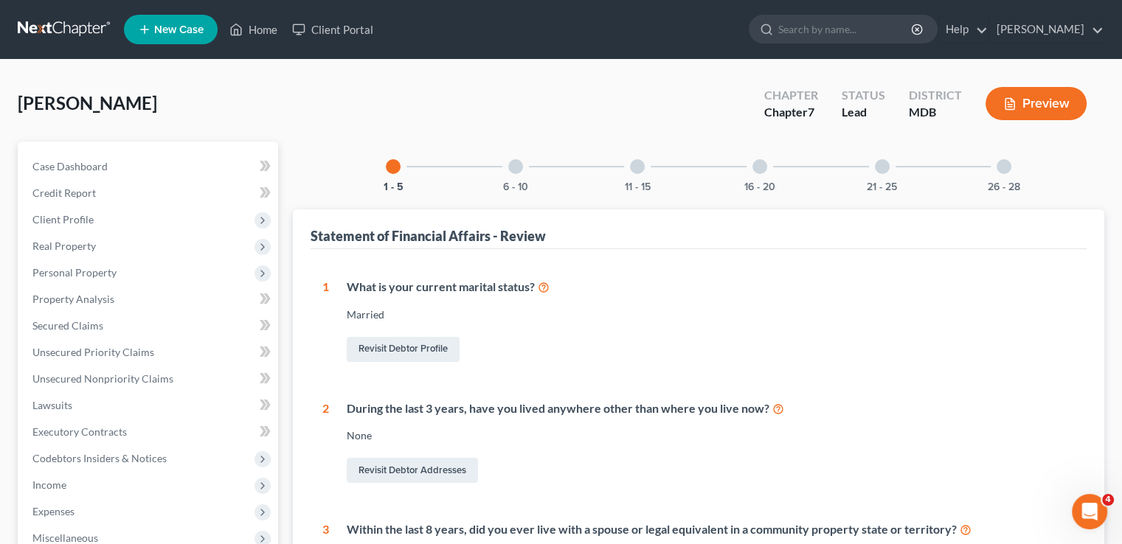
click at [518, 168] on div at bounding box center [515, 166] width 15 height 15
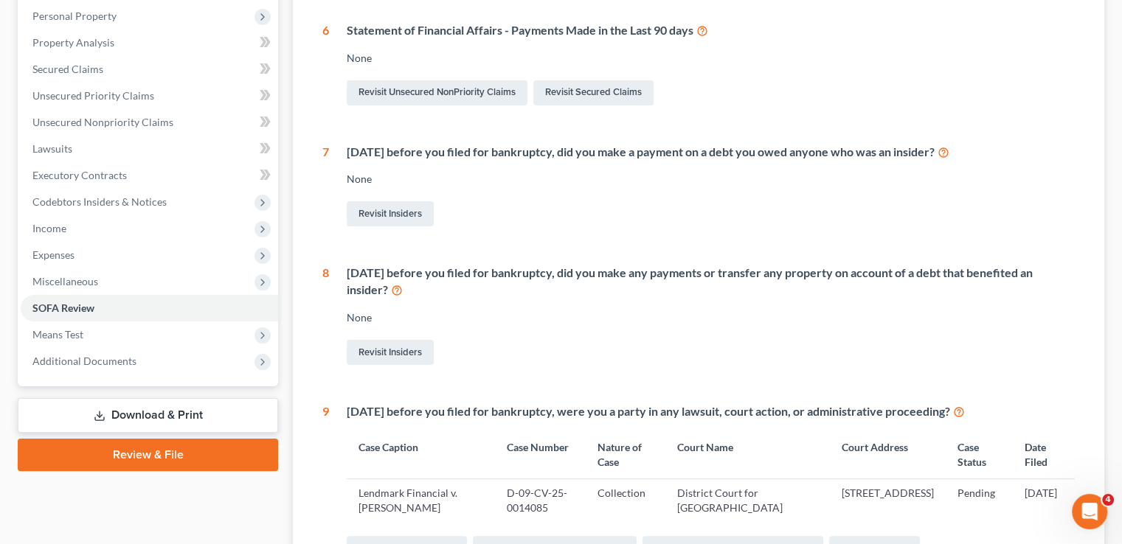
scroll to position [74, 0]
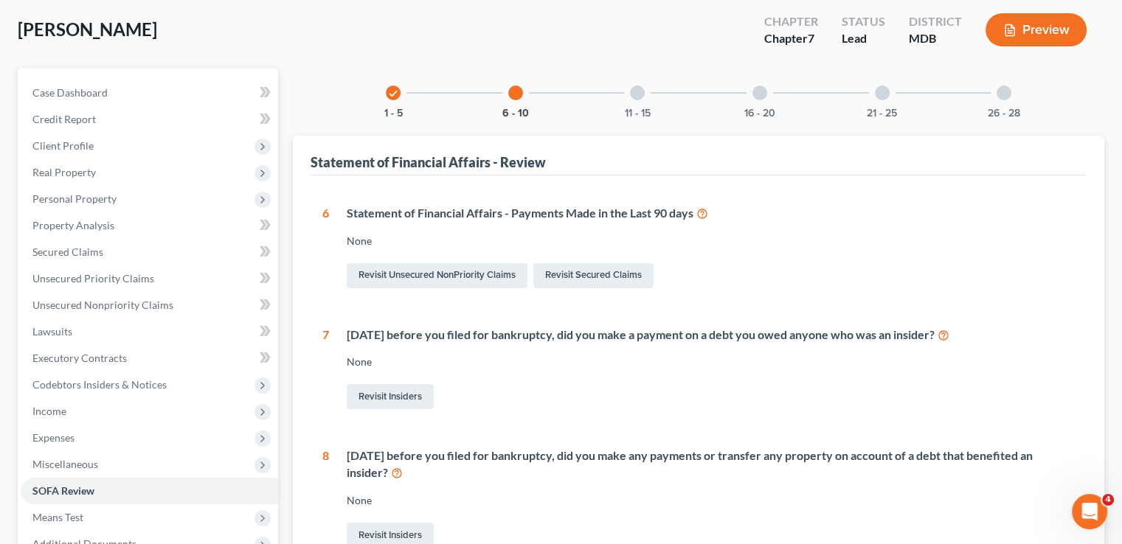
click at [637, 92] on div at bounding box center [637, 93] width 15 height 15
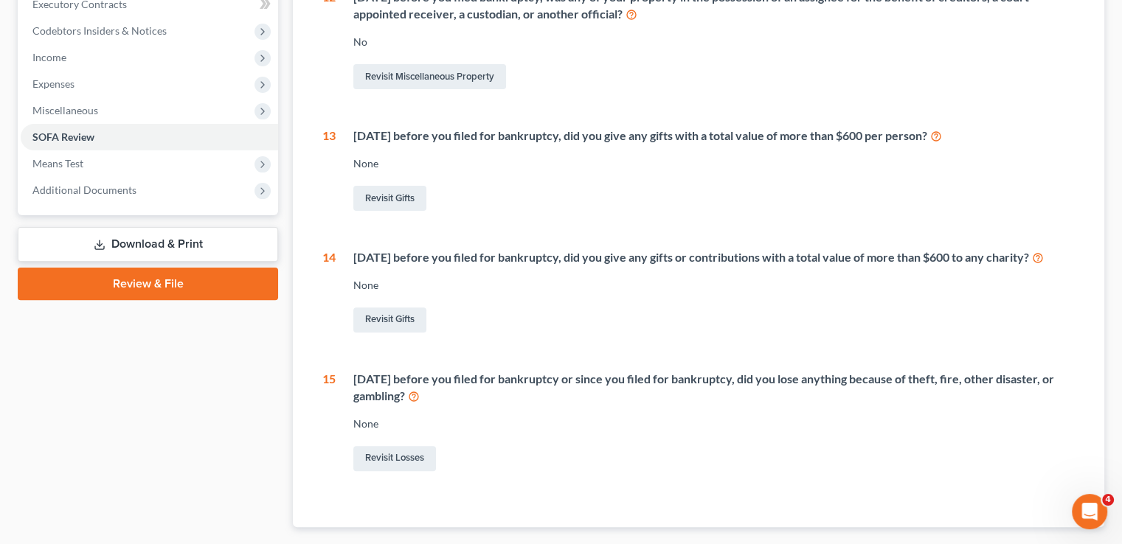
scroll to position [88, 0]
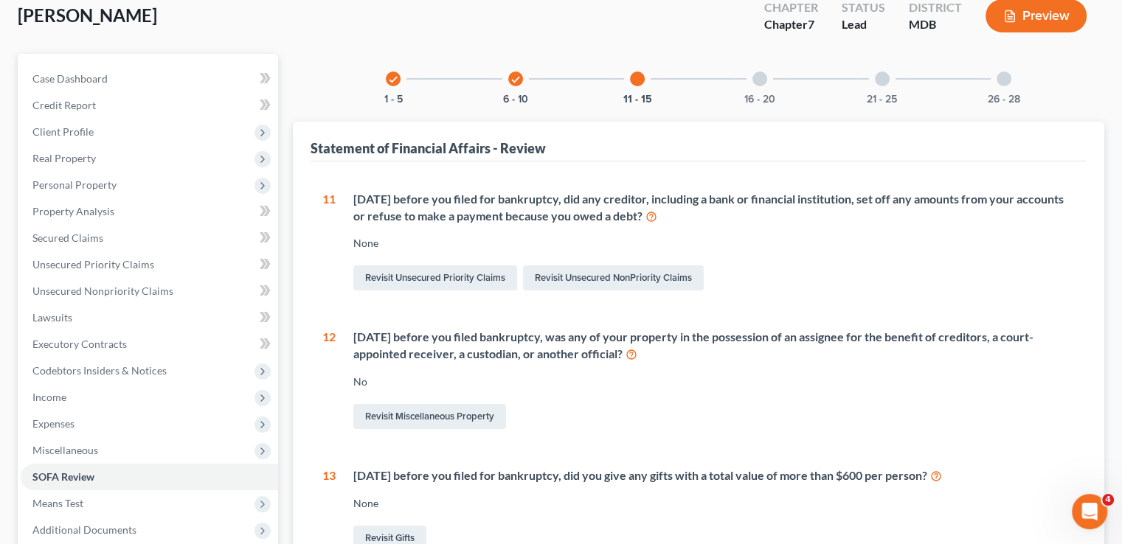
click at [758, 79] on div at bounding box center [759, 79] width 15 height 15
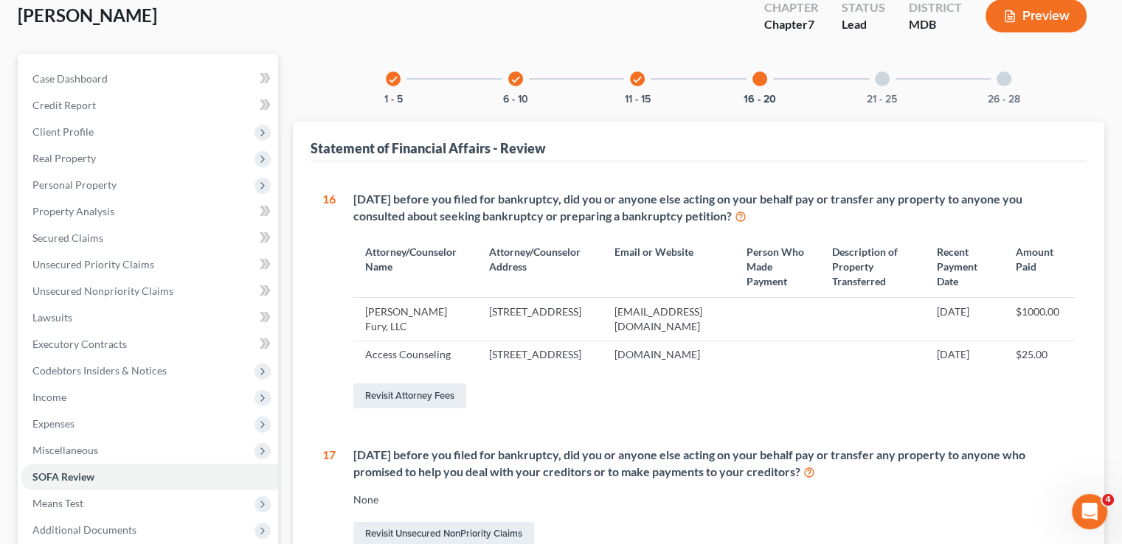
click at [882, 77] on div at bounding box center [882, 79] width 15 height 15
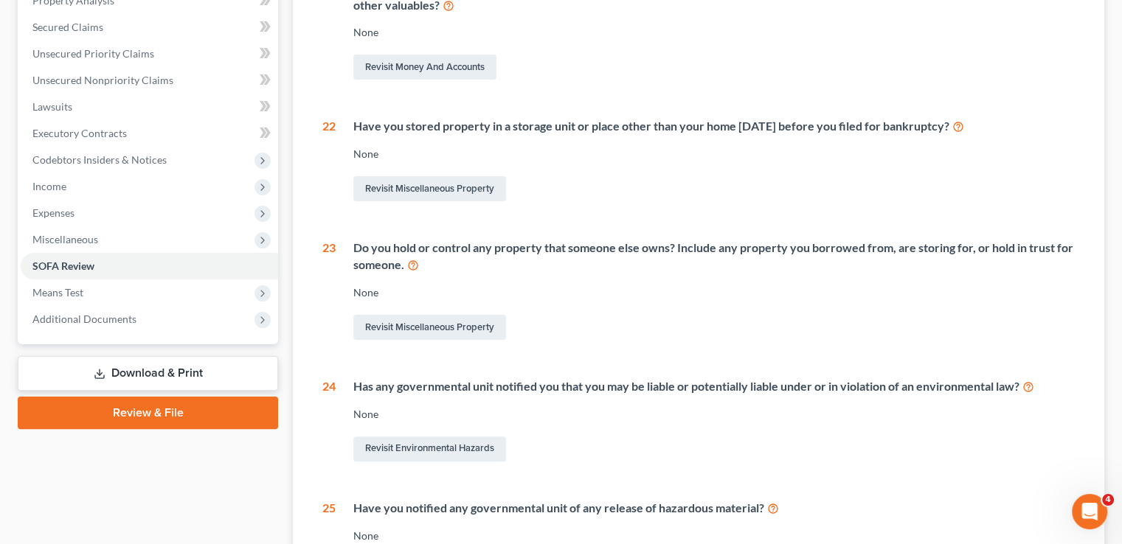
scroll to position [127, 0]
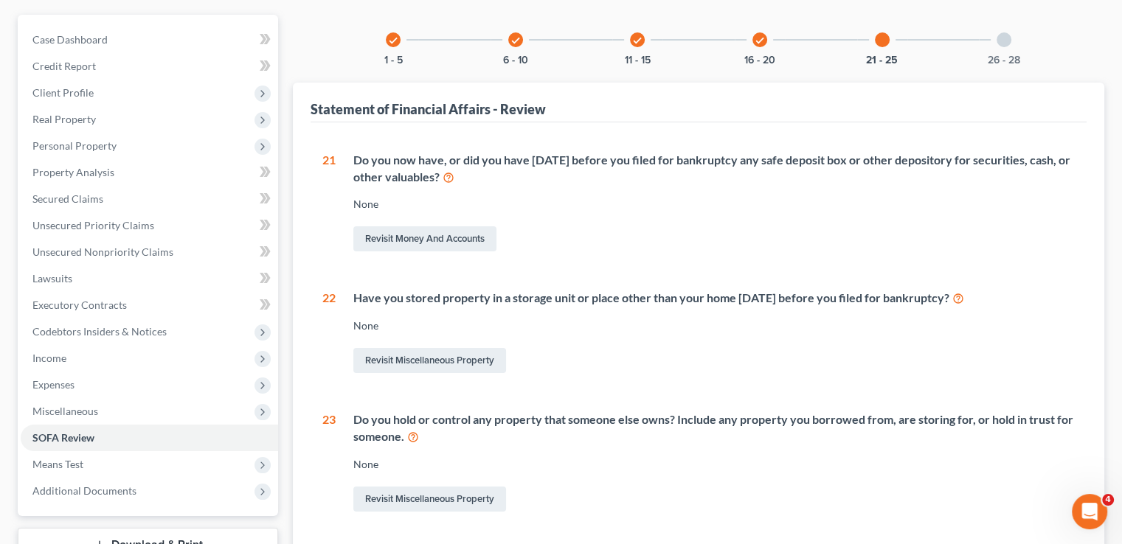
click at [1001, 42] on div at bounding box center [1004, 39] width 15 height 15
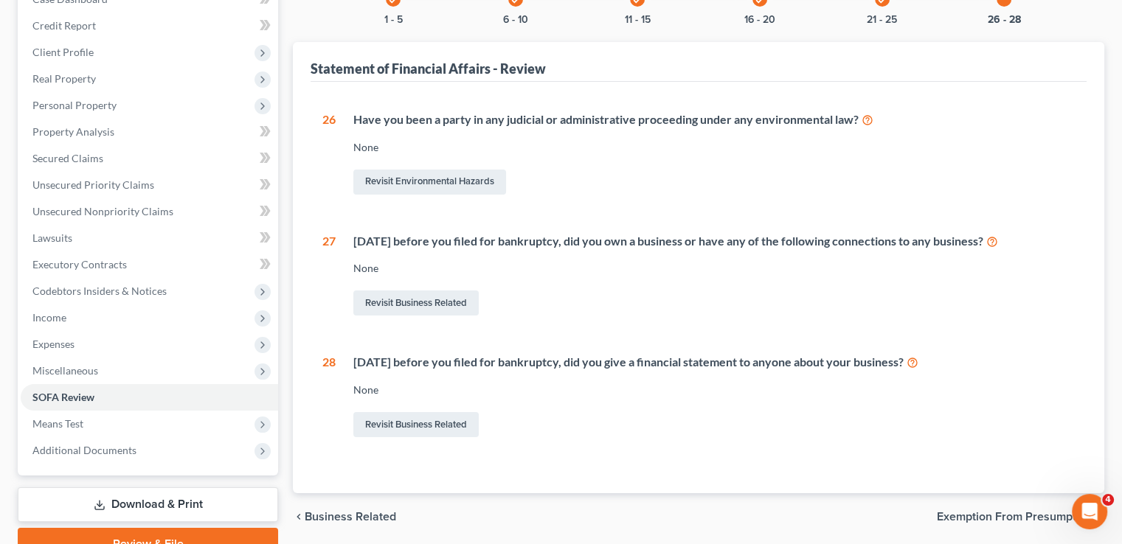
scroll to position [239, 0]
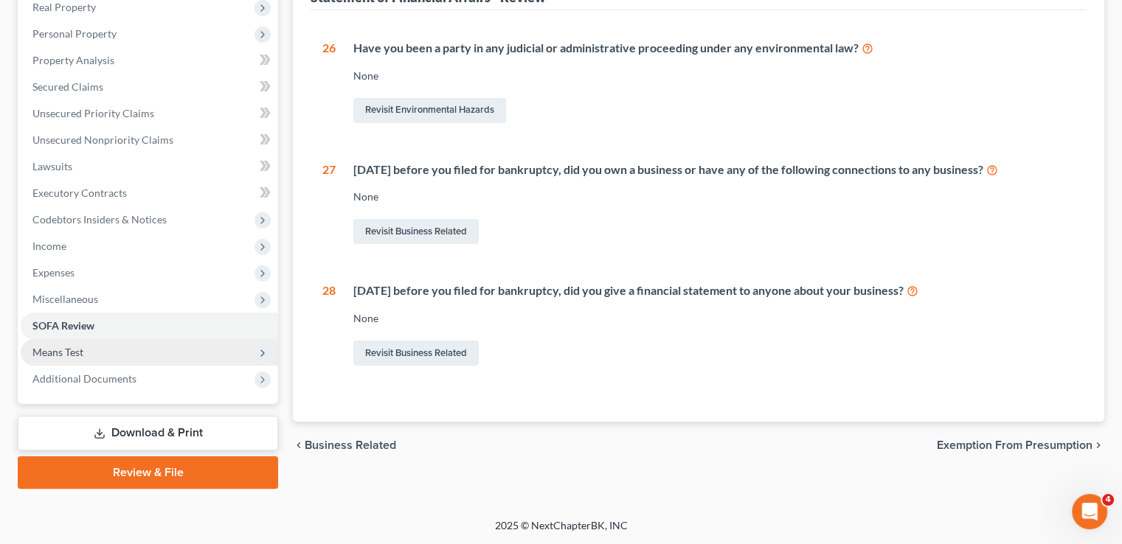
click at [47, 351] on span "Means Test" at bounding box center [57, 352] width 51 height 13
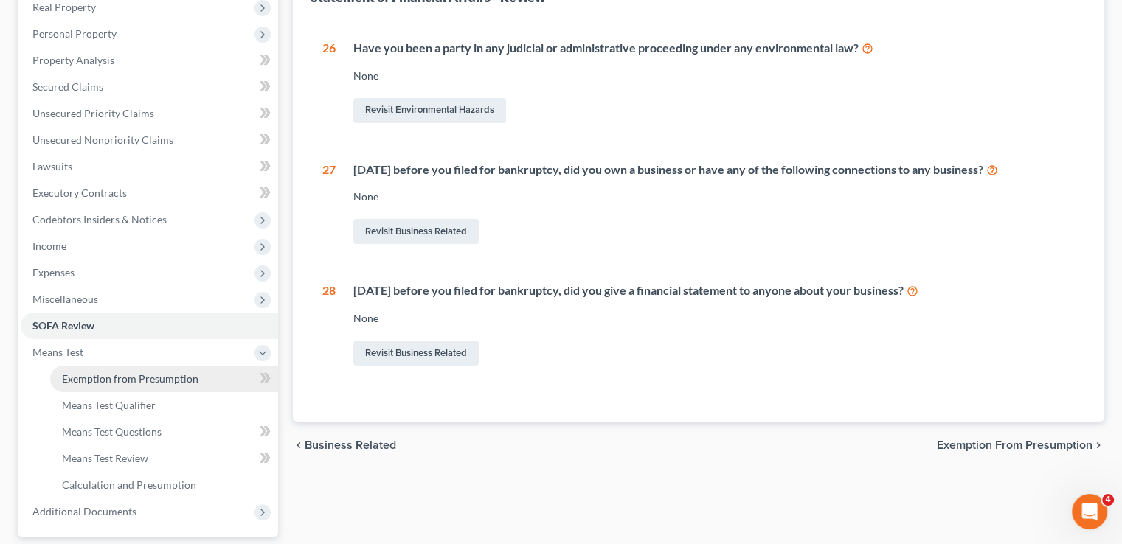
click at [89, 379] on span "Exemption from Presumption" at bounding box center [130, 379] width 136 height 13
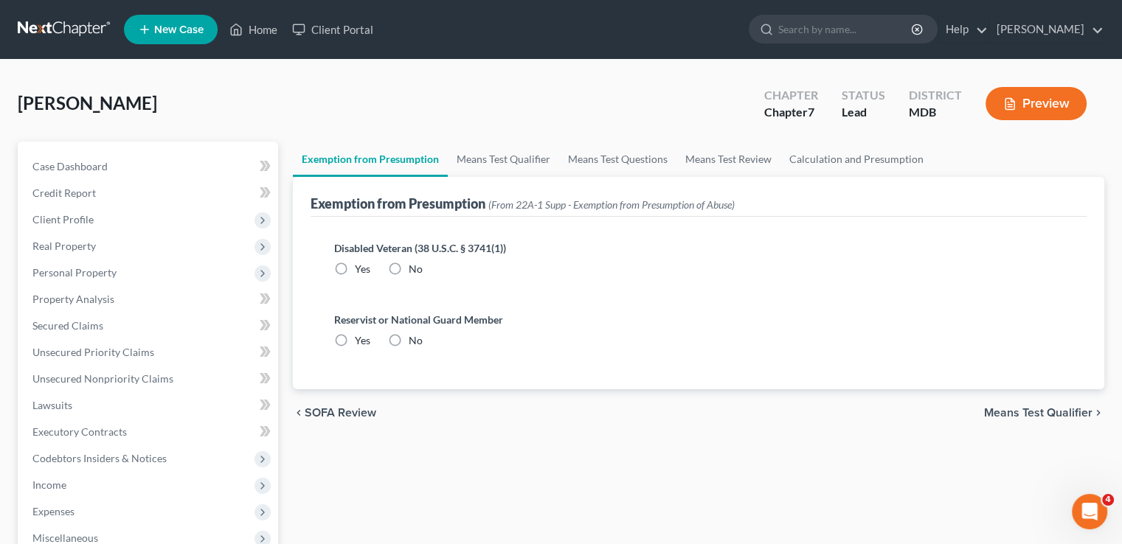
click at [409, 266] on label "No" at bounding box center [416, 269] width 14 height 15
click at [415, 266] on input "No" at bounding box center [420, 267] width 10 height 10
radio input "true"
click at [409, 339] on label "No" at bounding box center [416, 340] width 14 height 15
click at [415, 339] on input "No" at bounding box center [420, 338] width 10 height 10
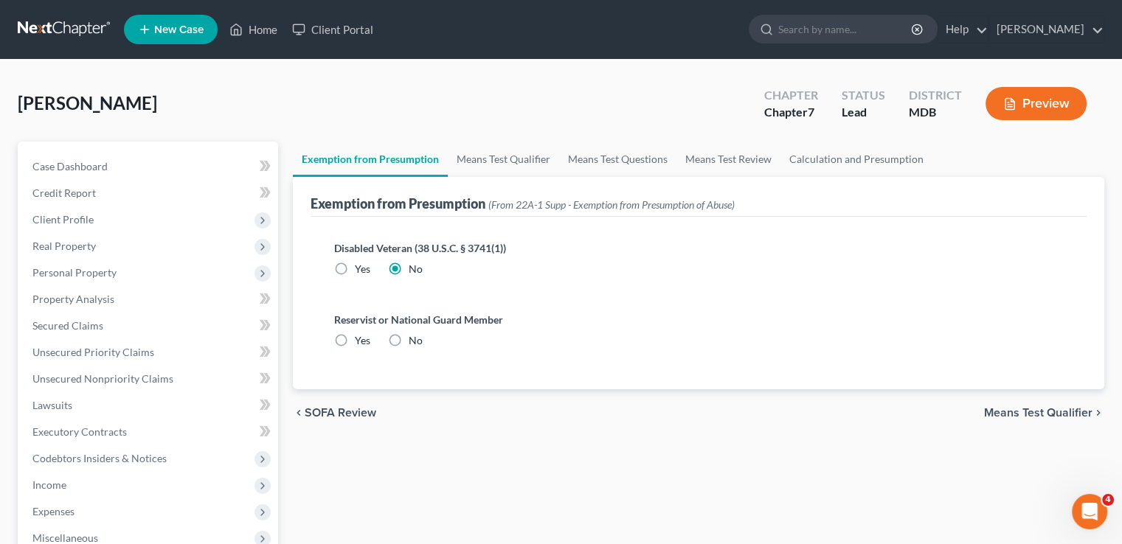
radio input "true"
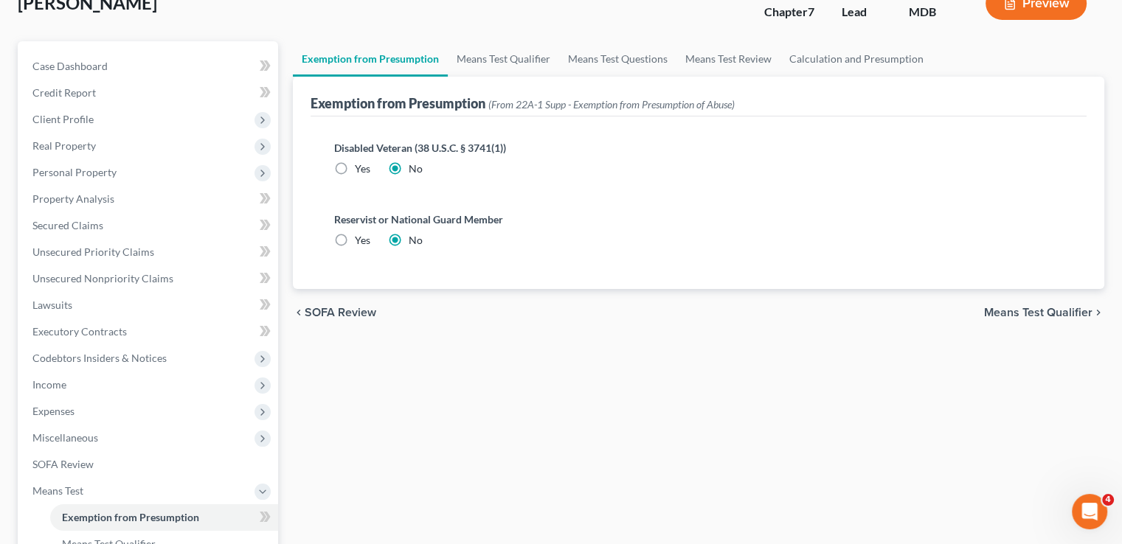
scroll to position [295, 0]
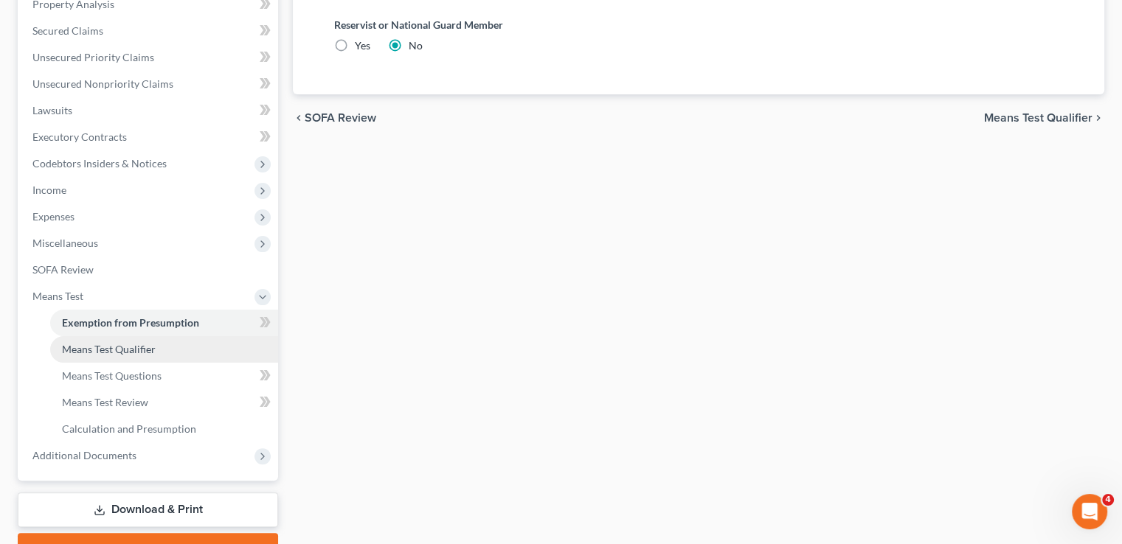
click at [136, 346] on span "Means Test Qualifier" at bounding box center [109, 349] width 94 height 13
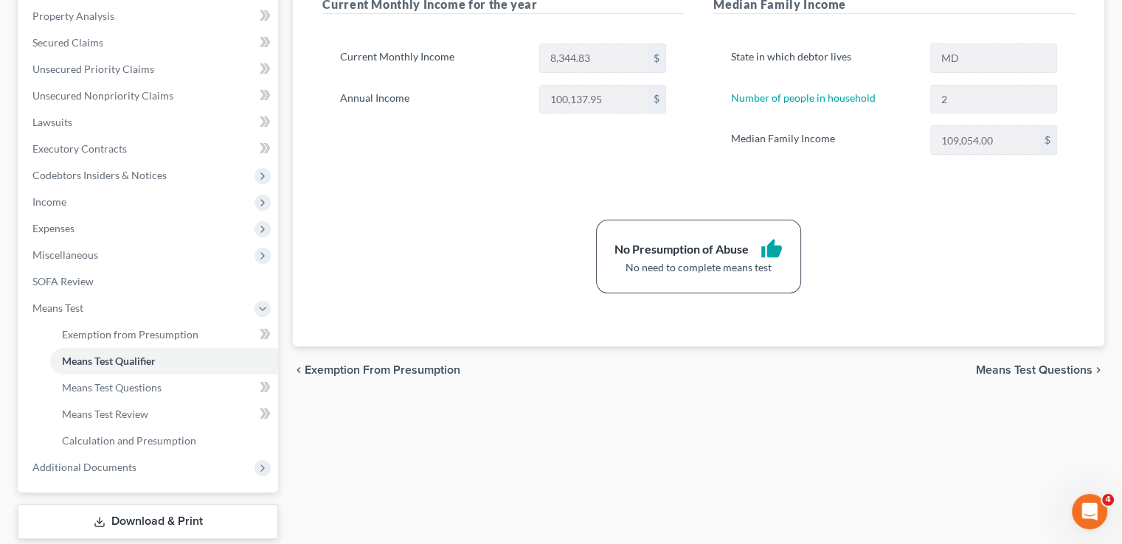
scroll to position [369, 0]
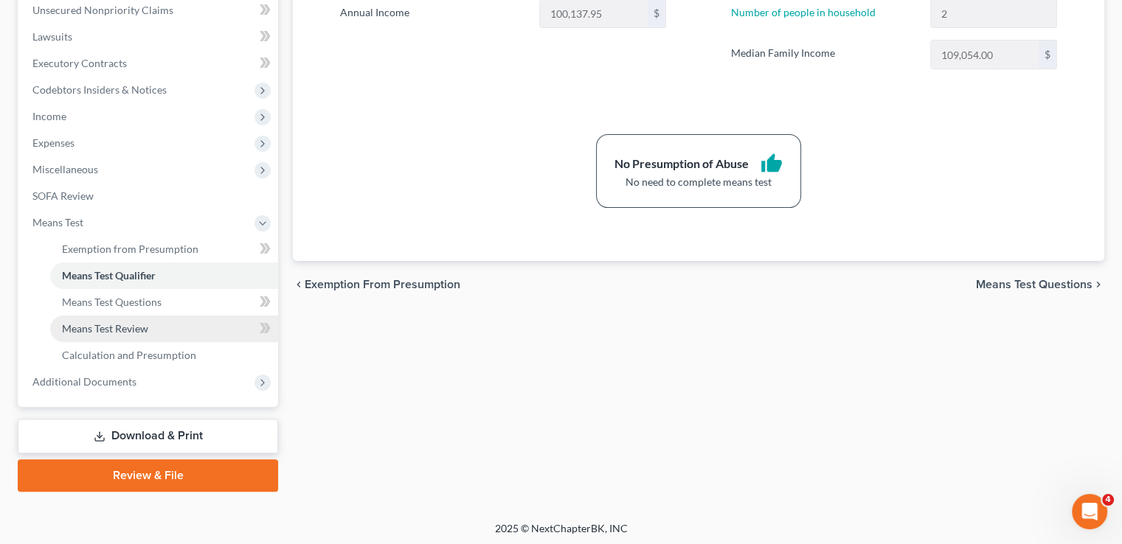
click at [127, 328] on span "Means Test Review" at bounding box center [105, 328] width 86 height 13
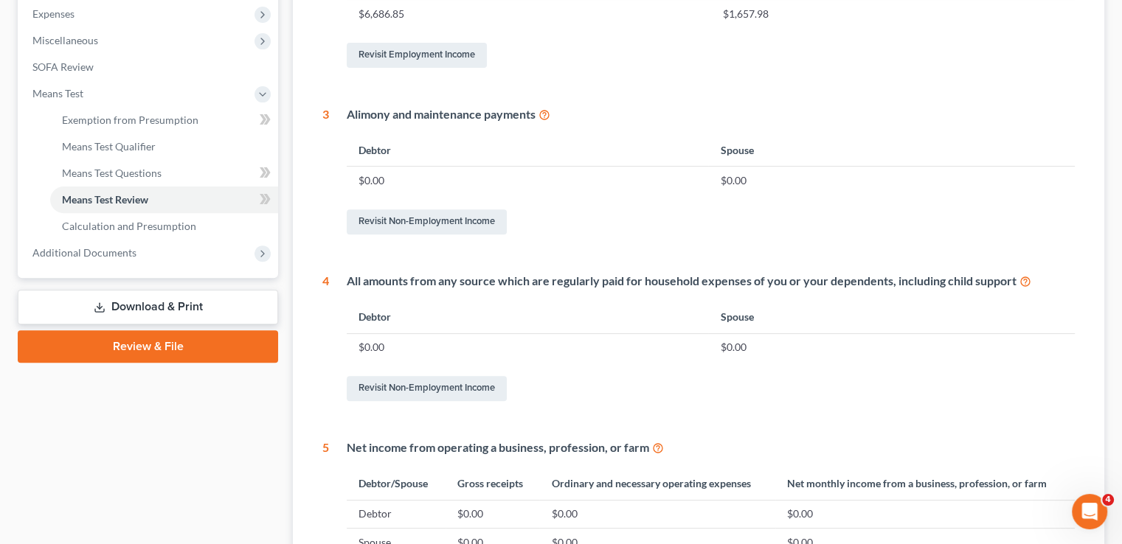
scroll to position [487, 0]
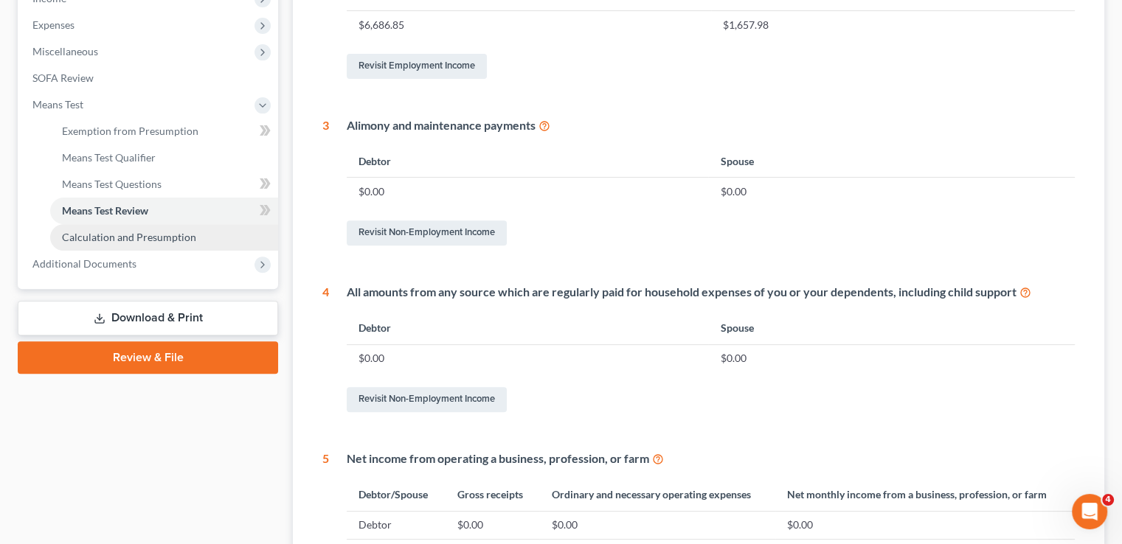
click at [106, 240] on span "Calculation and Presumption" at bounding box center [129, 237] width 134 height 13
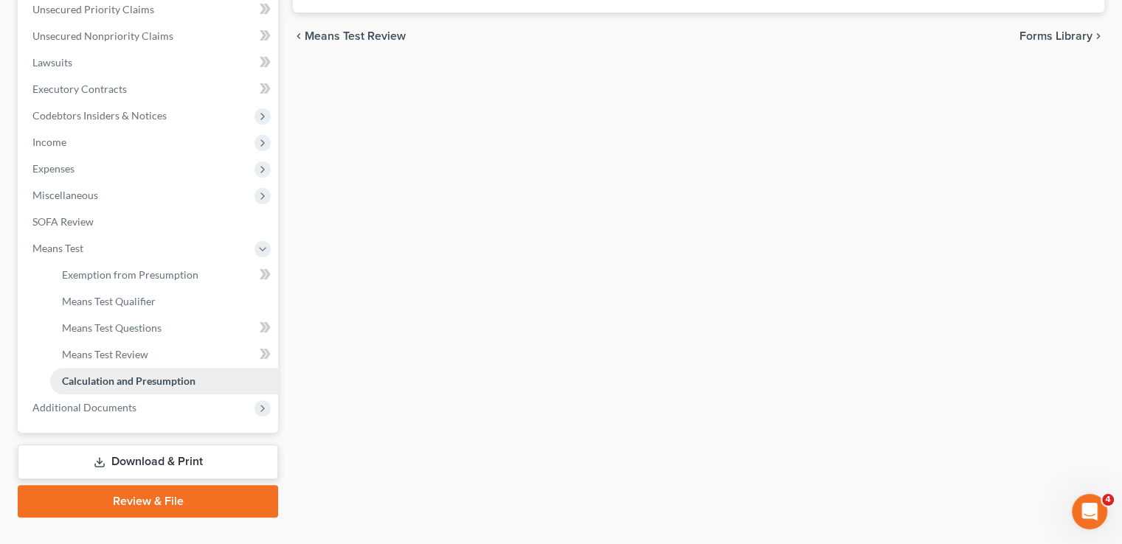
scroll to position [369, 0]
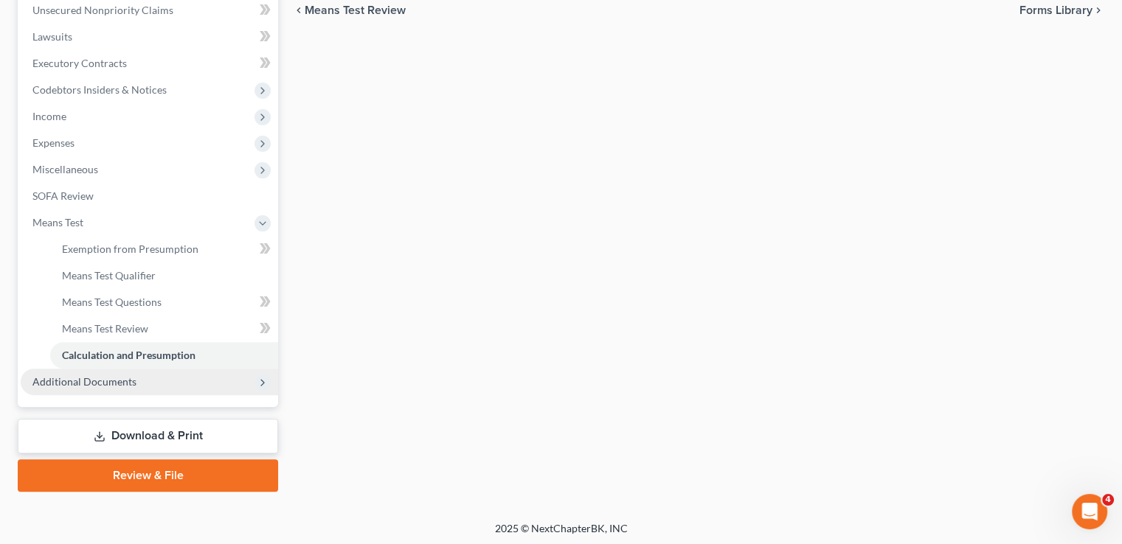
click at [127, 385] on span "Additional Documents" at bounding box center [84, 381] width 104 height 13
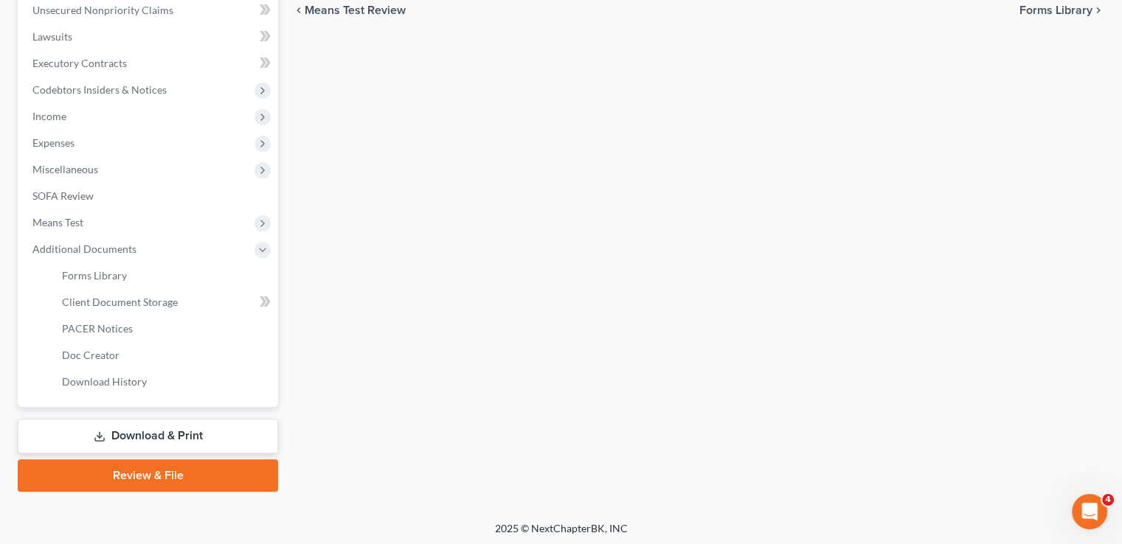
click at [161, 434] on link "Download & Print" at bounding box center [148, 436] width 260 height 35
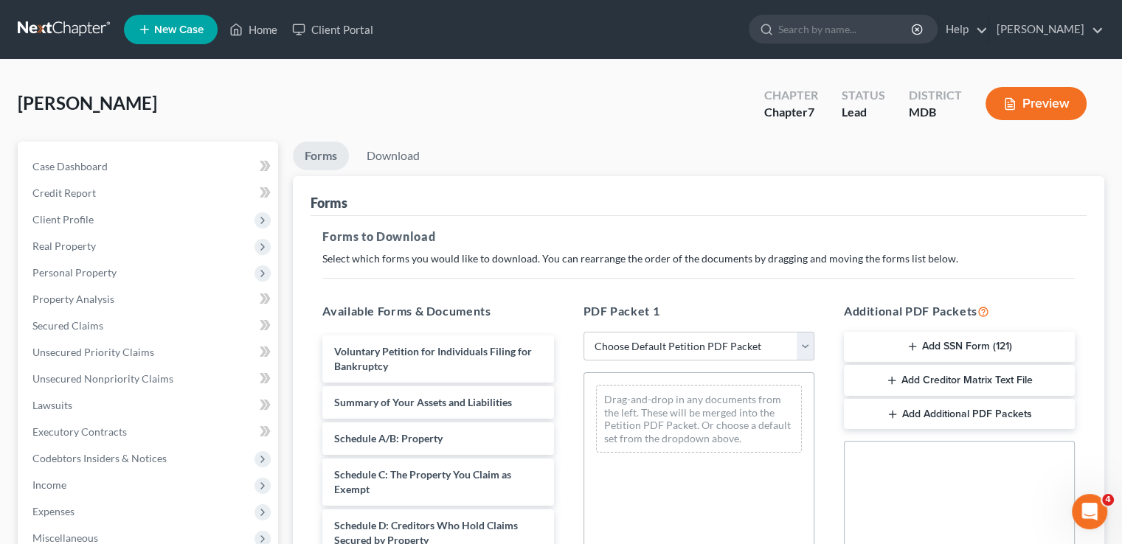
scroll to position [148, 0]
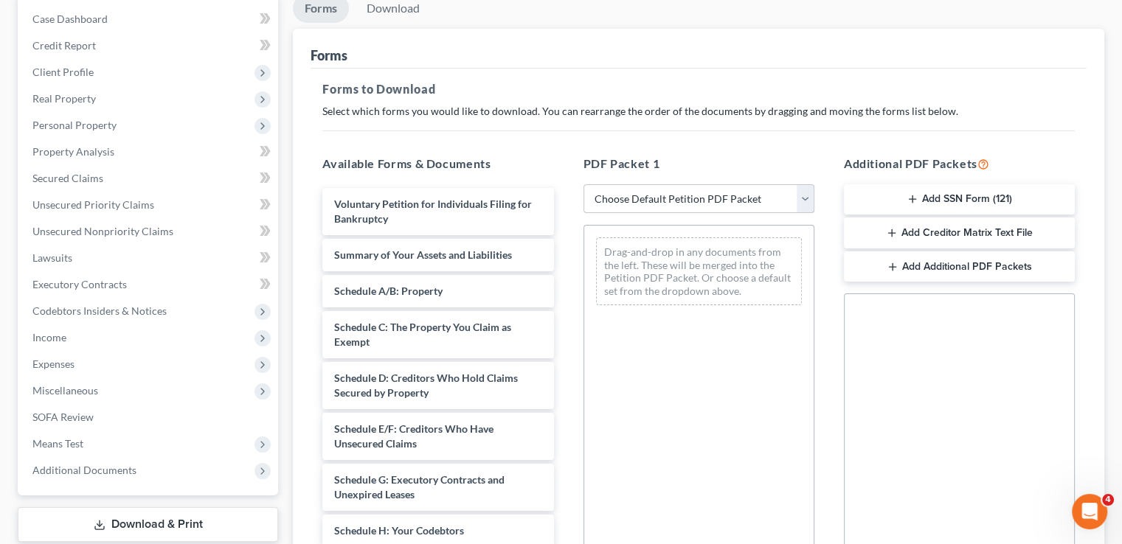
click at [808, 198] on select "Choose Default Petition PDF Packet Complete Bankruptcy Petition (all forms and …" at bounding box center [698, 199] width 231 height 30
select select "6"
click at [583, 184] on select "Choose Default Petition PDF Packet Complete Bankruptcy Petition (all forms and …" at bounding box center [698, 199] width 231 height 30
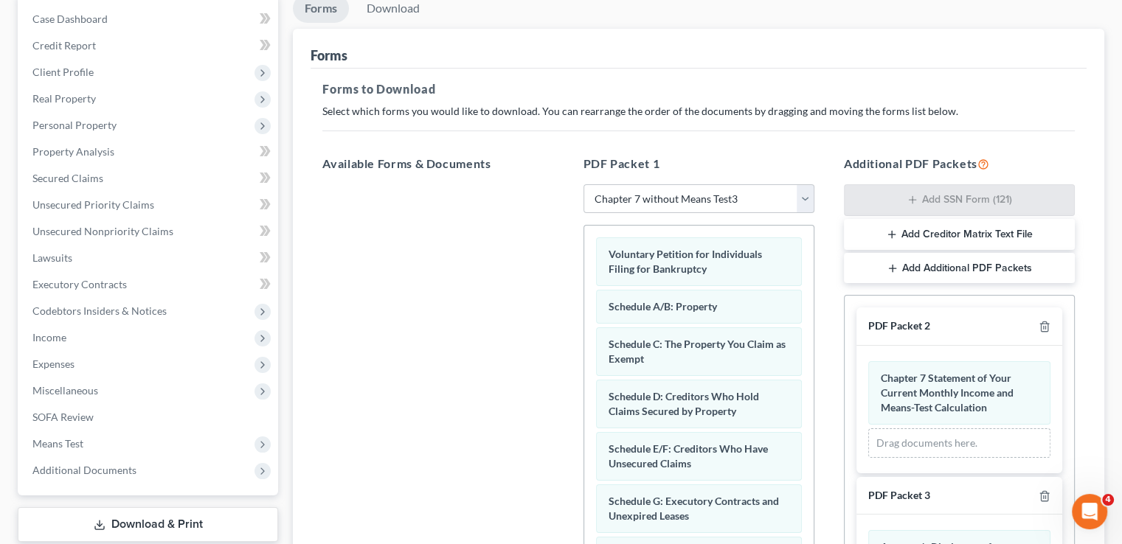
click at [968, 235] on button "Add Creditor Matrix Text File" at bounding box center [959, 234] width 231 height 31
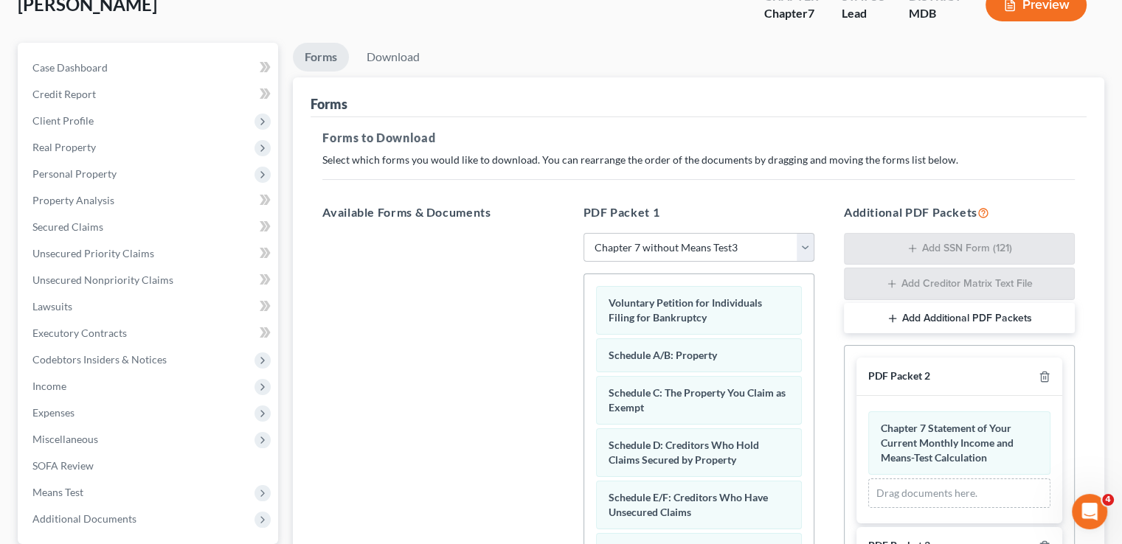
scroll to position [0, 0]
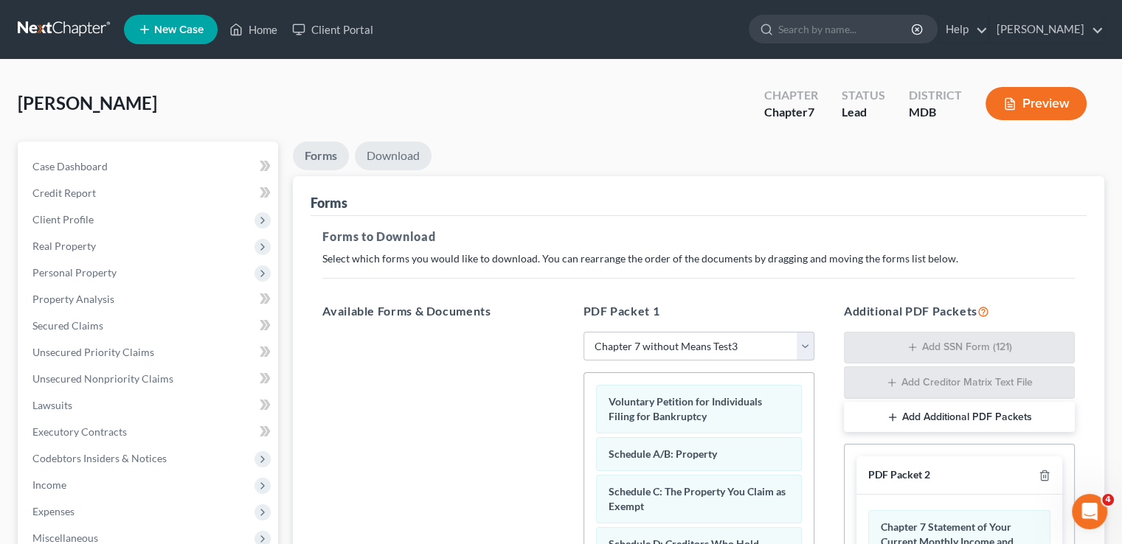
click at [387, 157] on link "Download" at bounding box center [393, 156] width 77 height 29
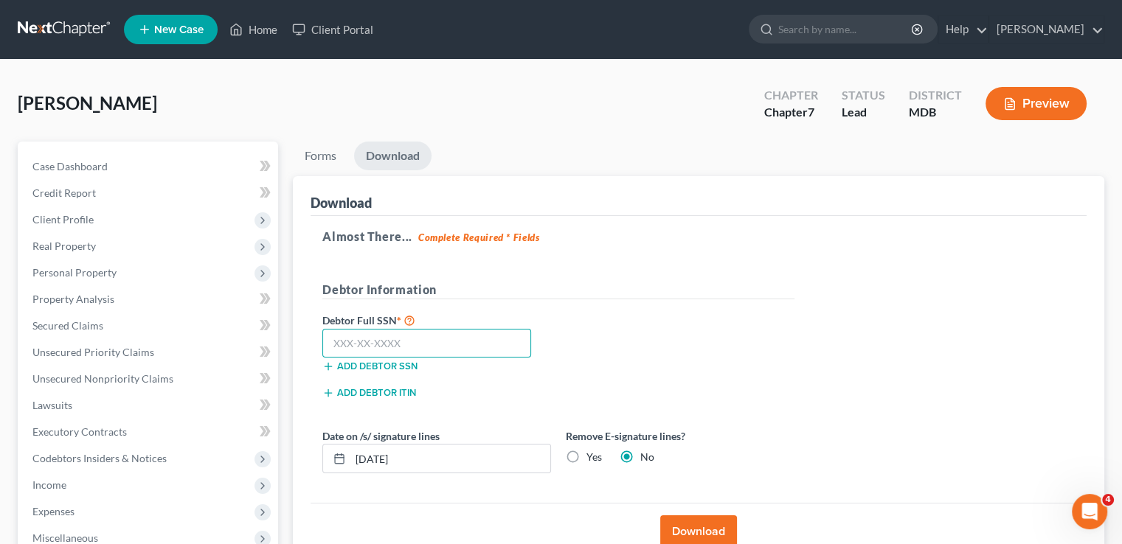
click at [418, 348] on input "text" at bounding box center [426, 344] width 209 height 30
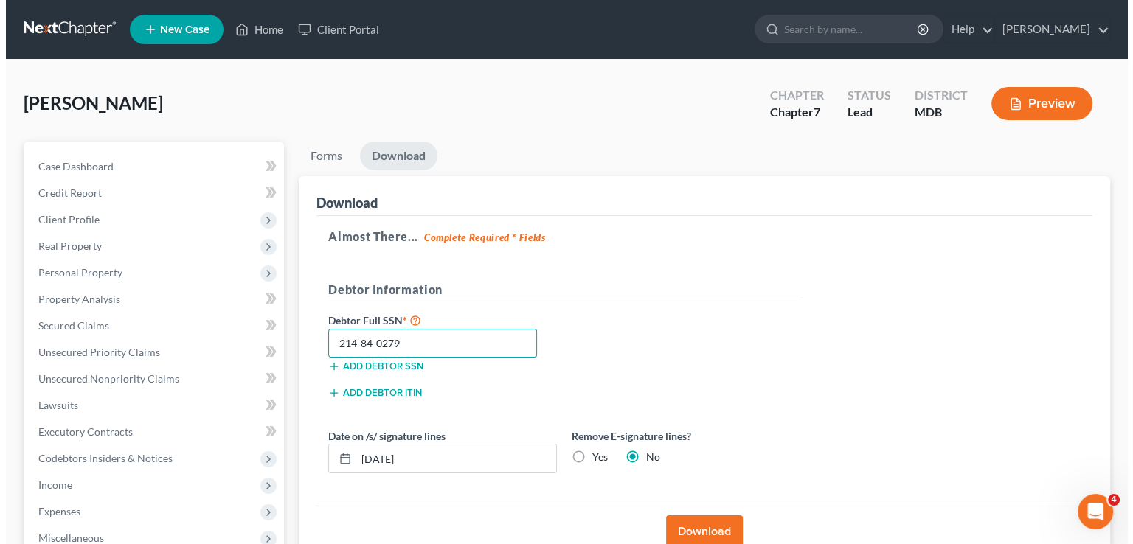
scroll to position [74, 0]
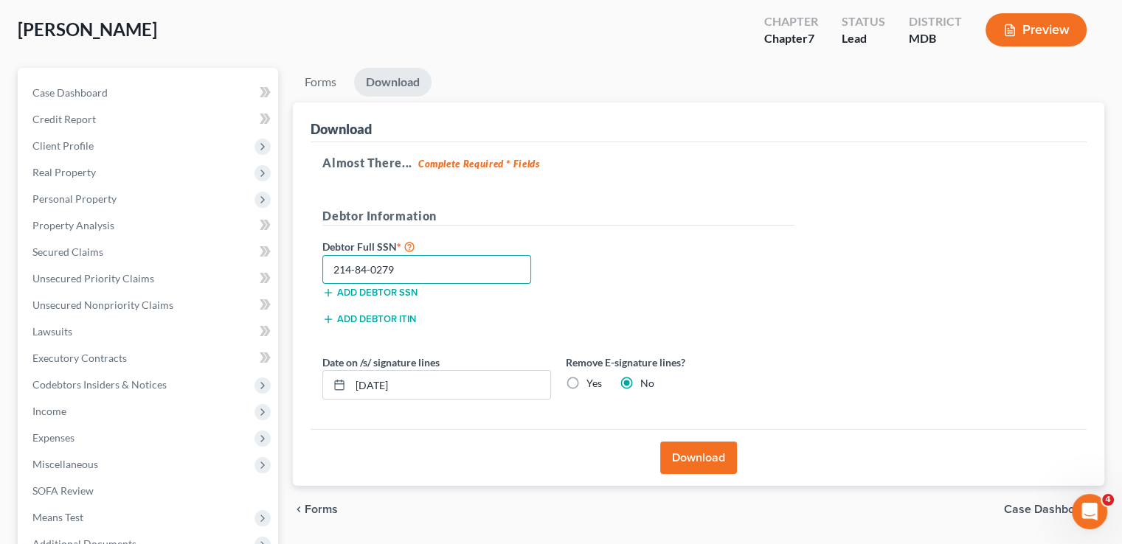
type input "214-84-0279"
click at [711, 457] on button "Download" at bounding box center [698, 458] width 77 height 32
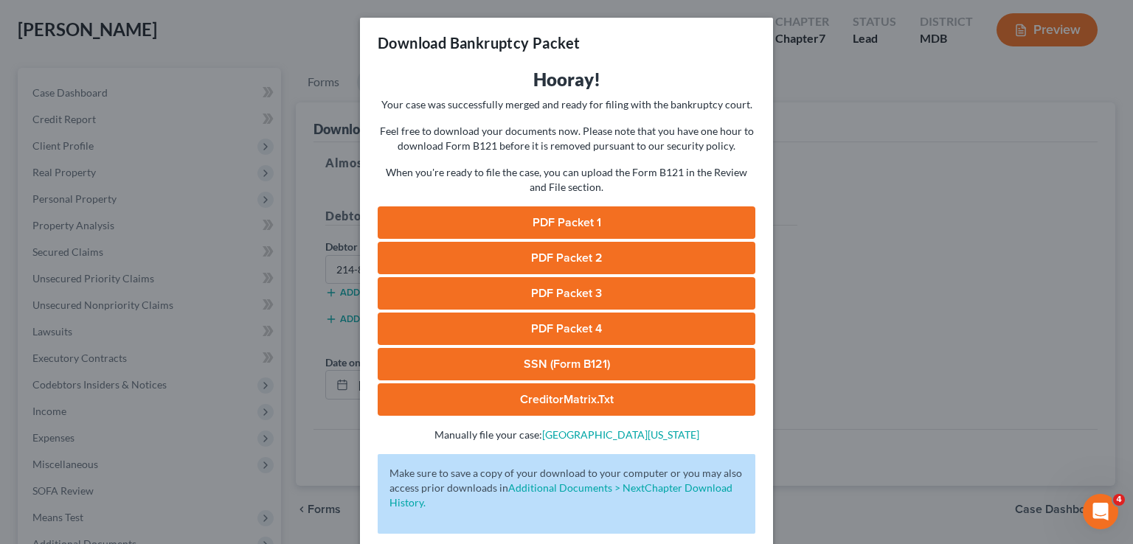
click at [617, 224] on link "PDF Packet 1" at bounding box center [567, 223] width 378 height 32
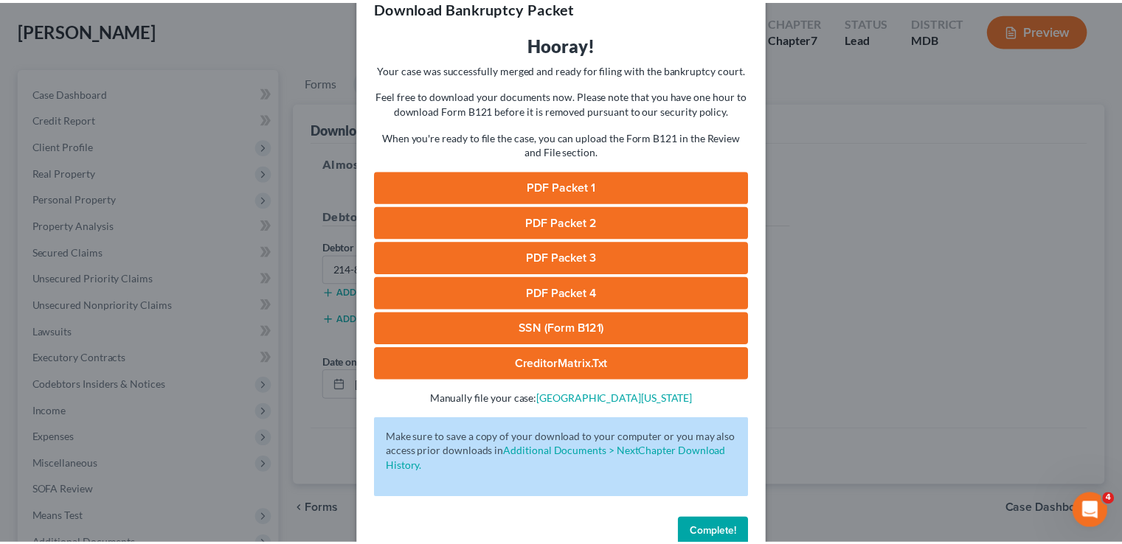
scroll to position [69, 0]
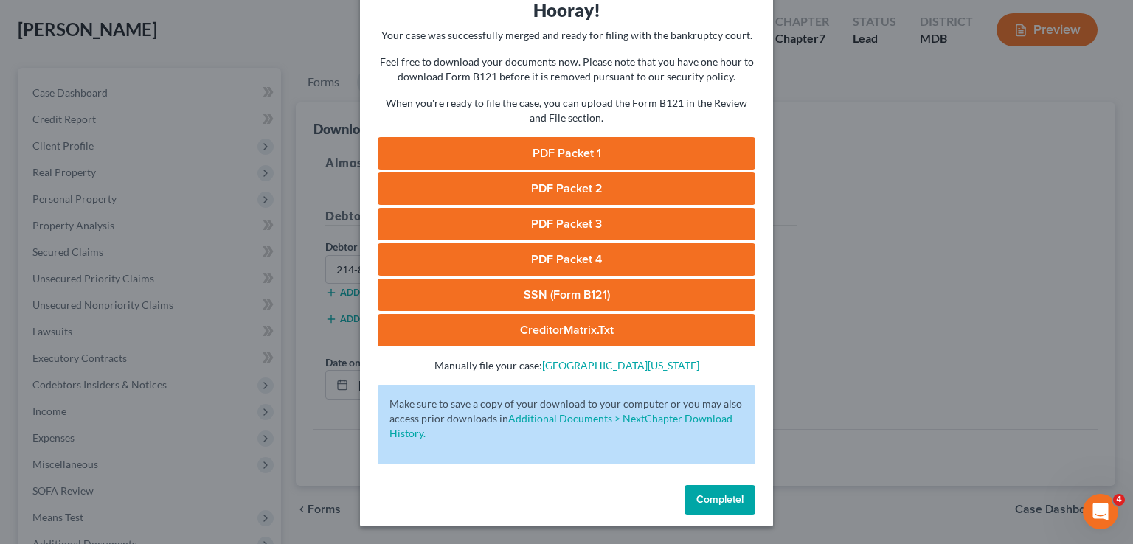
click at [544, 184] on link "PDF Packet 2" at bounding box center [567, 189] width 378 height 32
click at [574, 224] on link "PDF Packet 3" at bounding box center [567, 224] width 378 height 32
click at [597, 263] on link "PDF Packet 4" at bounding box center [567, 259] width 378 height 32
click at [603, 299] on link "SSN (Form B121)" at bounding box center [567, 295] width 378 height 32
click at [536, 325] on link "CreditorMatrix.txt" at bounding box center [567, 330] width 378 height 32
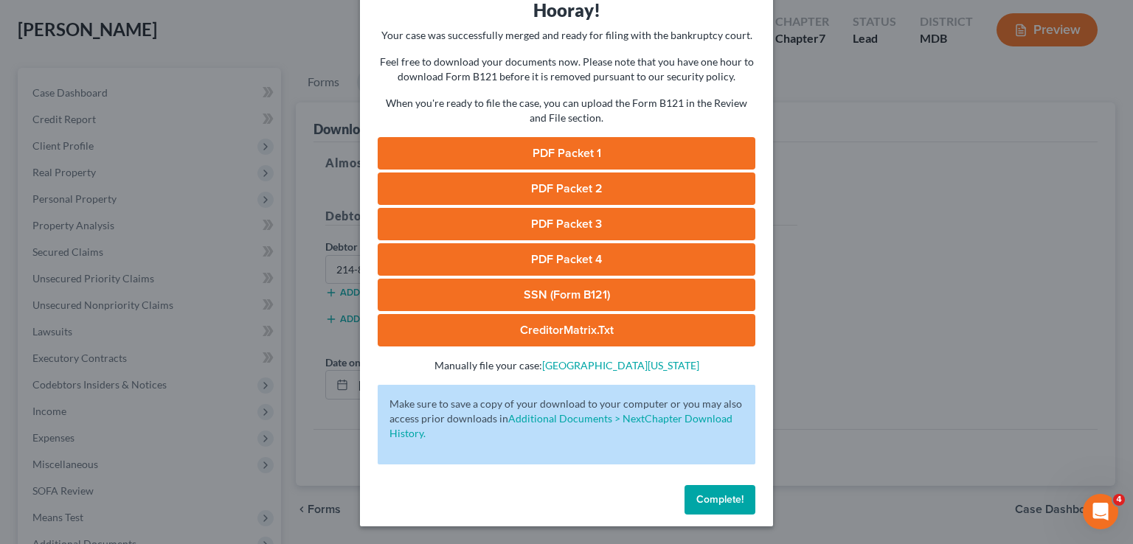
click at [705, 492] on button "Complete!" at bounding box center [720, 500] width 71 height 30
